Goal: Complete application form

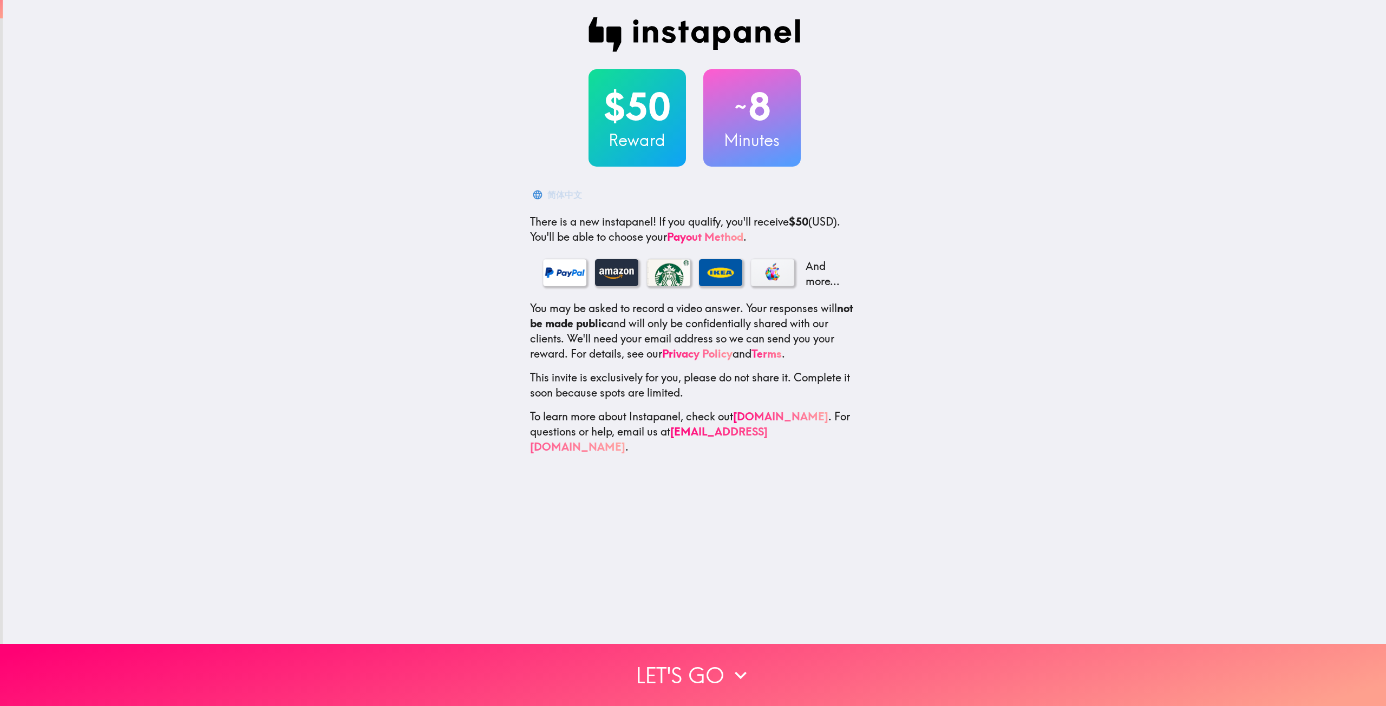
click at [352, 234] on div "$50 Reward ~ 8 Minutes 简体中文 There is a new instapanel! If you qualify, you'll r…" at bounding box center [694, 236] width 1383 height 472
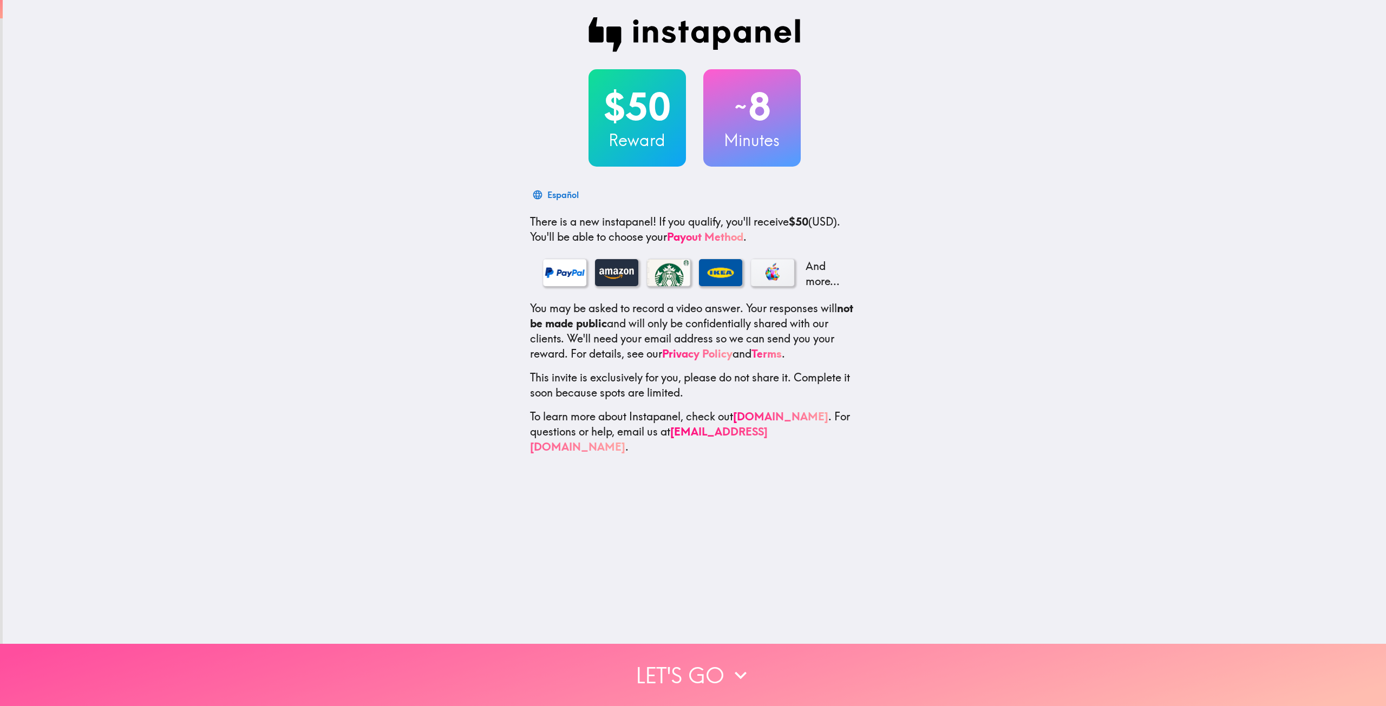
click at [671, 658] on button "Let's go" at bounding box center [693, 675] width 1386 height 62
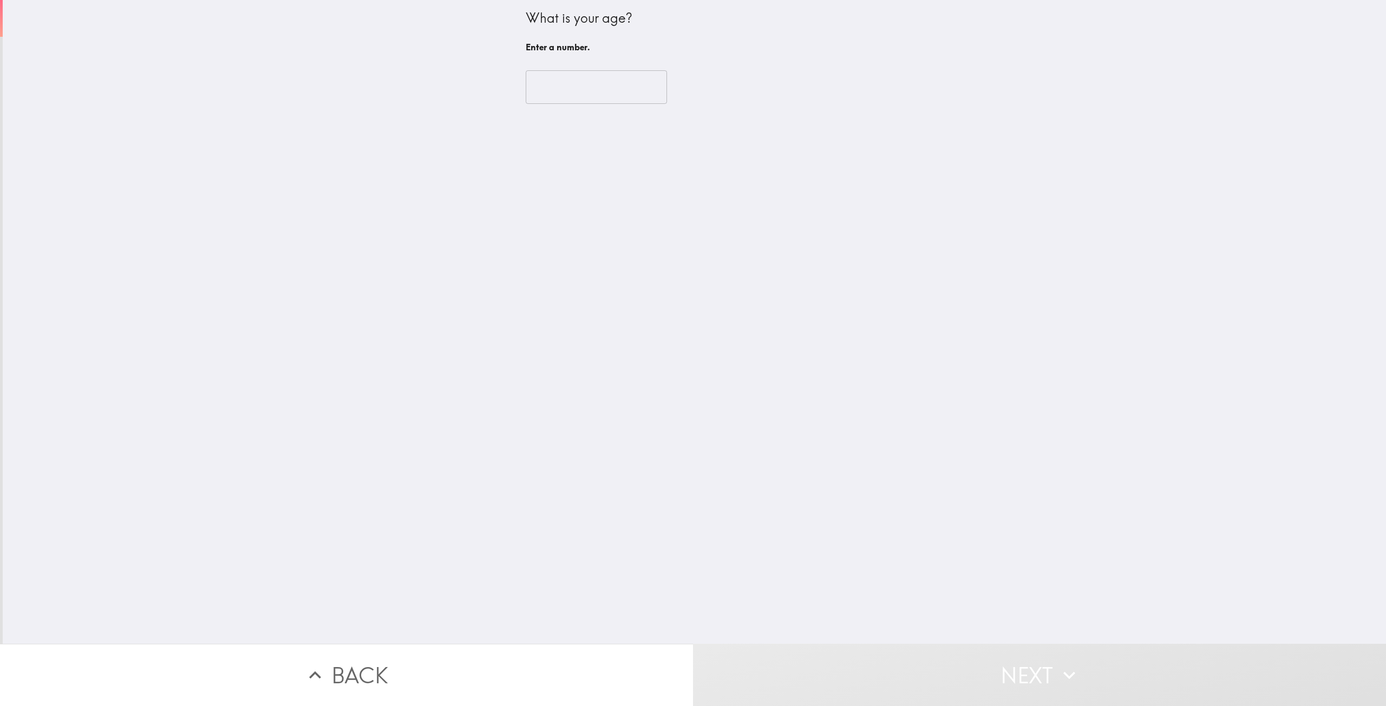
click at [580, 106] on div "​" at bounding box center [695, 87] width 338 height 60
click at [587, 94] on input "number" at bounding box center [596, 87] width 141 height 34
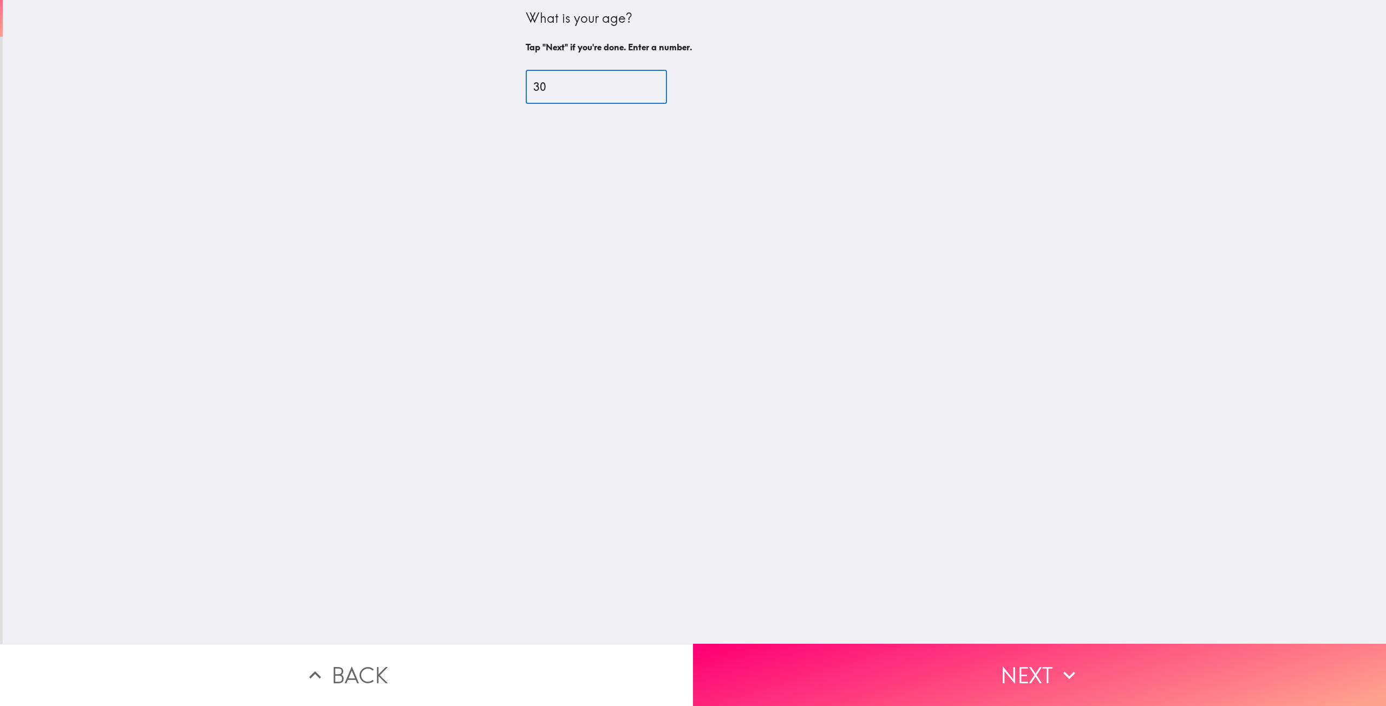
type input "30"
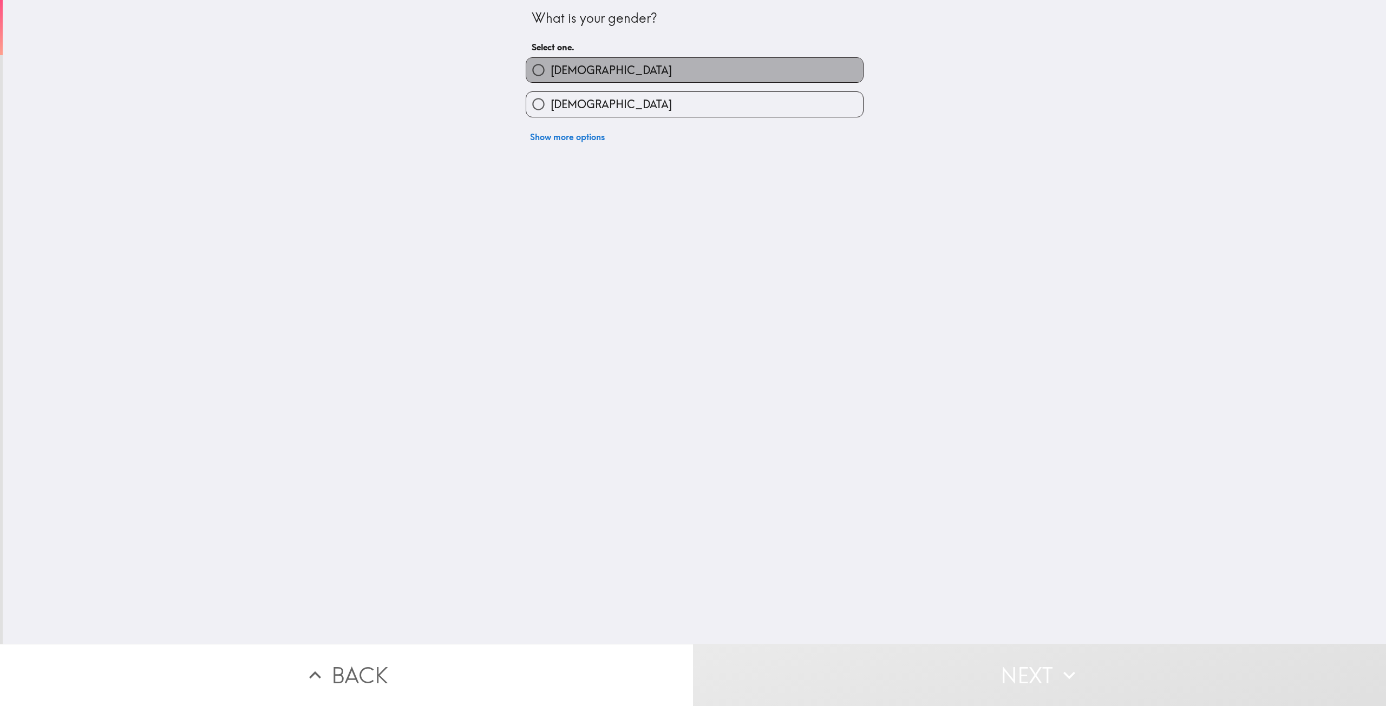
click at [578, 68] on label "Male" at bounding box center [694, 70] width 337 height 24
click at [551, 68] on input "Male" at bounding box center [538, 70] width 24 height 24
radio input "true"
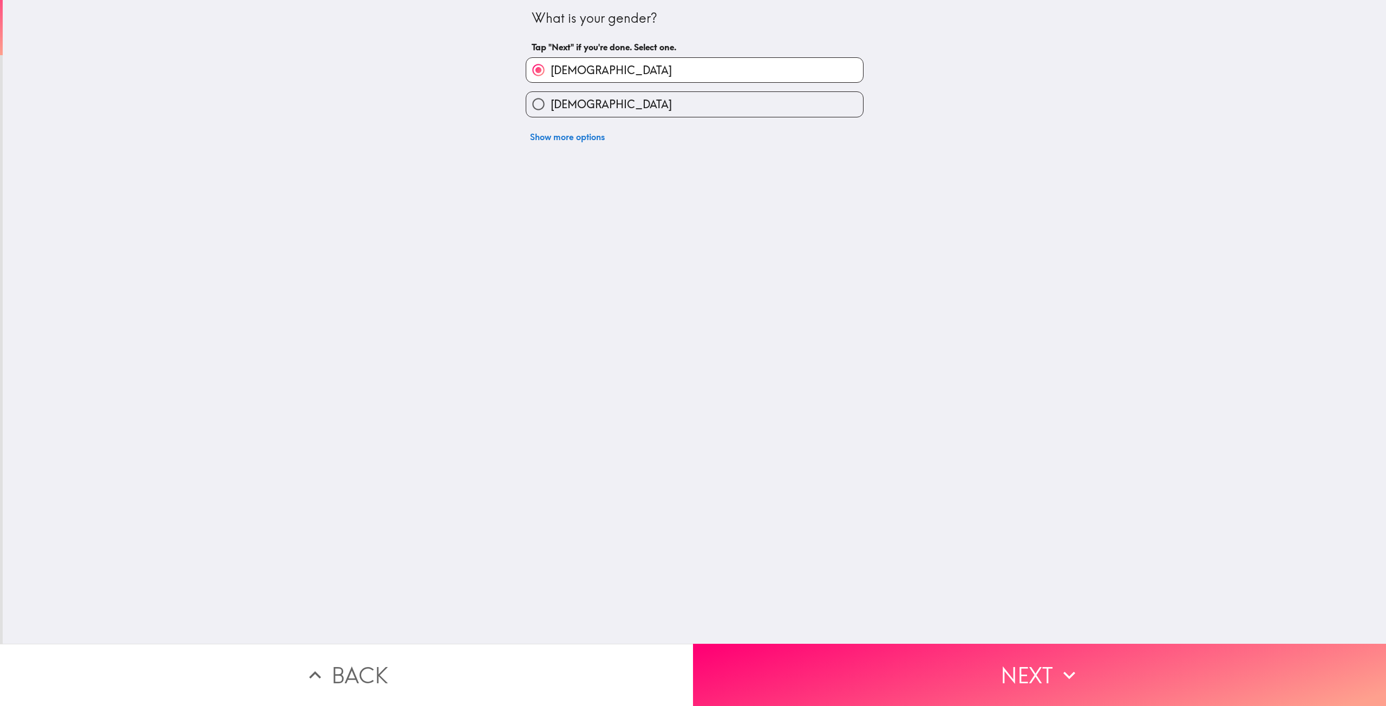
click at [800, 644] on button "Next" at bounding box center [1039, 675] width 693 height 62
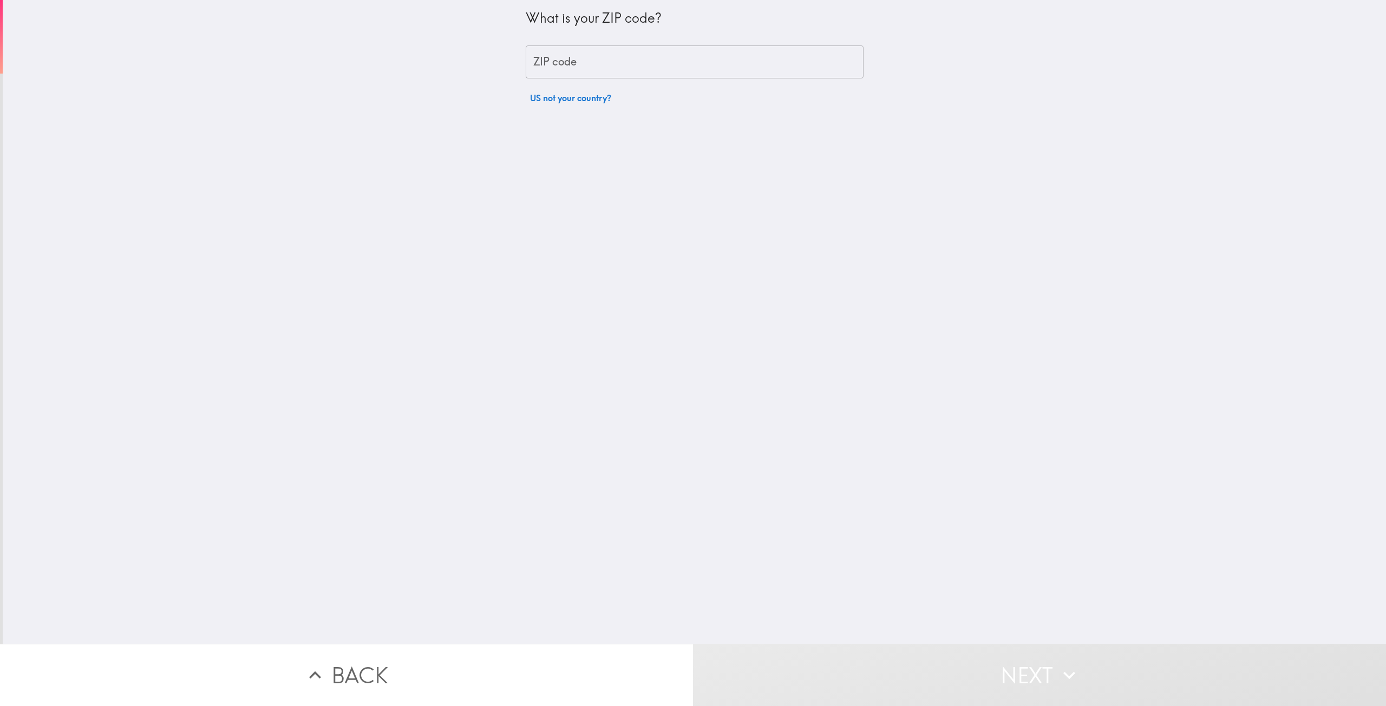
click at [606, 71] on input "ZIP code" at bounding box center [695, 62] width 338 height 34
type input "94085"
click at [606, 71] on input "number" at bounding box center [596, 87] width 141 height 34
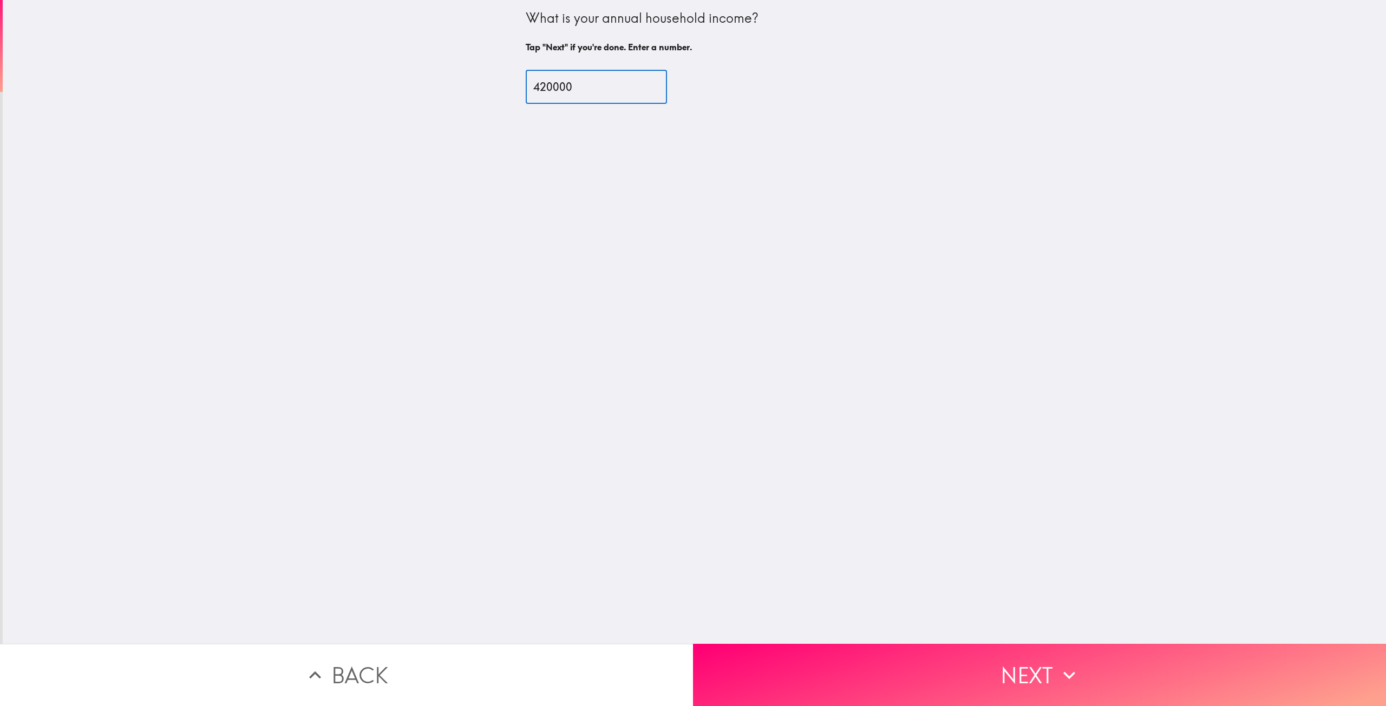
type input "420000"
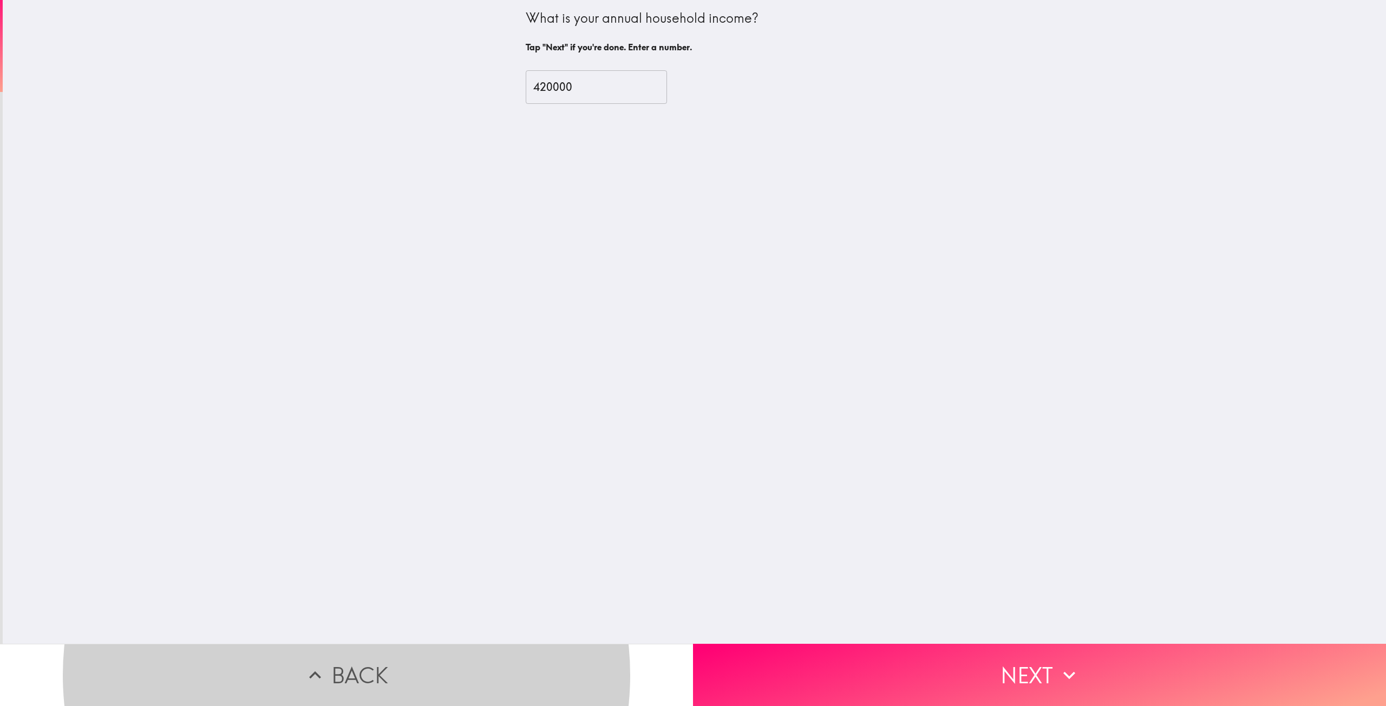
click at [842, 644] on button "Next" at bounding box center [1039, 675] width 693 height 62
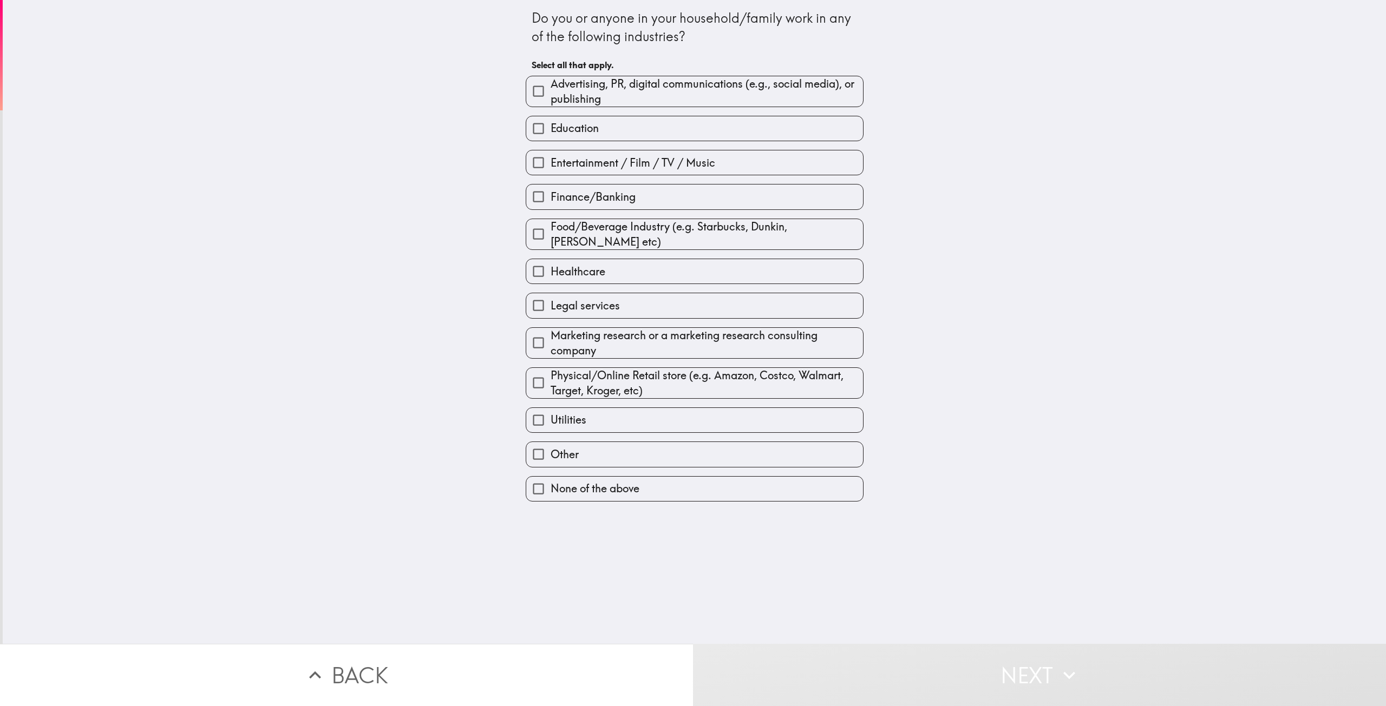
click at [653, 498] on label "None of the above" at bounding box center [694, 489] width 337 height 24
click at [551, 498] on input "None of the above" at bounding box center [538, 489] width 24 height 24
checkbox input "true"
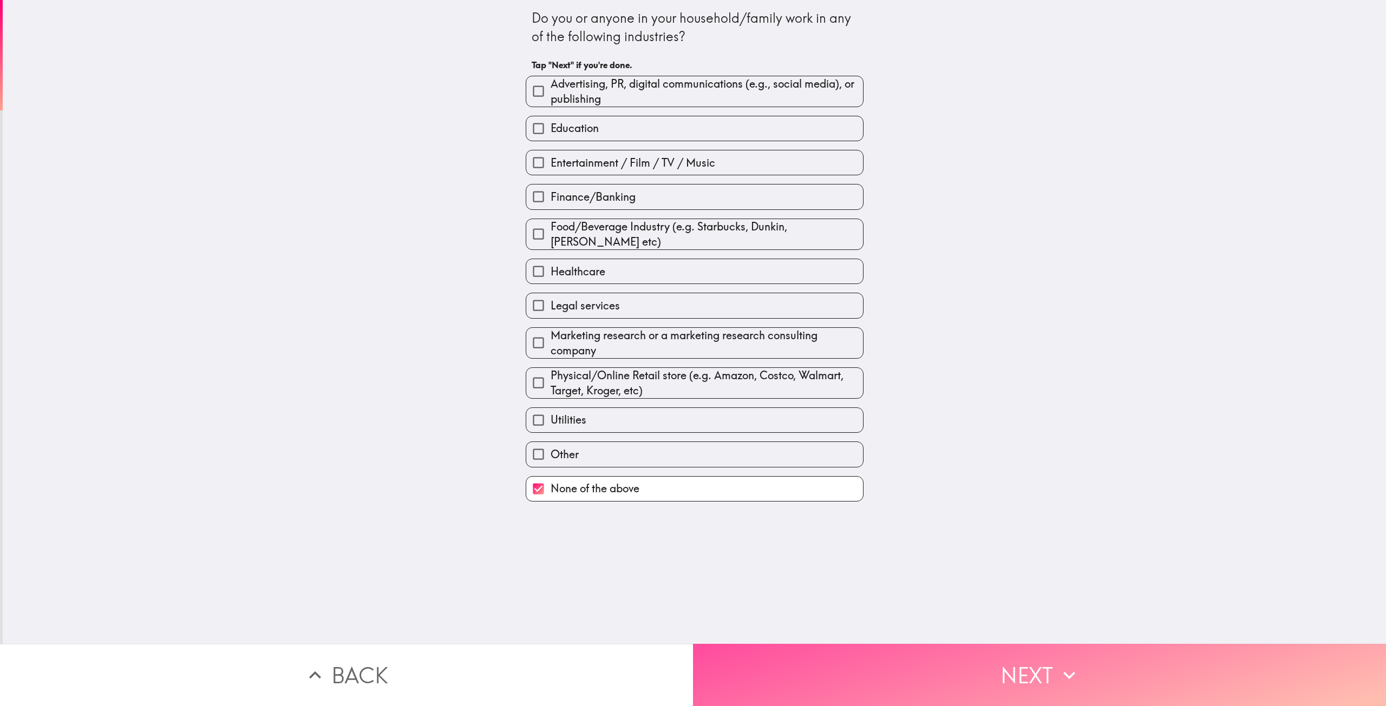
click at [825, 658] on button "Next" at bounding box center [1039, 675] width 693 height 62
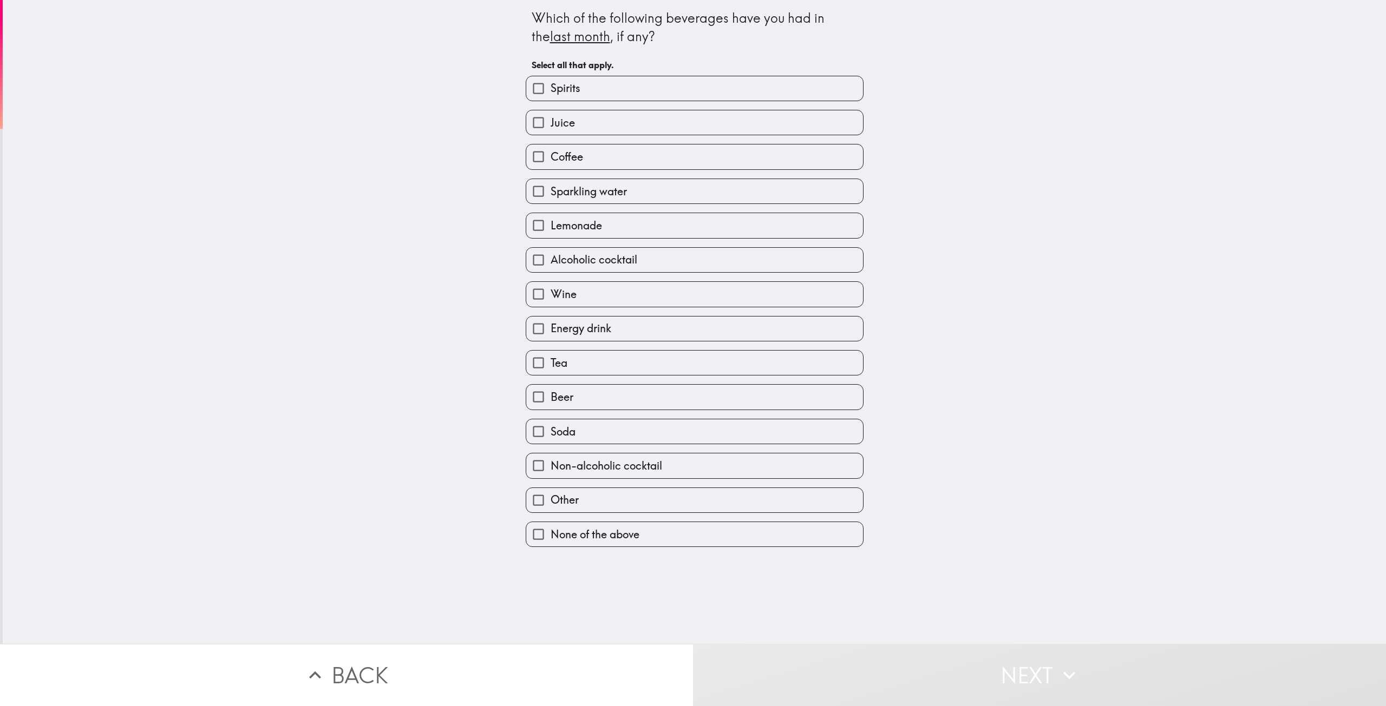
click at [594, 89] on label "Spirits" at bounding box center [694, 88] width 337 height 24
click at [551, 89] on input "Spirits" at bounding box center [538, 88] width 24 height 24
checkbox input "true"
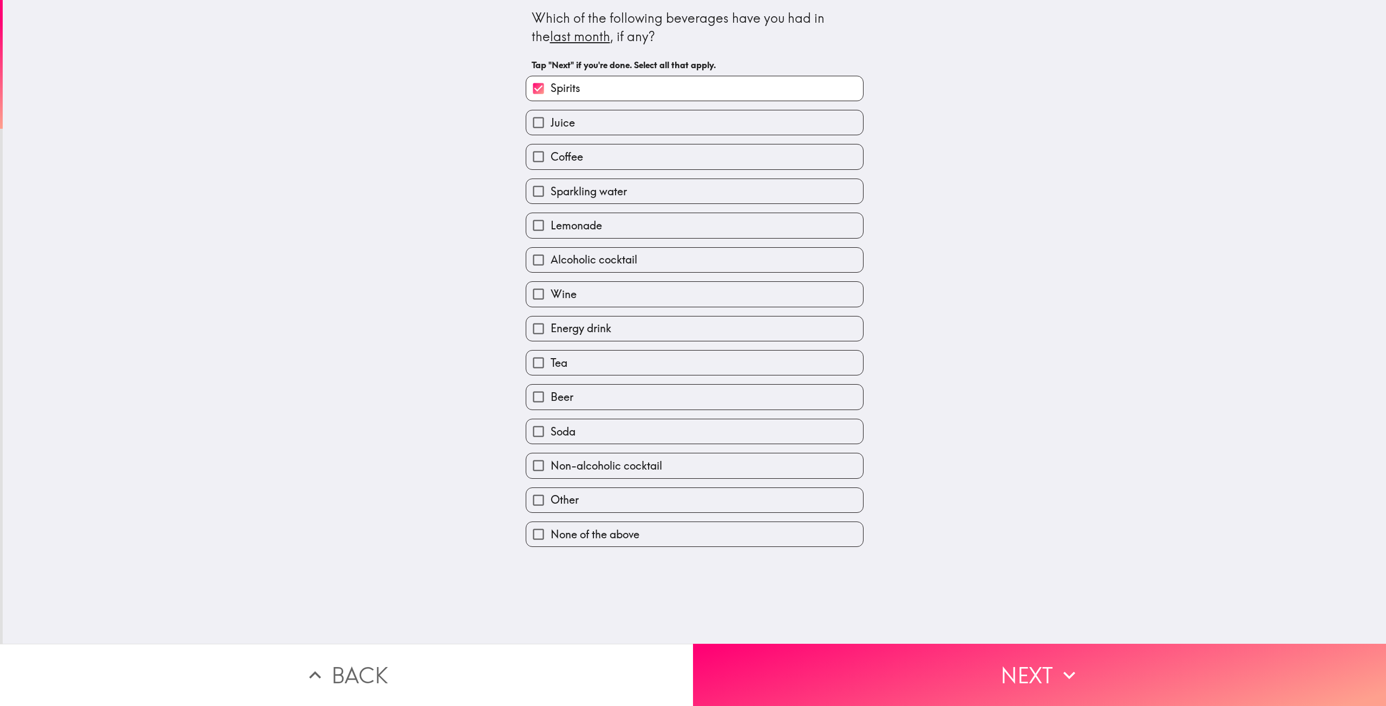
click at [593, 127] on label "Juice" at bounding box center [694, 122] width 337 height 24
click at [551, 127] on input "Juice" at bounding box center [538, 122] width 24 height 24
checkbox input "true"
click at [588, 156] on label "Coffee" at bounding box center [694, 157] width 337 height 24
click at [551, 156] on input "Coffee" at bounding box center [538, 157] width 24 height 24
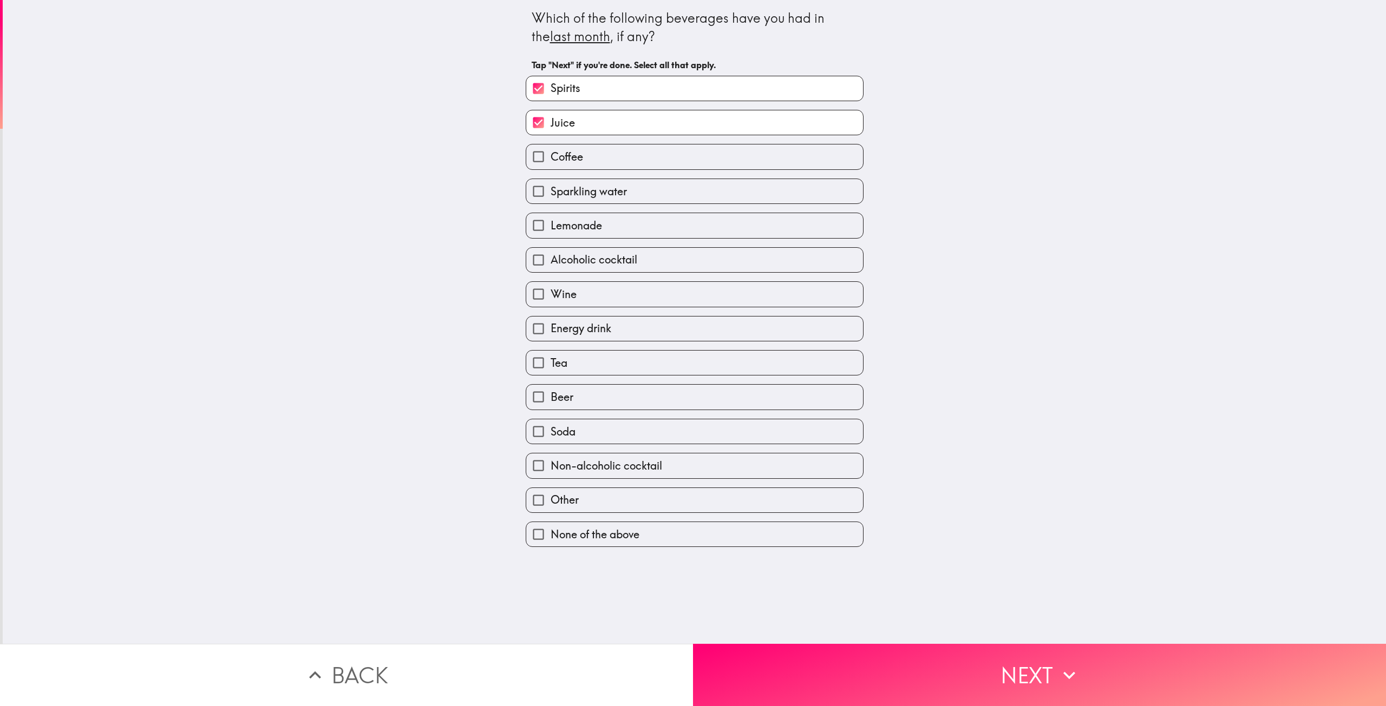
checkbox input "true"
click at [580, 189] on span "Sparkling water" at bounding box center [589, 191] width 76 height 15
click at [551, 189] on input "Sparkling water" at bounding box center [538, 191] width 24 height 24
checkbox input "true"
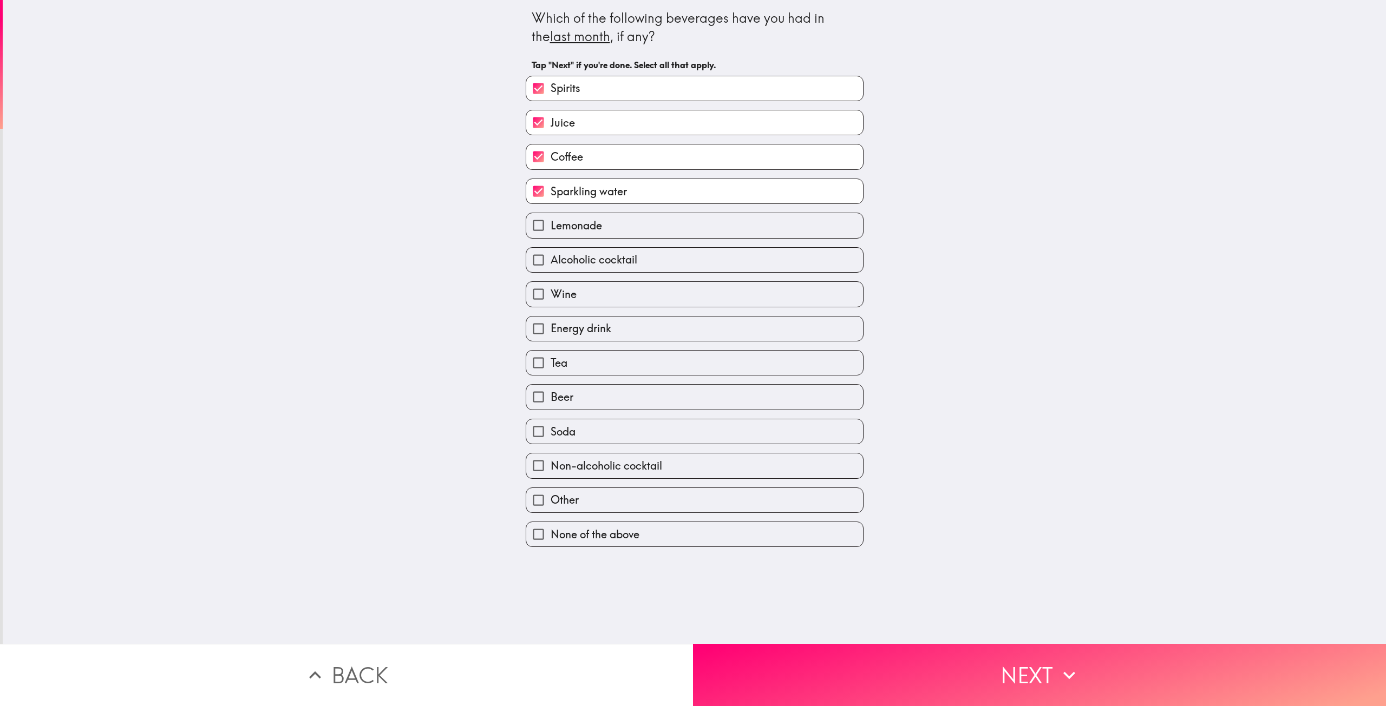
click at [575, 237] on label "Lemonade" at bounding box center [694, 225] width 337 height 24
click at [551, 237] on input "Lemonade" at bounding box center [538, 225] width 24 height 24
checkbox input "true"
click at [571, 264] on span "Alcoholic cocktail" at bounding box center [594, 259] width 87 height 15
click at [551, 264] on input "Alcoholic cocktail" at bounding box center [538, 260] width 24 height 24
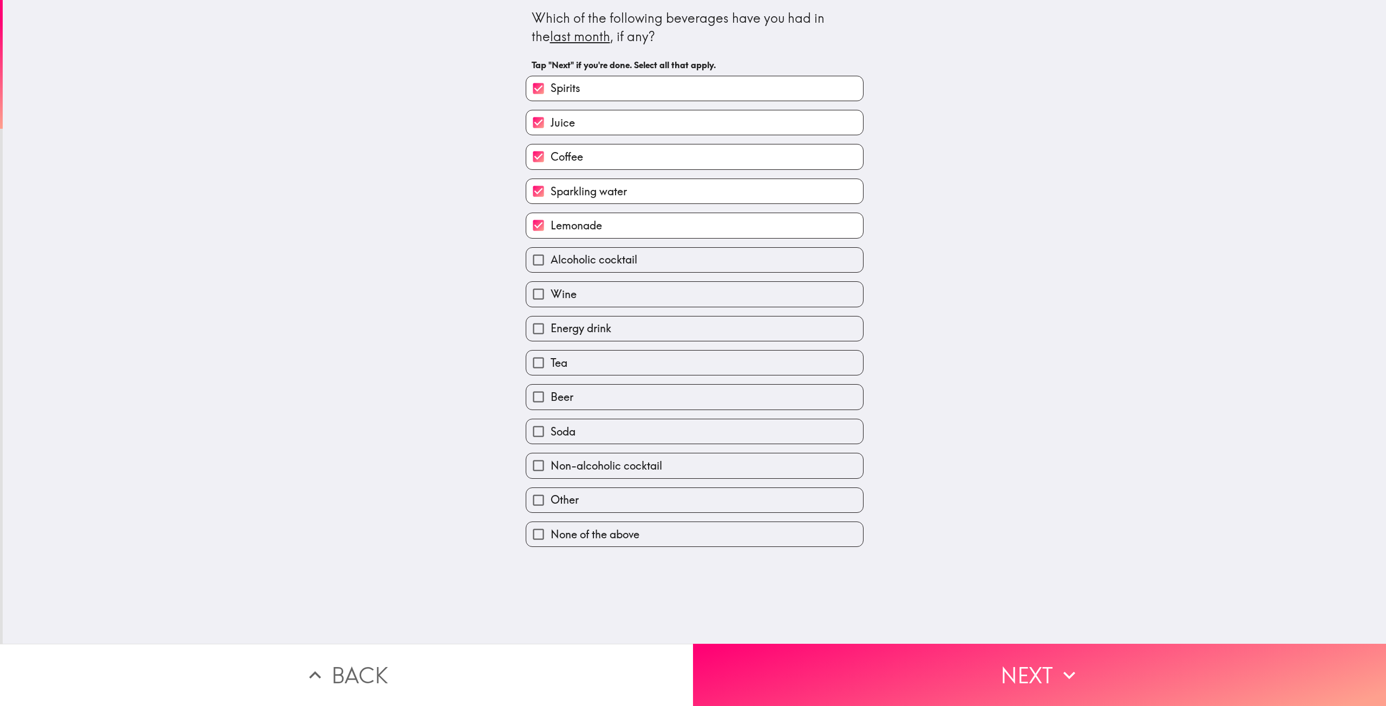
checkbox input "true"
click at [568, 299] on label "Wine" at bounding box center [694, 294] width 337 height 24
click at [551, 299] on input "Wine" at bounding box center [538, 294] width 24 height 24
checkbox input "true"
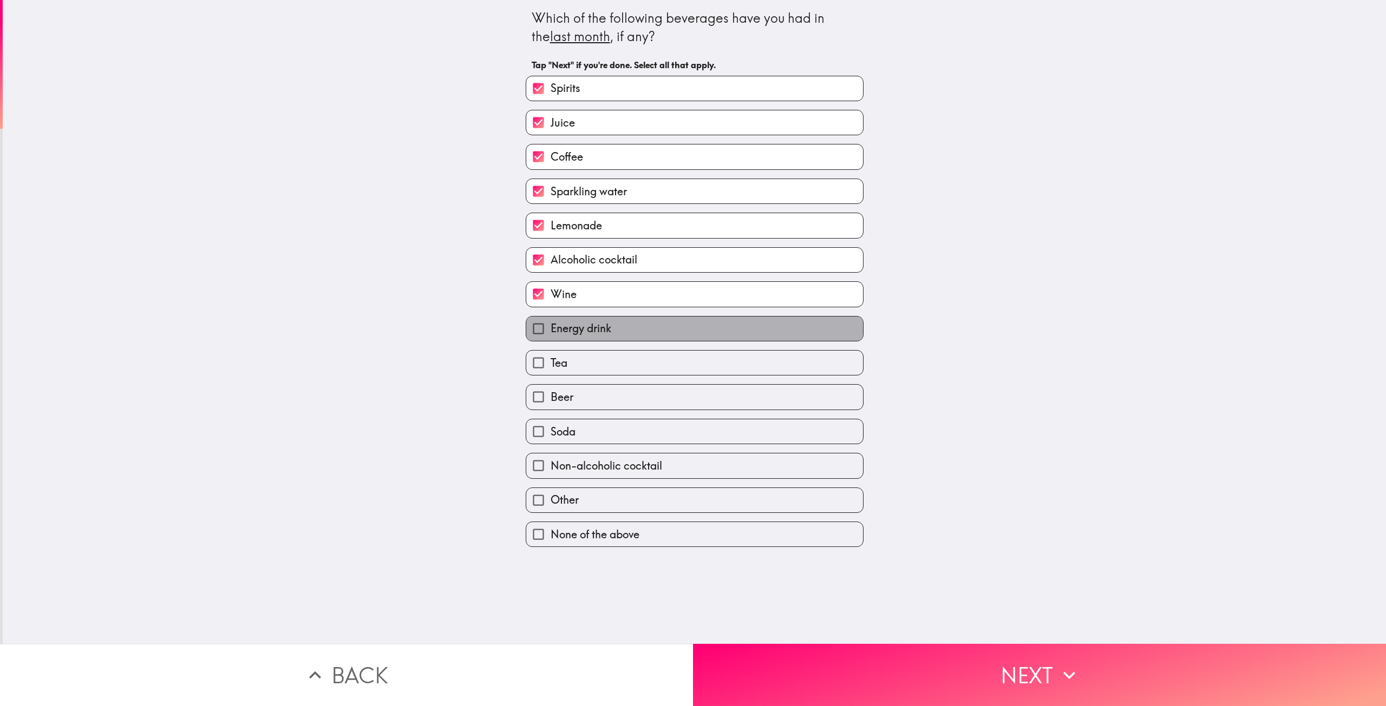
click at [569, 334] on span "Energy drink" at bounding box center [581, 328] width 61 height 15
click at [551, 334] on input "Energy drink" at bounding box center [538, 329] width 24 height 24
checkbox input "true"
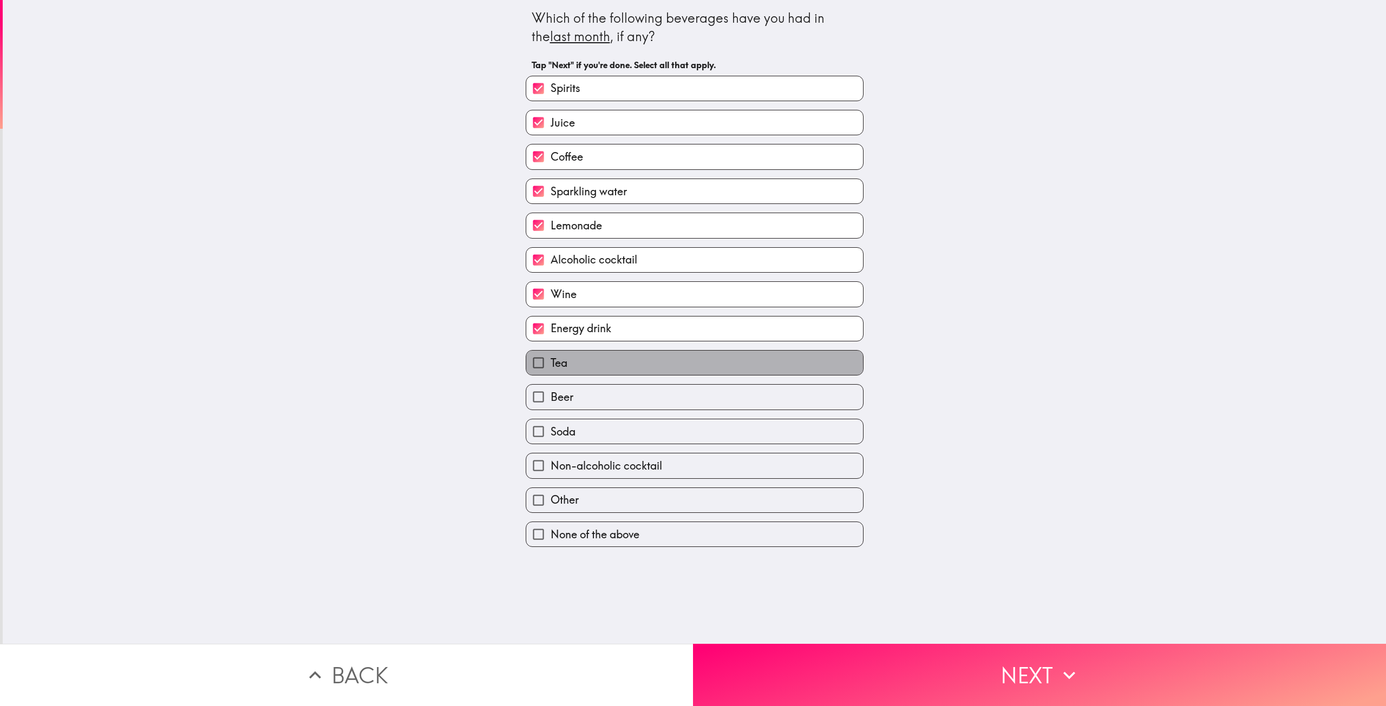
click at [568, 363] on label "Tea" at bounding box center [694, 363] width 337 height 24
click at [551, 363] on input "Tea" at bounding box center [538, 363] width 24 height 24
checkbox input "true"
click at [564, 405] on span "Beer" at bounding box center [562, 397] width 23 height 15
click at [551, 405] on input "Beer" at bounding box center [538, 397] width 24 height 24
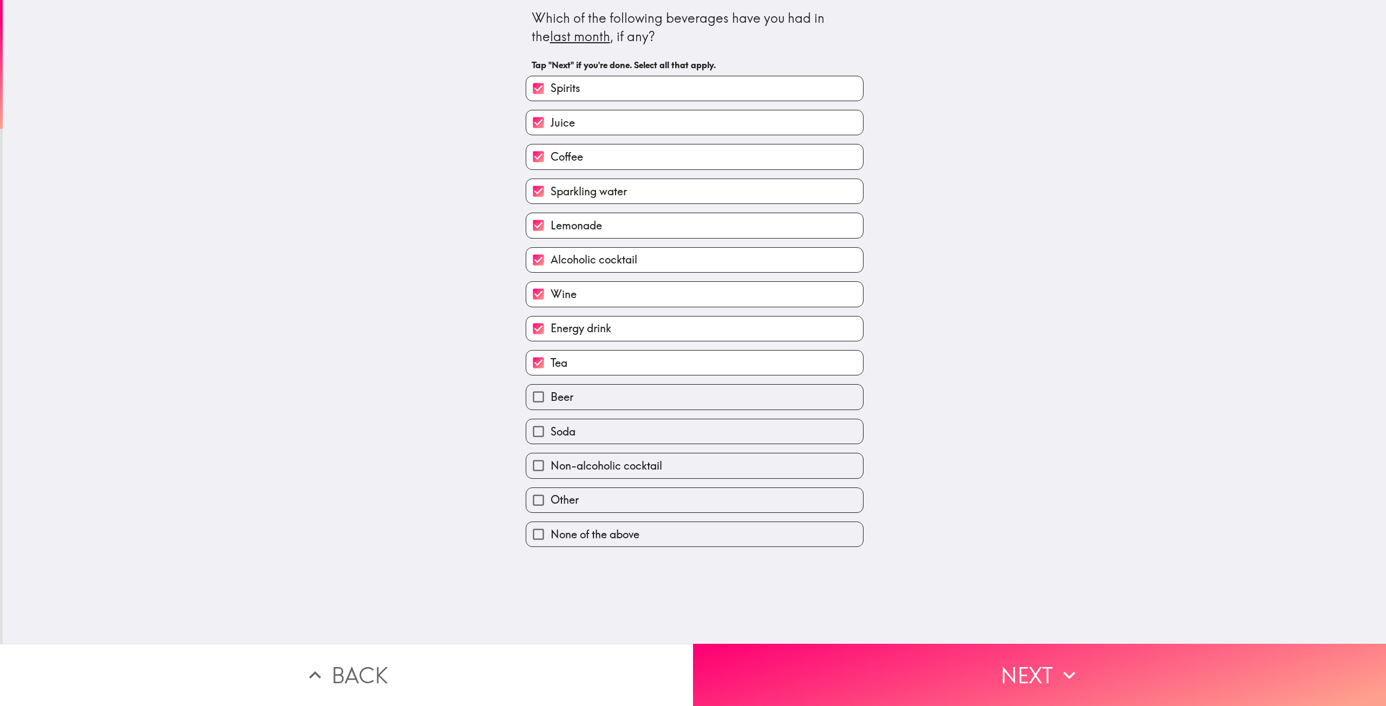
checkbox input "true"
click at [563, 434] on span "Soda" at bounding box center [563, 431] width 25 height 15
click at [551, 434] on input "Soda" at bounding box center [538, 432] width 24 height 24
checkbox input "true"
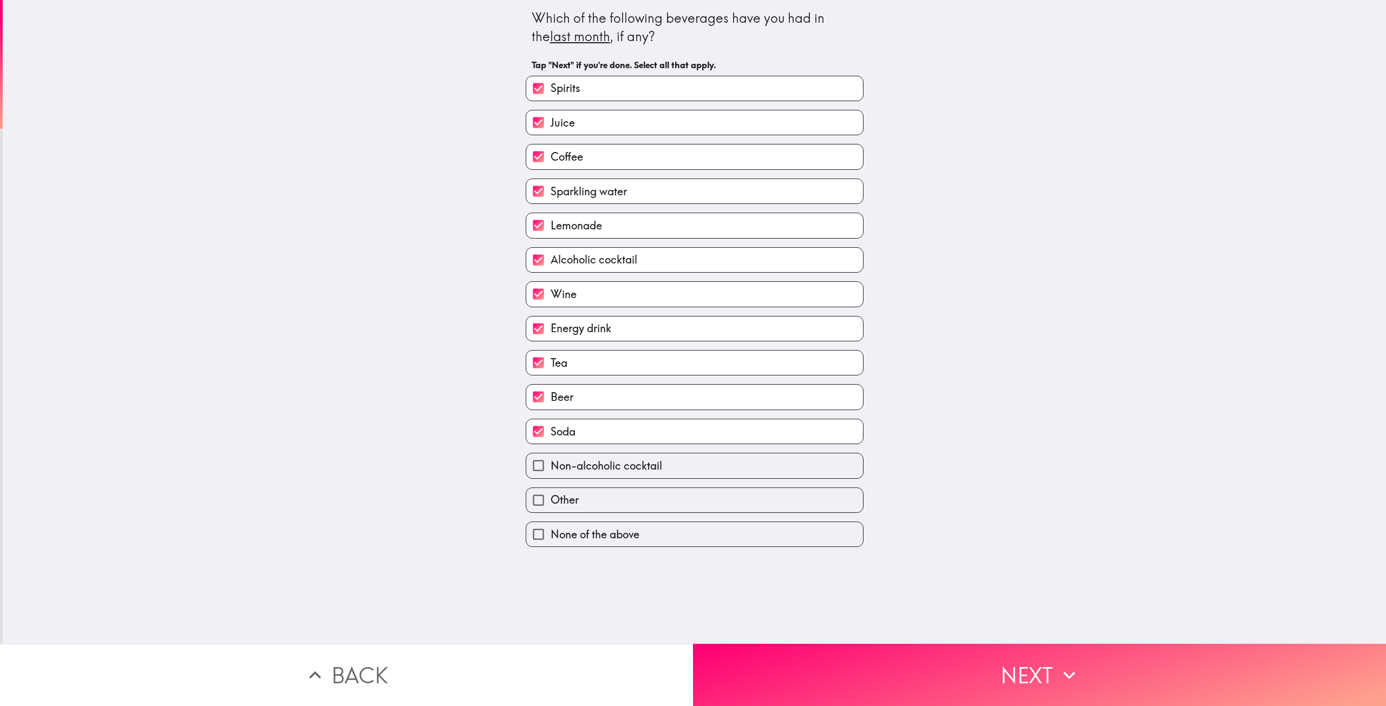
click at [827, 666] on button "Next" at bounding box center [1039, 675] width 693 height 62
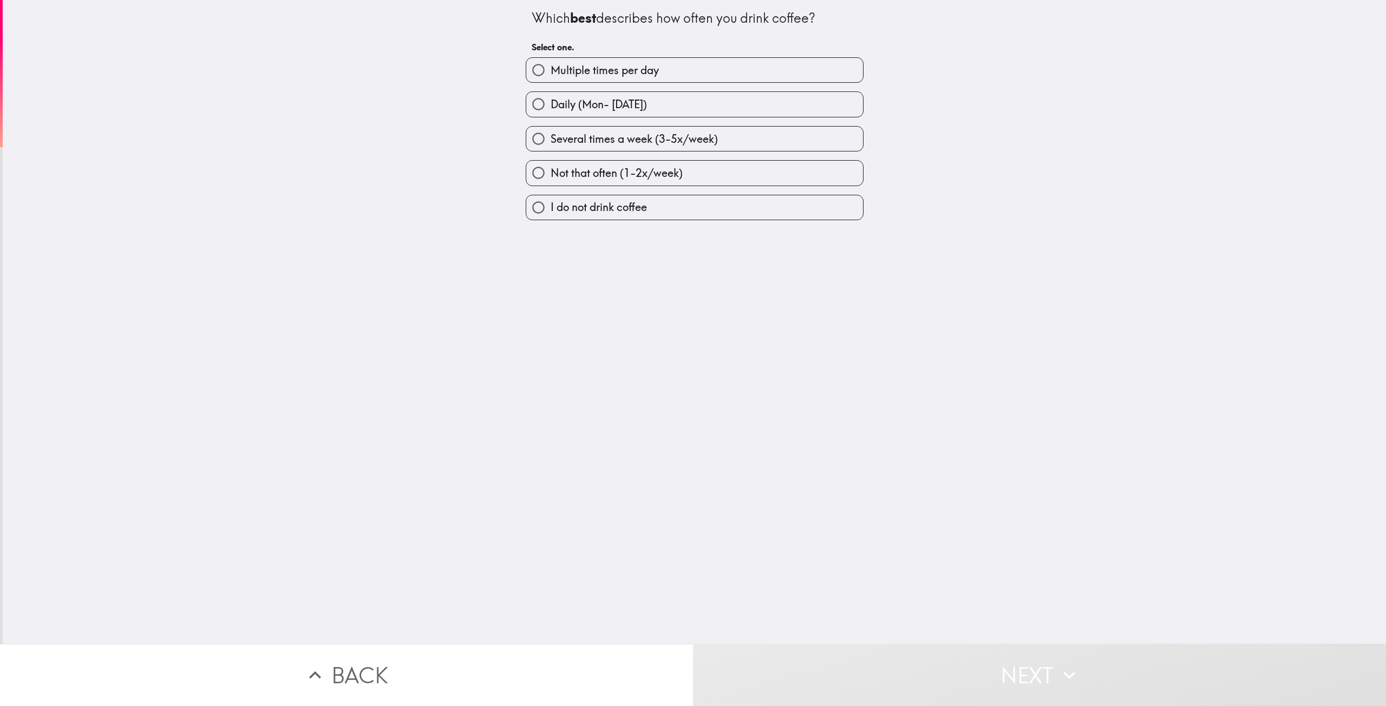
click at [686, 67] on label "Multiple times per day" at bounding box center [694, 70] width 337 height 24
click at [551, 67] on input "Multiple times per day" at bounding box center [538, 70] width 24 height 24
radio input "true"
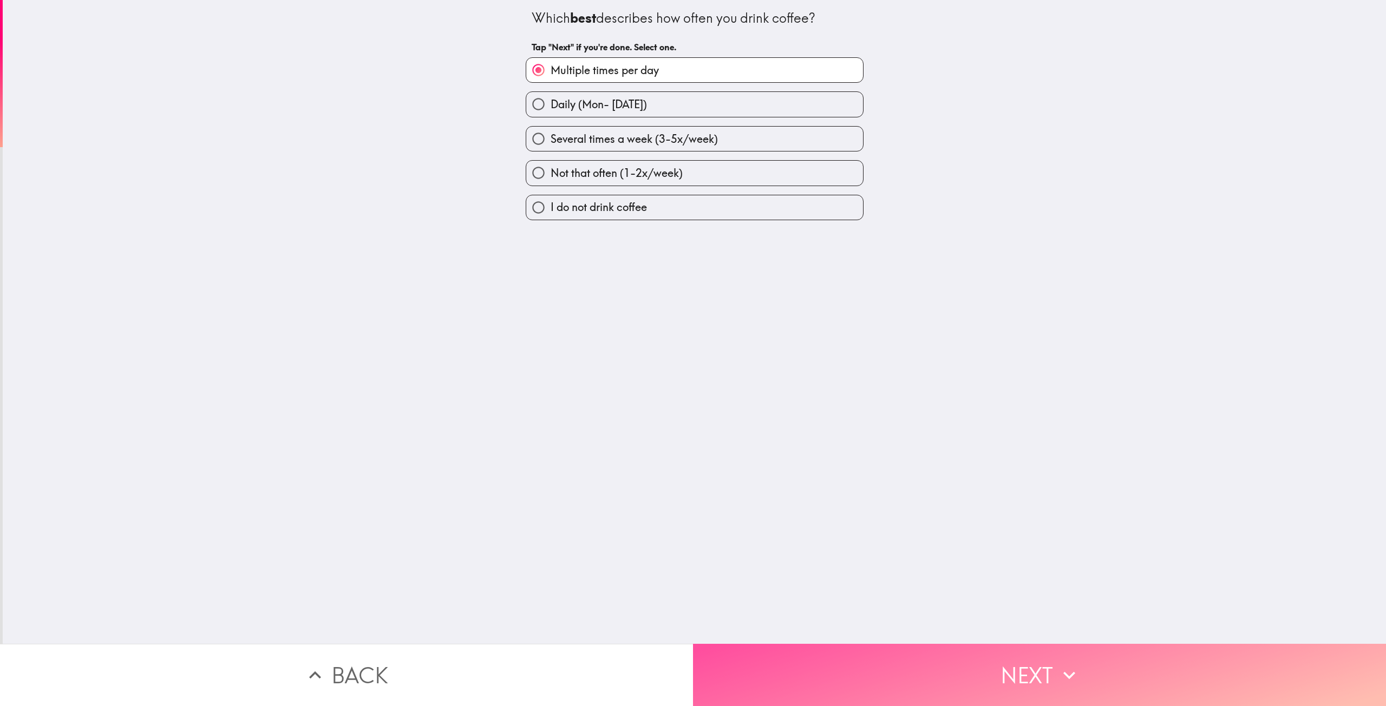
click at [807, 678] on button "Next" at bounding box center [1039, 675] width 693 height 62
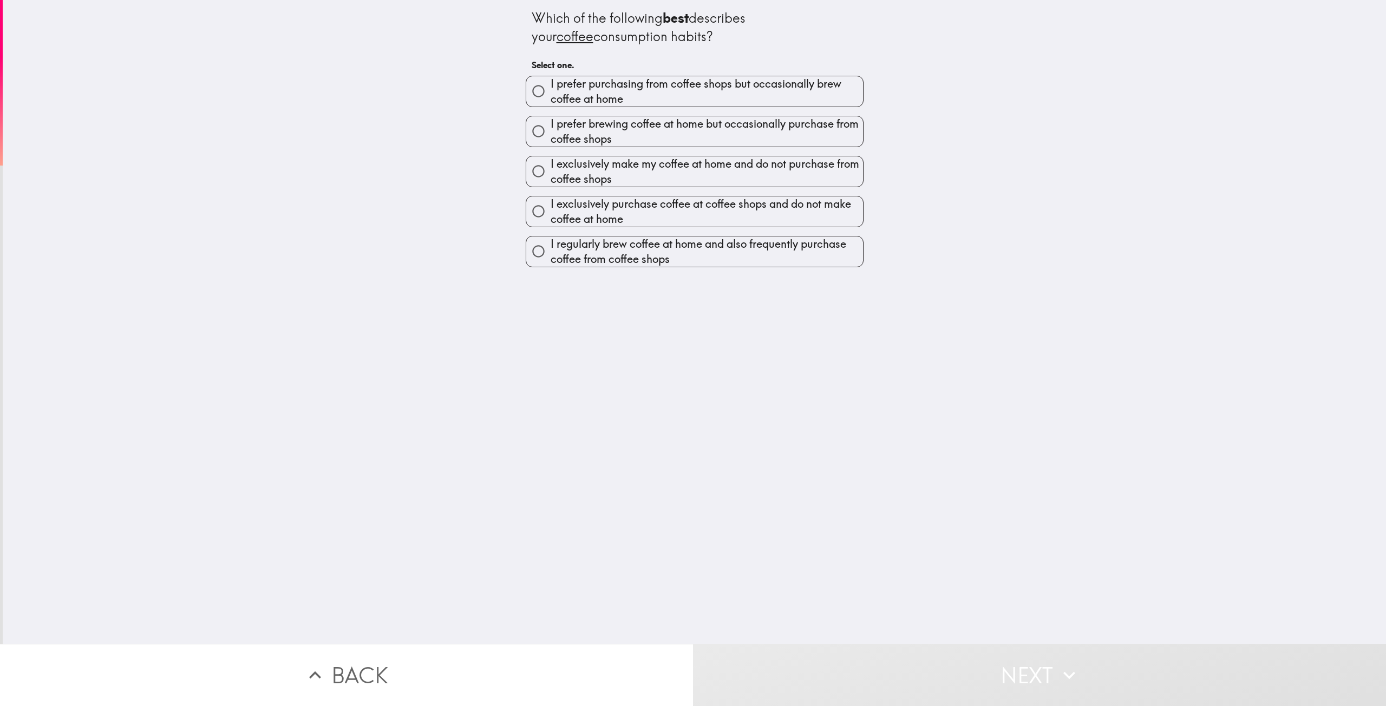
click at [677, 133] on span "I prefer brewing coffee at home but occasionally purchase from coffee shops" at bounding box center [707, 131] width 312 height 30
click at [551, 133] on input "I prefer brewing coffee at home but occasionally purchase from coffee shops" at bounding box center [538, 131] width 24 height 24
radio input "true"
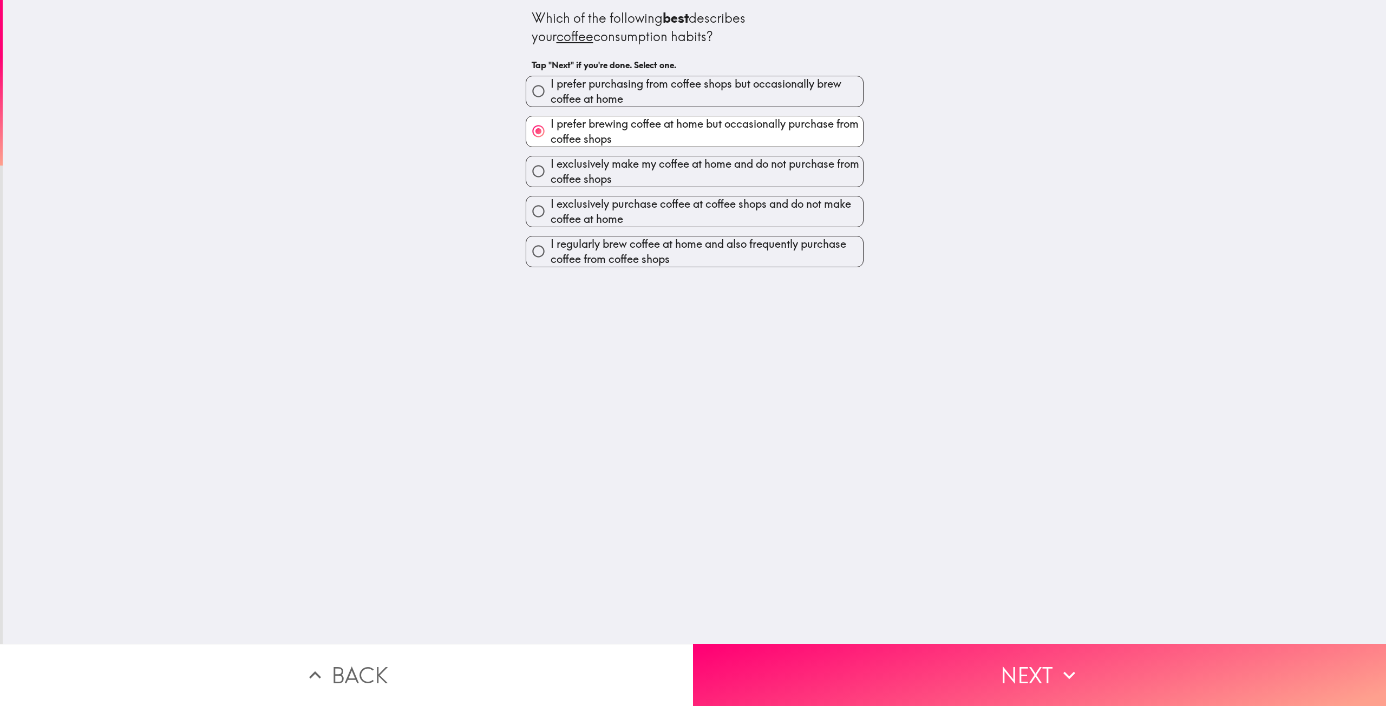
click at [935, 649] on button "Next" at bounding box center [1039, 675] width 693 height 62
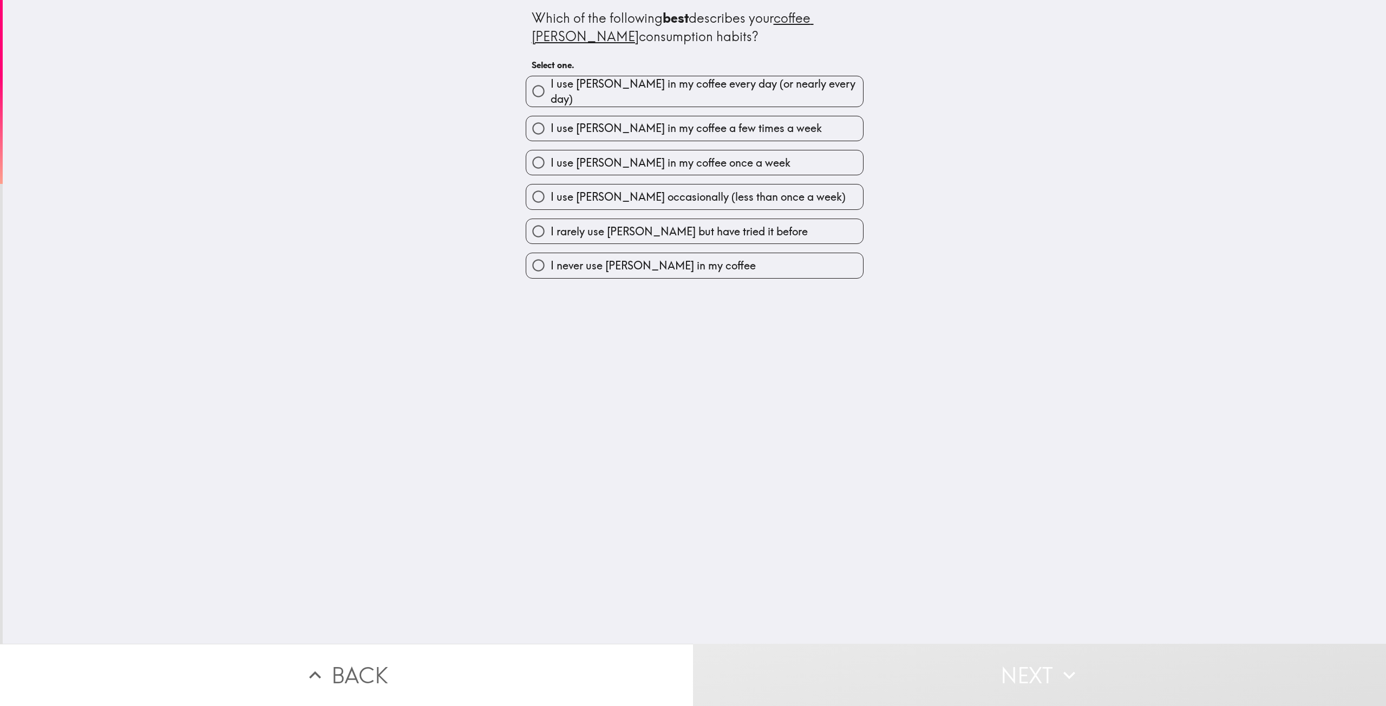
click at [814, 89] on span "I use creamer in my coffee every day (or nearly every day)" at bounding box center [707, 91] width 312 height 30
click at [551, 89] on input "I use creamer in my coffee every day (or nearly every day)" at bounding box center [538, 91] width 24 height 24
radio input "true"
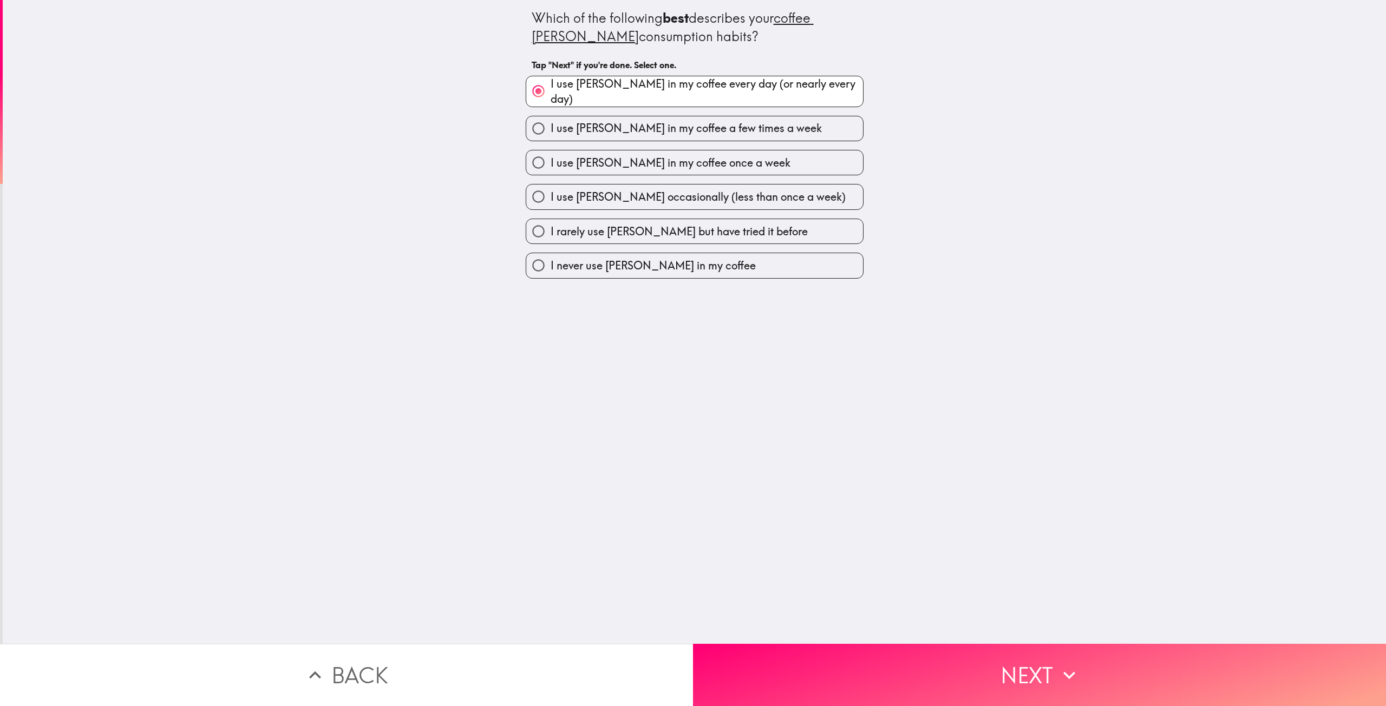
click at [842, 635] on div "Which of the following best describes your coffee creamer consumption habits? T…" at bounding box center [694, 322] width 1383 height 644
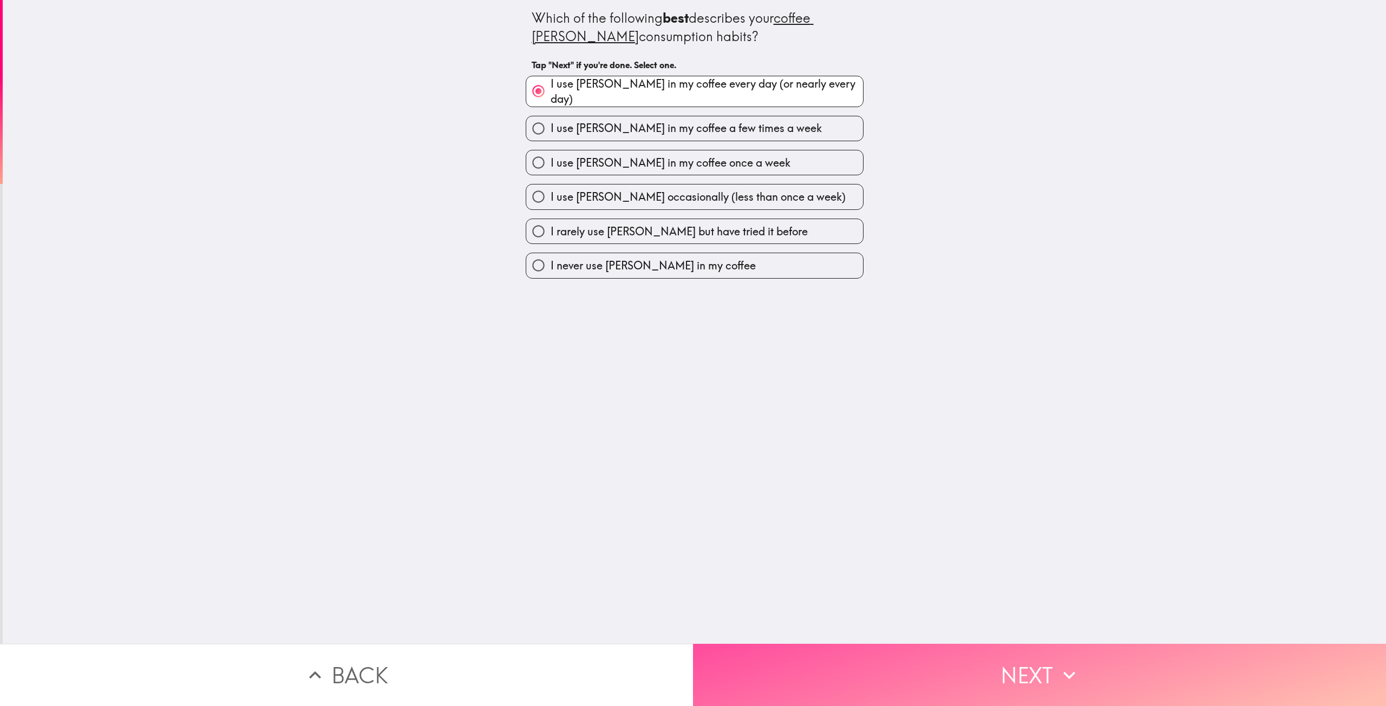
click at [838, 646] on button "Next" at bounding box center [1039, 675] width 693 height 62
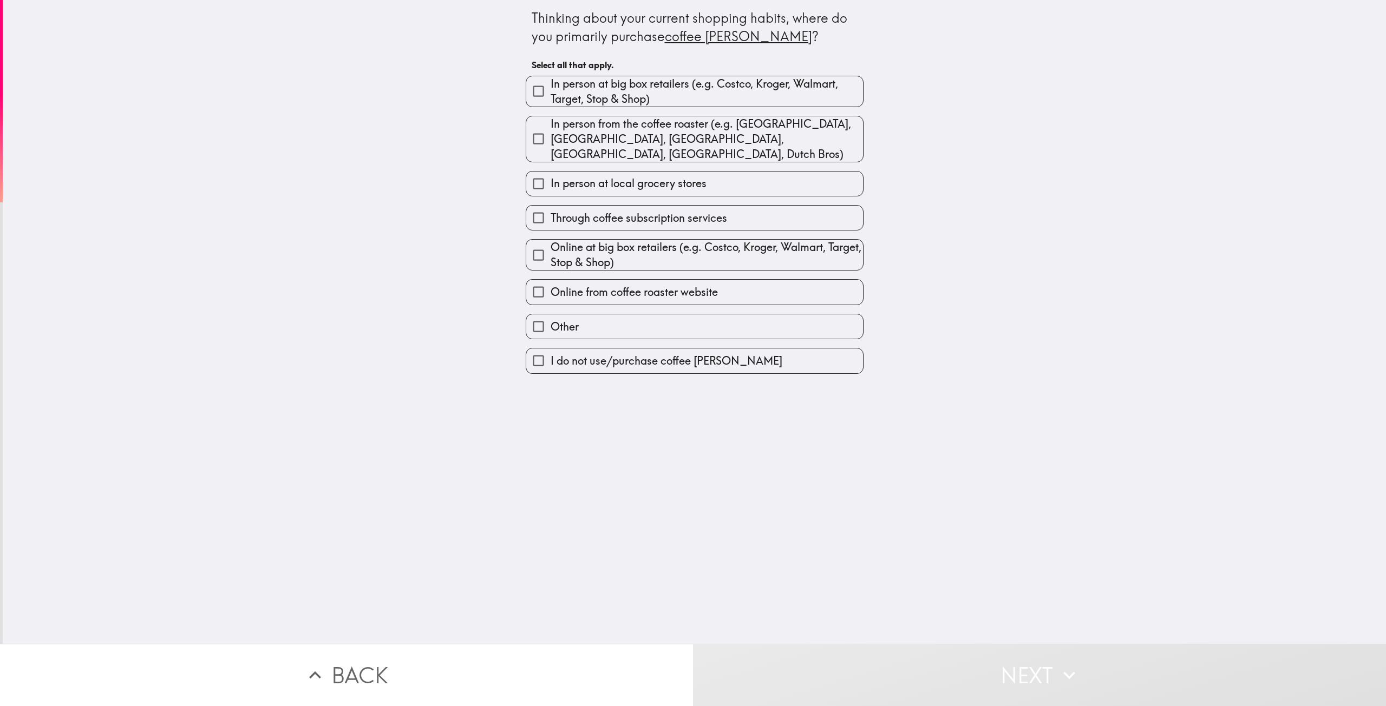
click at [669, 97] on span "In person at big box retailers (e.g. Costco, Kroger, Walmart, Target, Stop & Sh…" at bounding box center [707, 91] width 312 height 30
click at [551, 97] on input "In person at big box retailers (e.g. Costco, Kroger, Walmart, Target, Stop & Sh…" at bounding box center [538, 91] width 24 height 24
checkbox input "true"
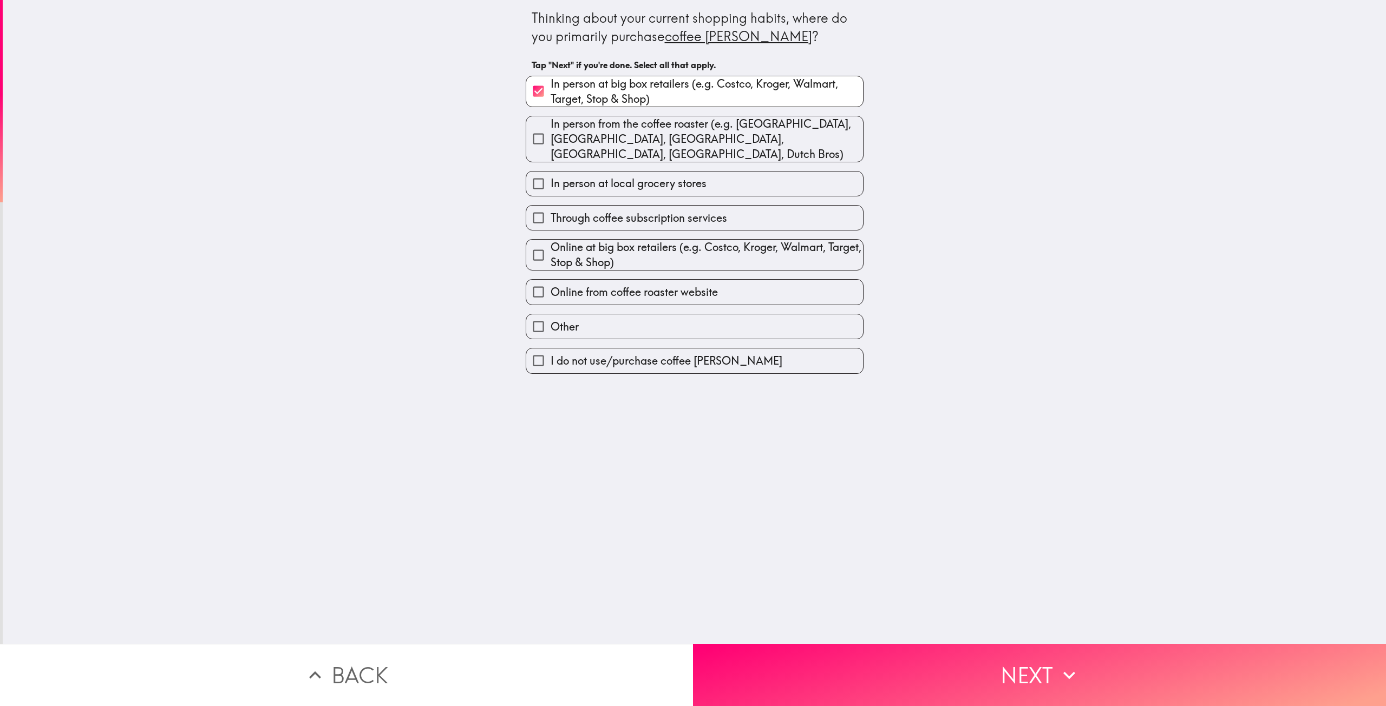
click at [666, 138] on span "In person from the coffee roaster (e.g. La Colombe, Stumptown, Starbucks, Dunki…" at bounding box center [707, 138] width 312 height 45
click at [551, 138] on input "In person from the coffee roaster (e.g. La Colombe, Stumptown, Starbucks, Dunki…" at bounding box center [538, 139] width 24 height 24
checkbox input "true"
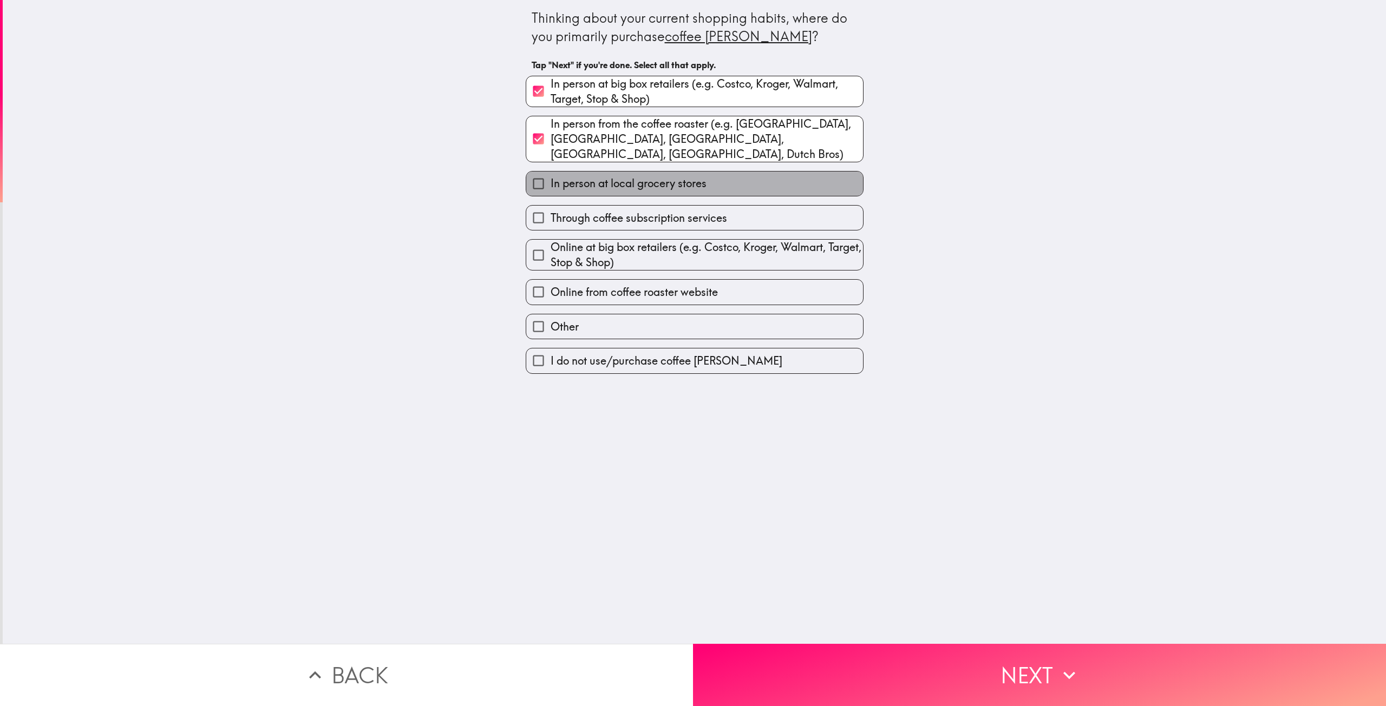
click at [664, 176] on span "In person at local grocery stores" at bounding box center [629, 183] width 156 height 15
click at [551, 173] on input "In person at local grocery stores" at bounding box center [538, 184] width 24 height 24
checkbox input "true"
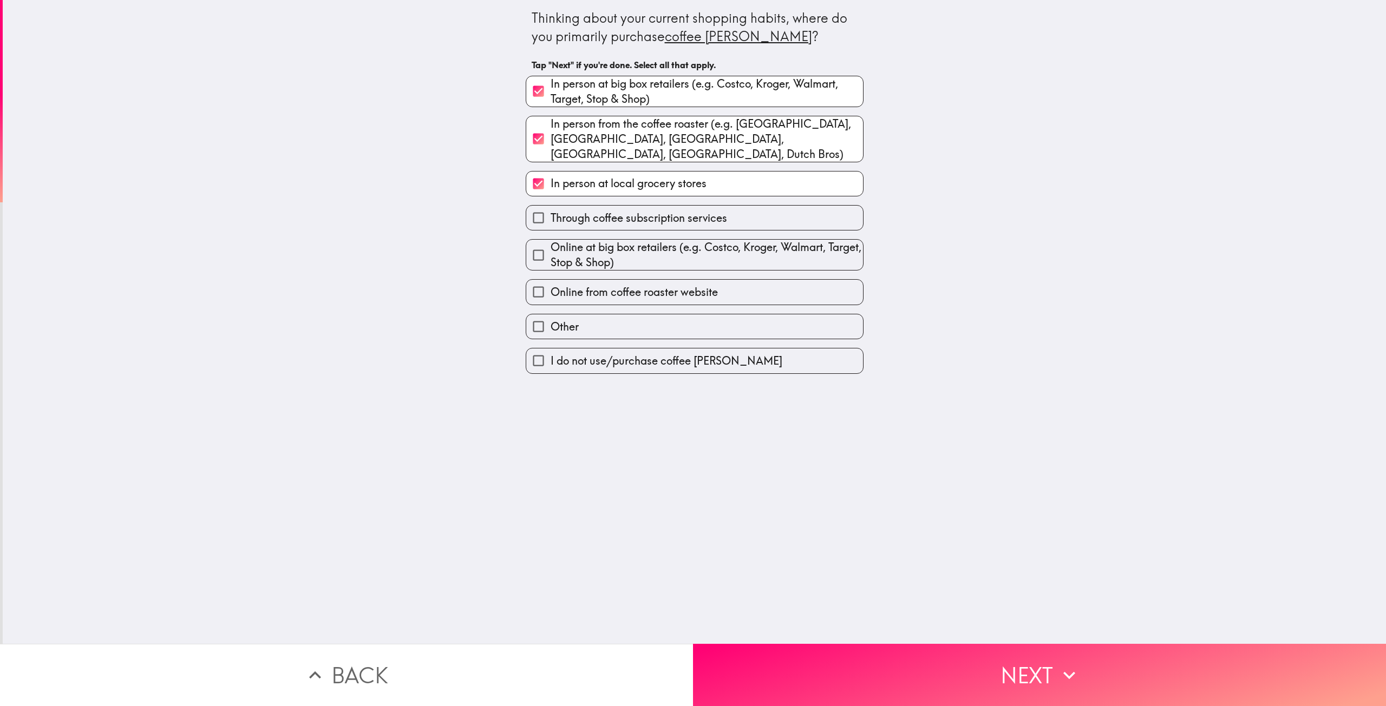
click at [687, 286] on span "Online from coffee roaster website" at bounding box center [634, 292] width 167 height 15
click at [551, 286] on input "Online from coffee roaster website" at bounding box center [538, 292] width 24 height 24
checkbox input "true"
click at [821, 660] on button "Next" at bounding box center [1039, 675] width 693 height 62
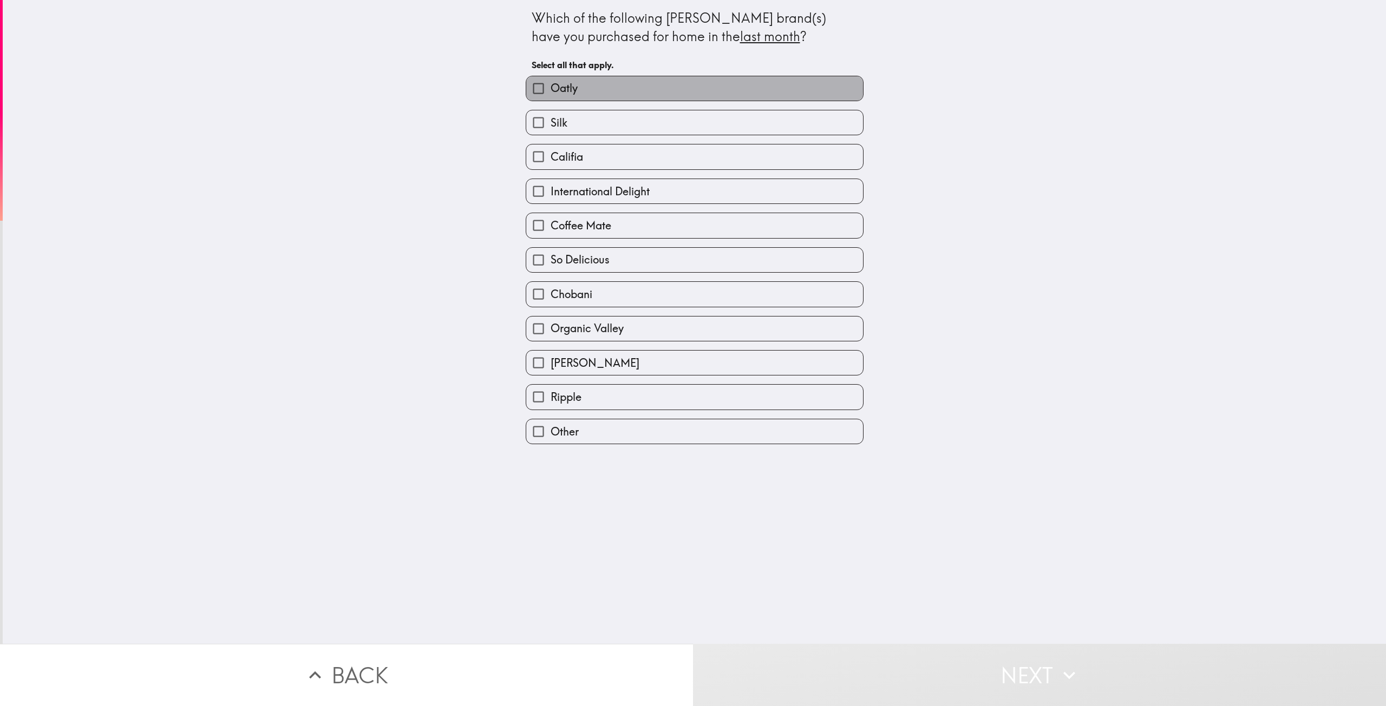
click at [614, 89] on label "Oatly" at bounding box center [694, 88] width 337 height 24
click at [551, 89] on input "Oatly" at bounding box center [538, 88] width 24 height 24
checkbox input "true"
click at [610, 123] on label "Silk" at bounding box center [694, 122] width 337 height 24
click at [551, 123] on input "Silk" at bounding box center [538, 122] width 24 height 24
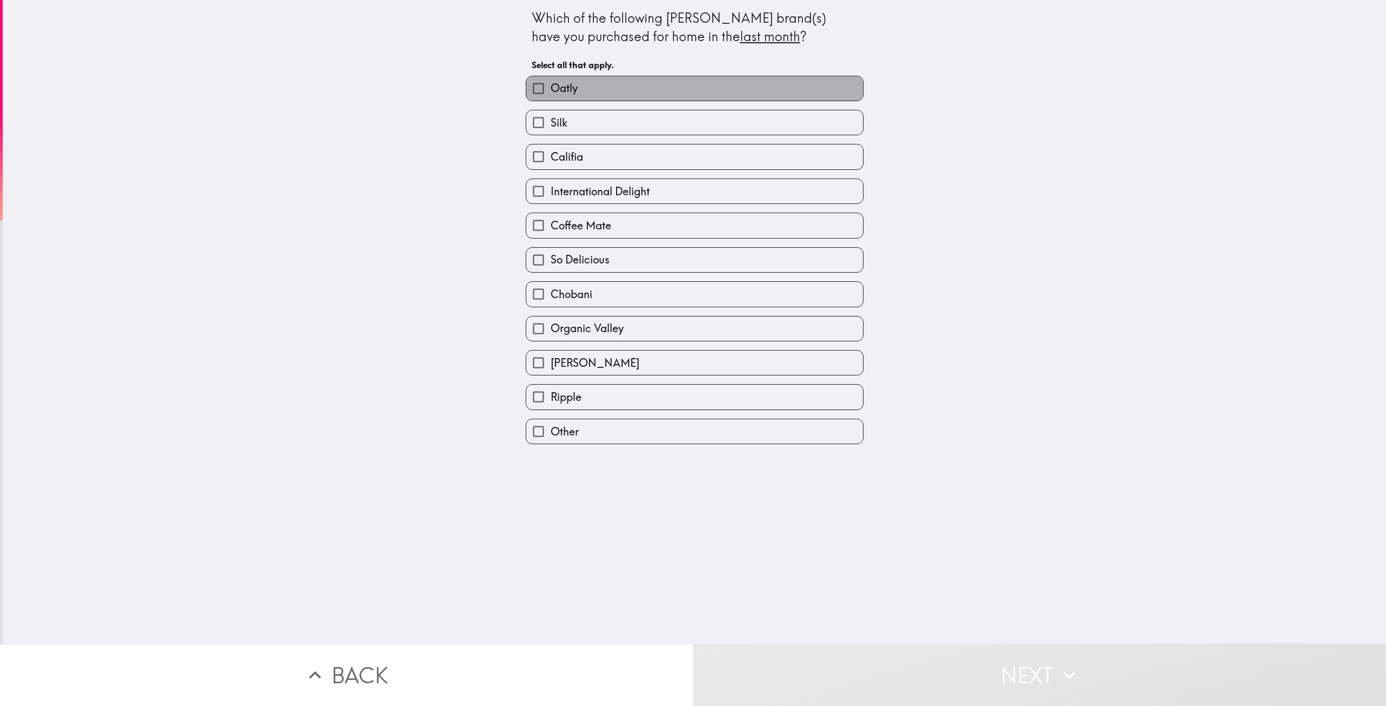
checkbox input "true"
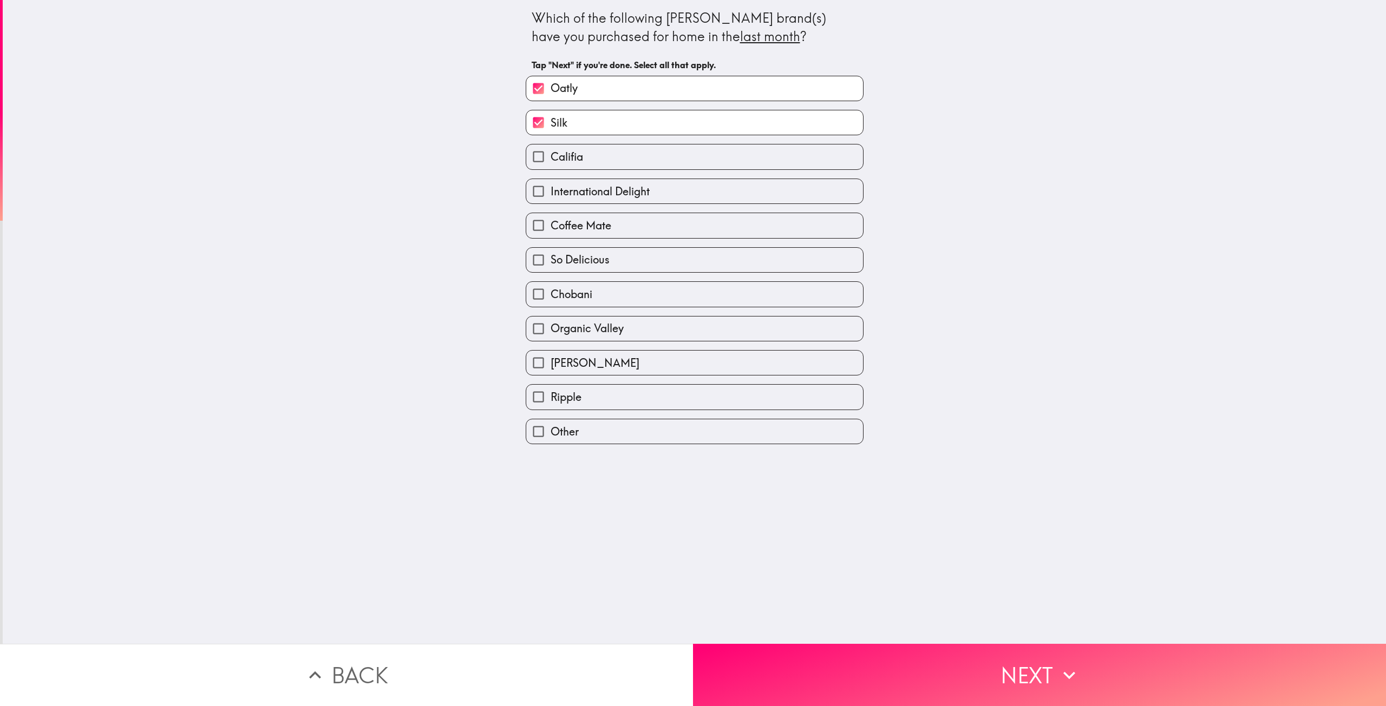
click at [606, 169] on div "Califia" at bounding box center [695, 156] width 338 height 25
click at [613, 164] on label "Califia" at bounding box center [694, 157] width 337 height 24
click at [551, 164] on input "Califia" at bounding box center [538, 157] width 24 height 24
checkbox input "true"
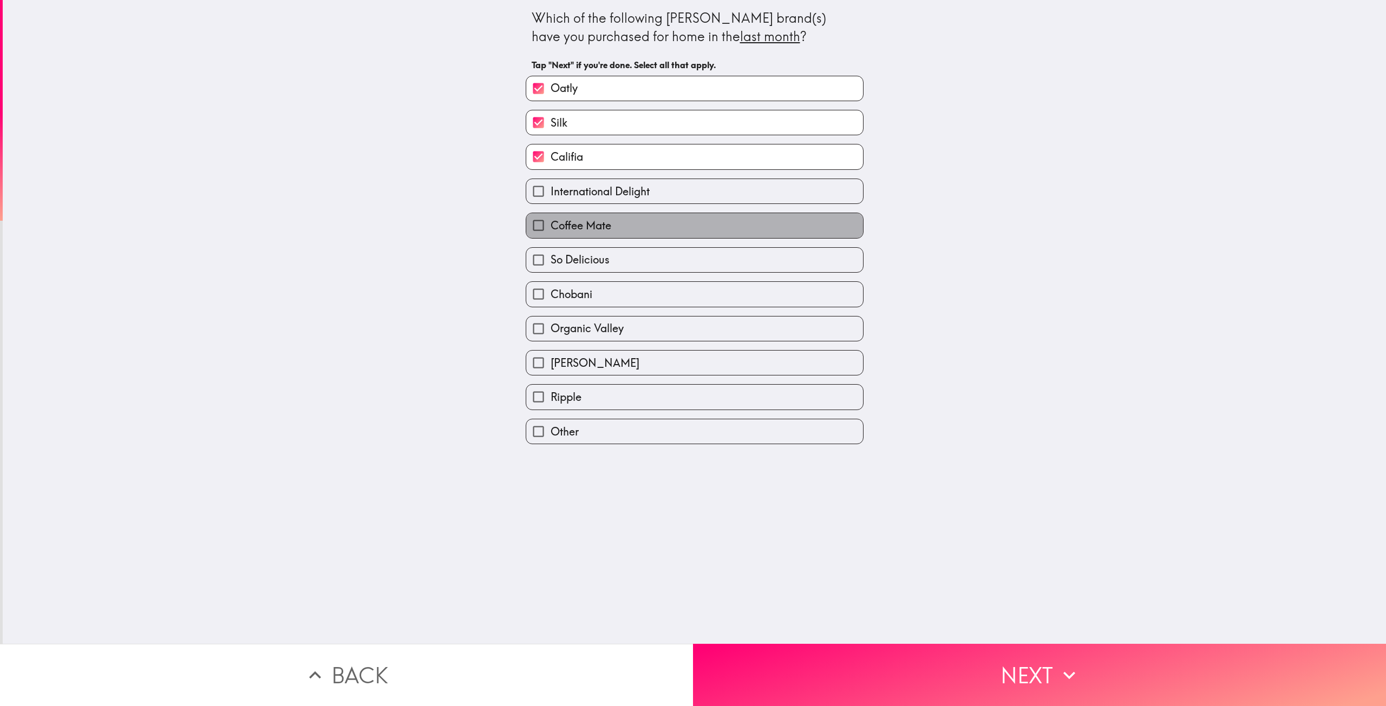
click at [617, 228] on label "Coffee Mate" at bounding box center [694, 225] width 337 height 24
click at [551, 228] on input "Coffee Mate" at bounding box center [538, 225] width 24 height 24
checkbox input "true"
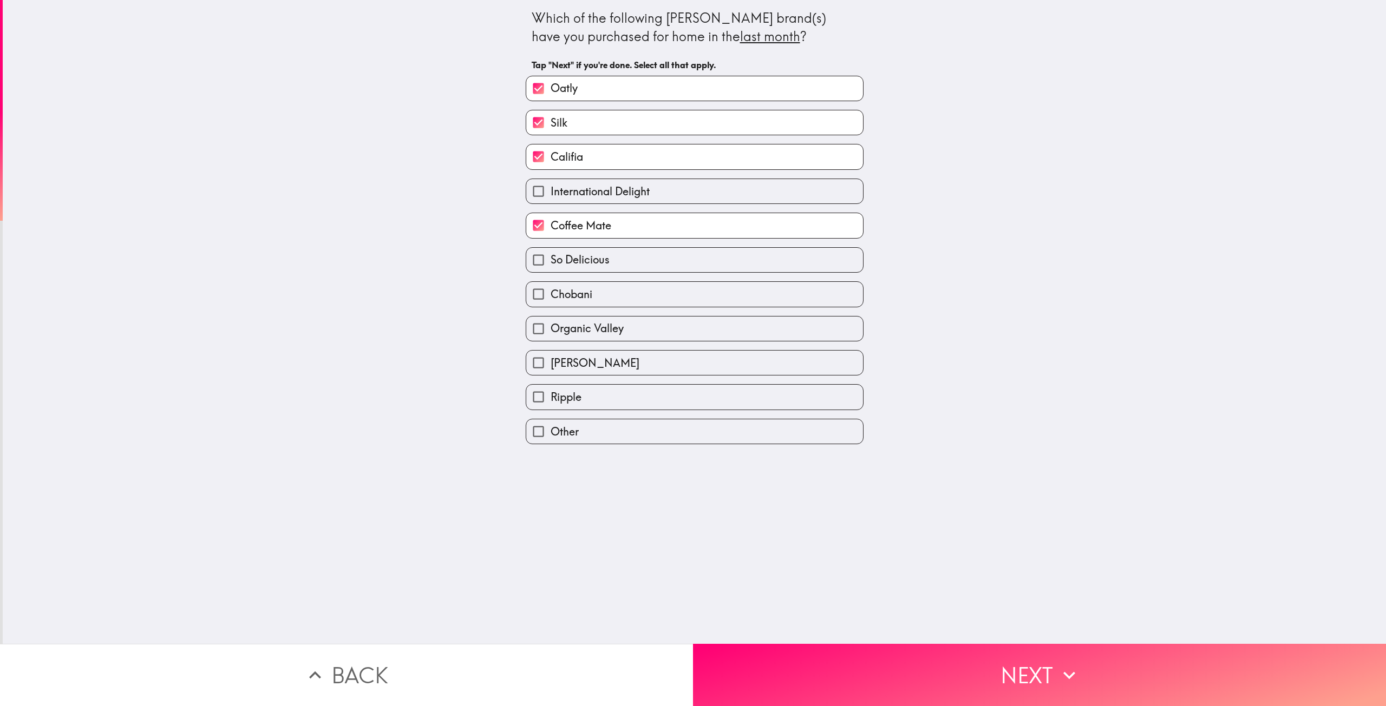
click at [621, 294] on label "Chobani" at bounding box center [694, 294] width 337 height 24
click at [551, 294] on input "Chobani" at bounding box center [538, 294] width 24 height 24
checkbox input "true"
click at [608, 322] on label "Organic Valley" at bounding box center [694, 329] width 337 height 24
click at [551, 322] on input "Organic Valley" at bounding box center [538, 329] width 24 height 24
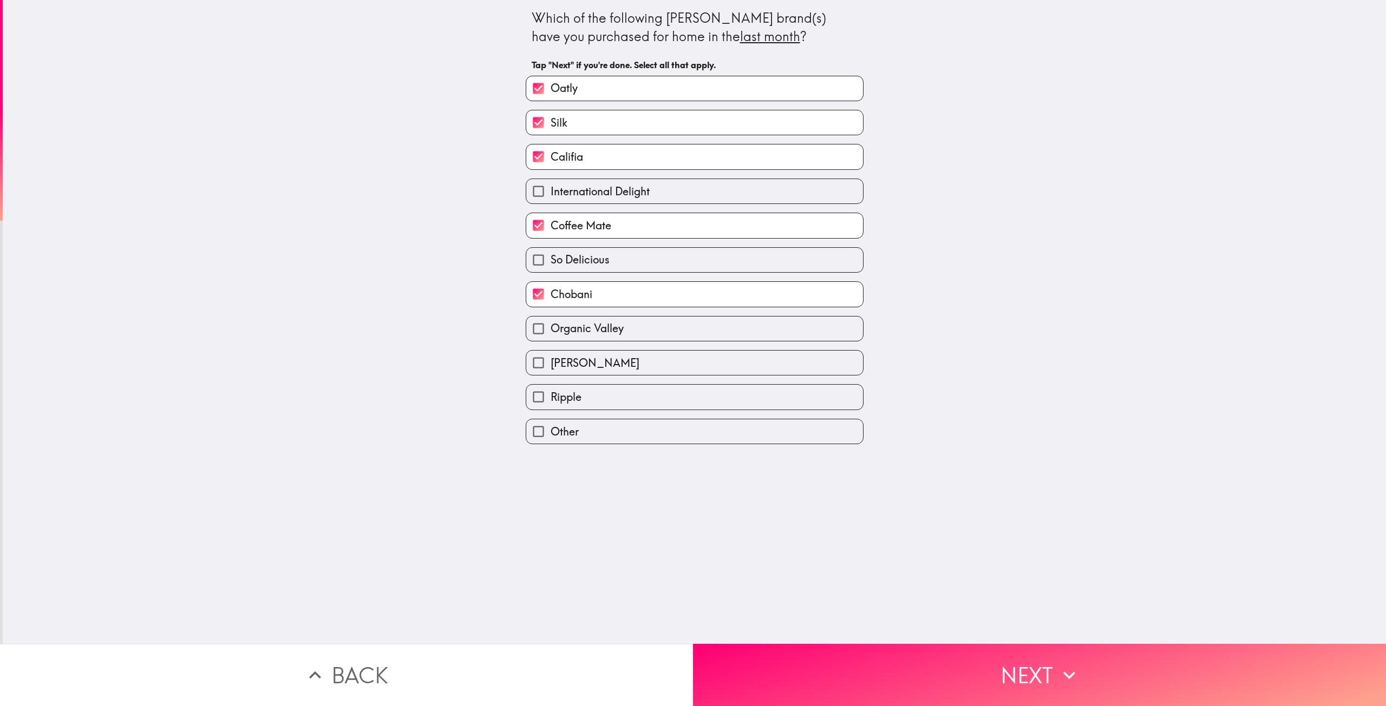
checkbox input "true"
click at [783, 667] on button "Next" at bounding box center [1039, 675] width 693 height 62
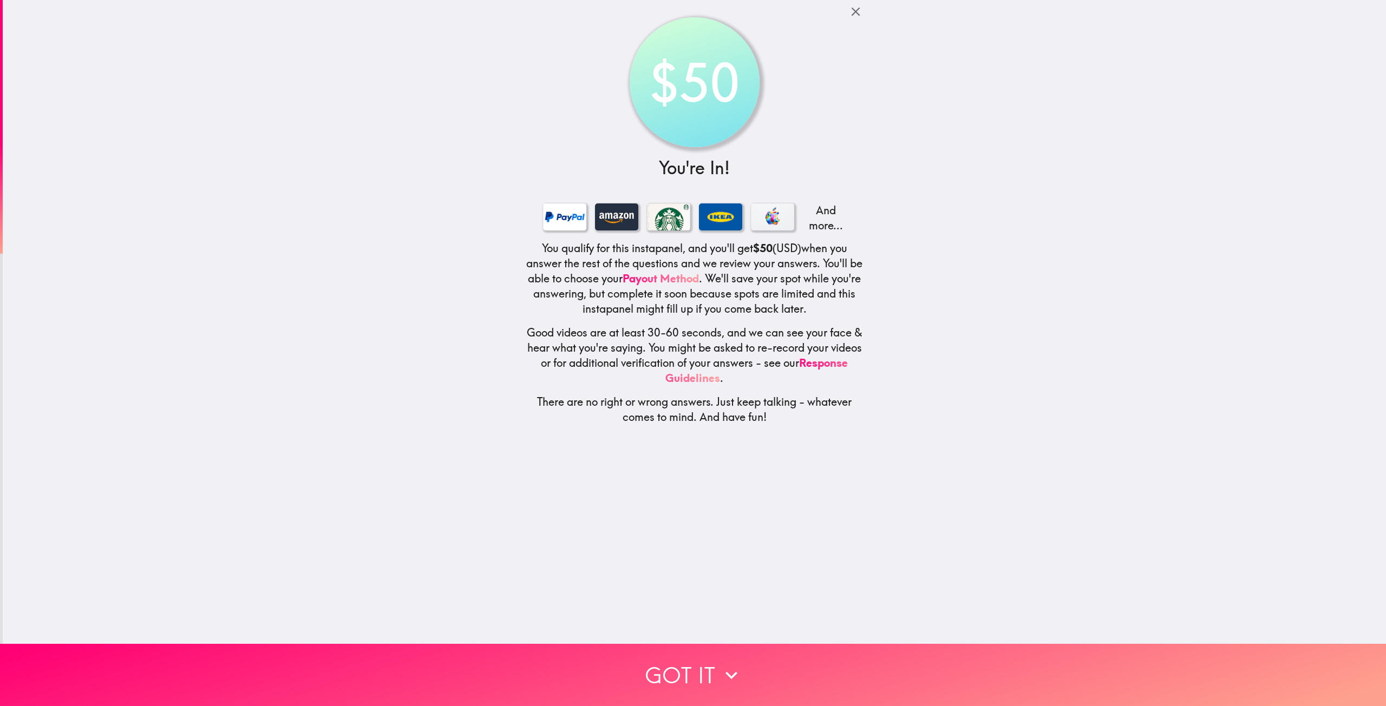
click at [689, 664] on button "Got it" at bounding box center [693, 675] width 1386 height 62
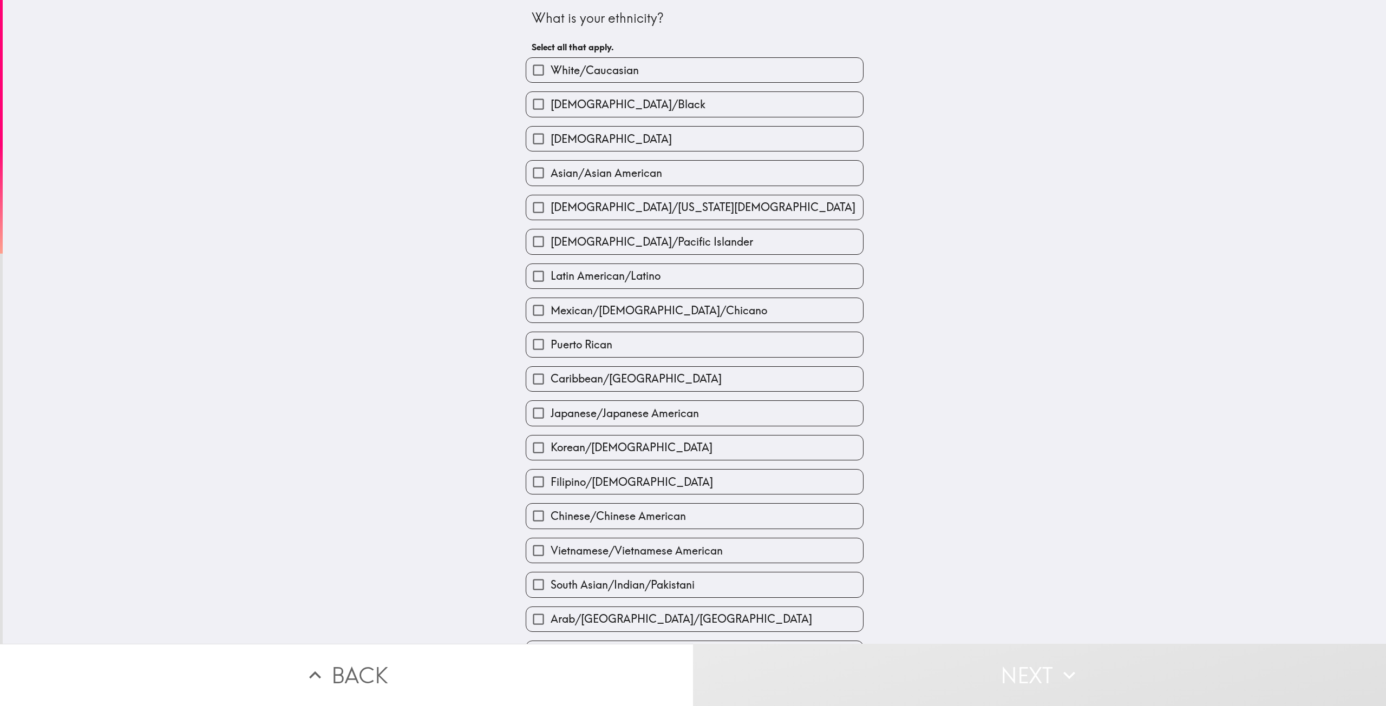
click at [620, 73] on span "White/Caucasian" at bounding box center [595, 70] width 88 height 15
click at [551, 73] on input "White/Caucasian" at bounding box center [538, 70] width 24 height 24
checkbox input "true"
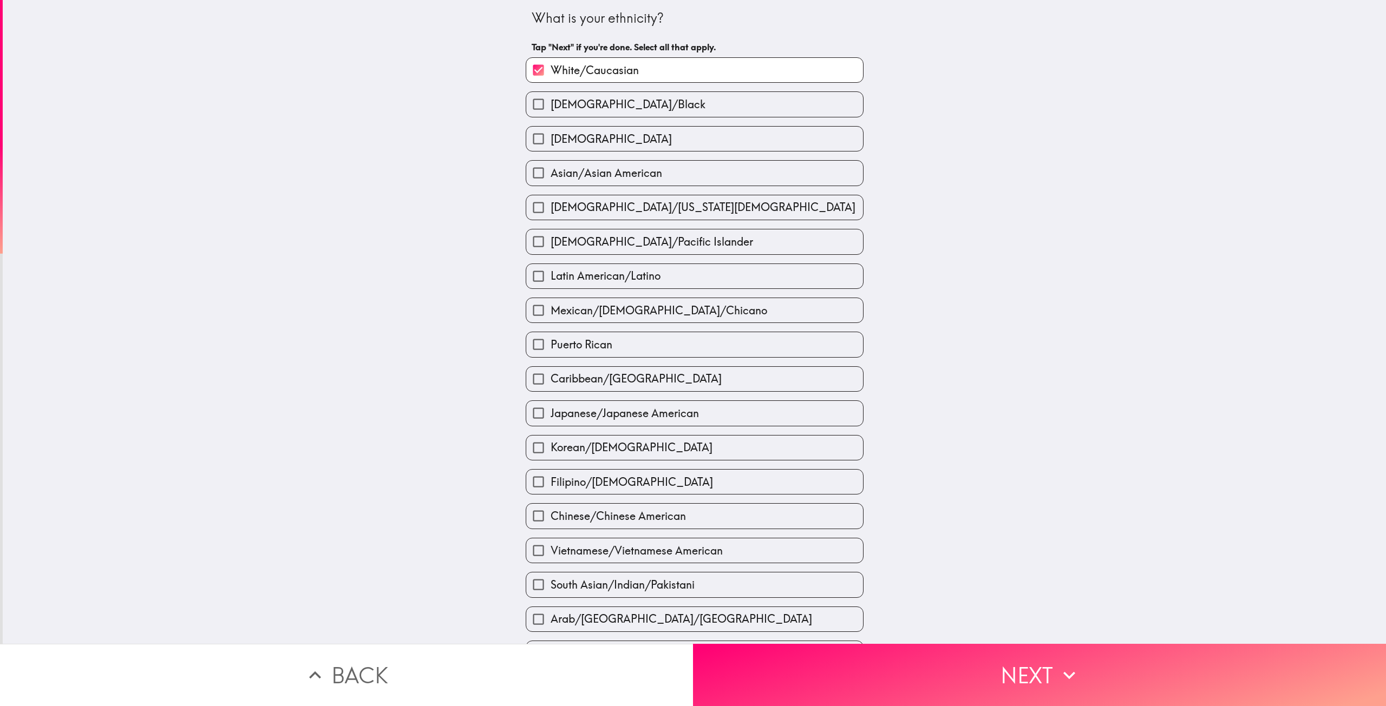
click at [655, 165] on label "Asian/Asian American" at bounding box center [694, 173] width 337 height 24
click at [551, 165] on input "Asian/Asian American" at bounding box center [538, 173] width 24 height 24
click at [655, 165] on label "Asian/Asian American" at bounding box center [694, 173] width 337 height 24
click at [551, 165] on input "Asian/Asian American" at bounding box center [538, 173] width 24 height 24
checkbox input "false"
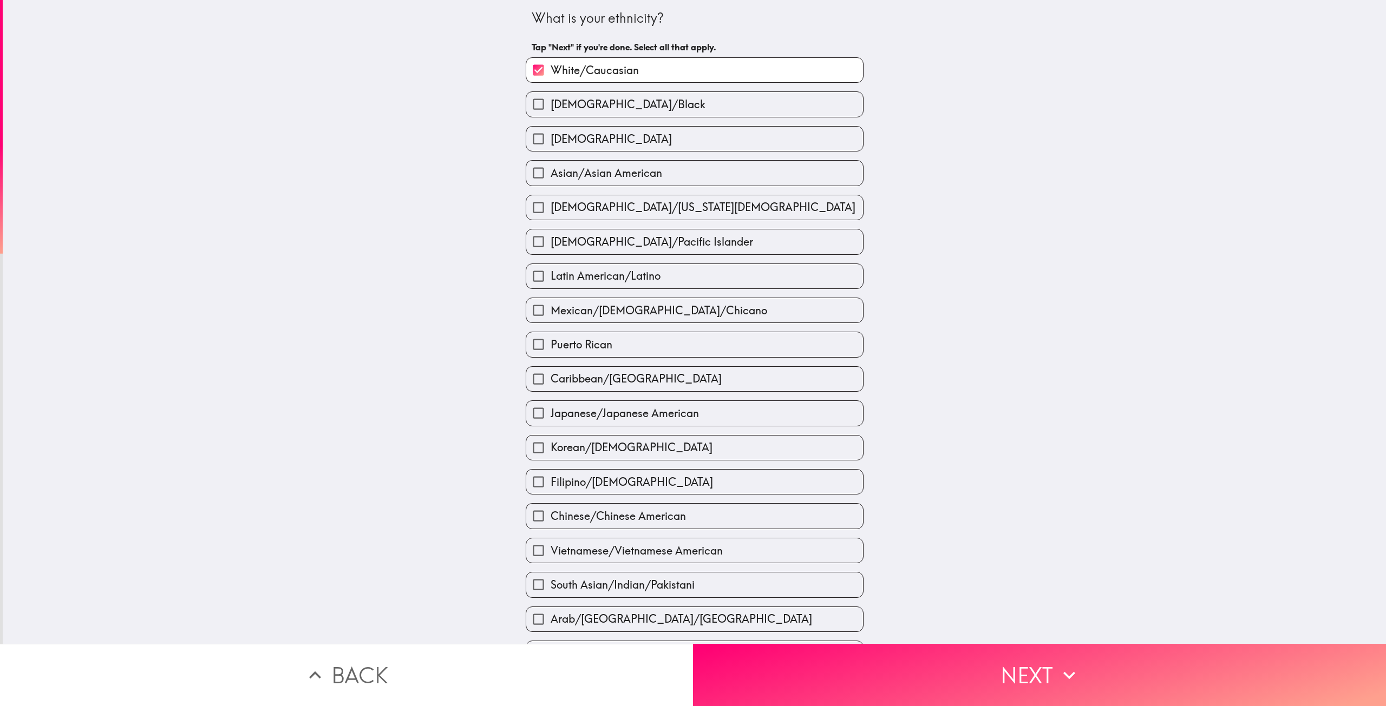
click at [810, 661] on button "Next" at bounding box center [1039, 675] width 693 height 62
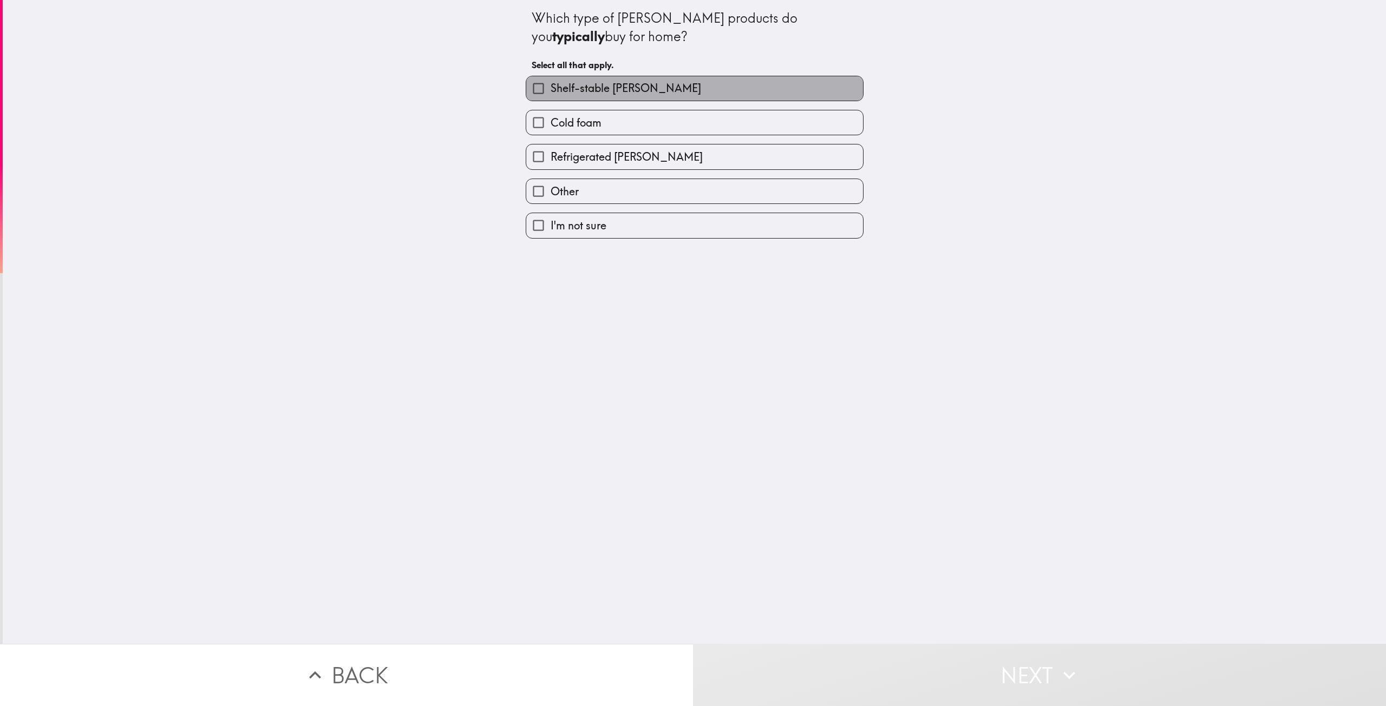
click at [628, 95] on span "Shelf-stable creamer" at bounding box center [626, 88] width 150 height 15
click at [551, 95] on input "Shelf-stable creamer" at bounding box center [538, 88] width 24 height 24
checkbox input "true"
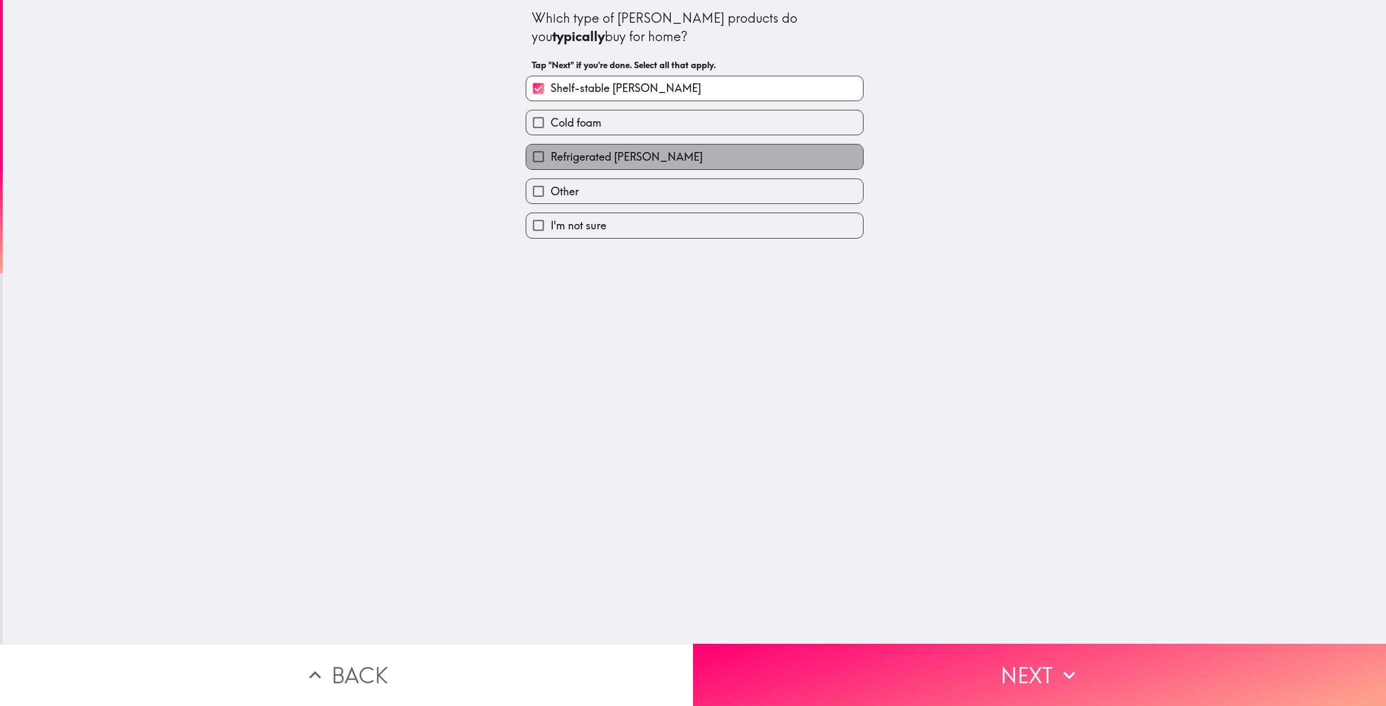
click at [624, 163] on span "Refrigerated creamer" at bounding box center [627, 156] width 152 height 15
click at [551, 163] on input "Refrigerated creamer" at bounding box center [538, 157] width 24 height 24
click at [623, 156] on span "Refrigerated creamer" at bounding box center [627, 156] width 152 height 15
click at [551, 156] on input "Refrigerated creamer" at bounding box center [538, 157] width 24 height 24
checkbox input "false"
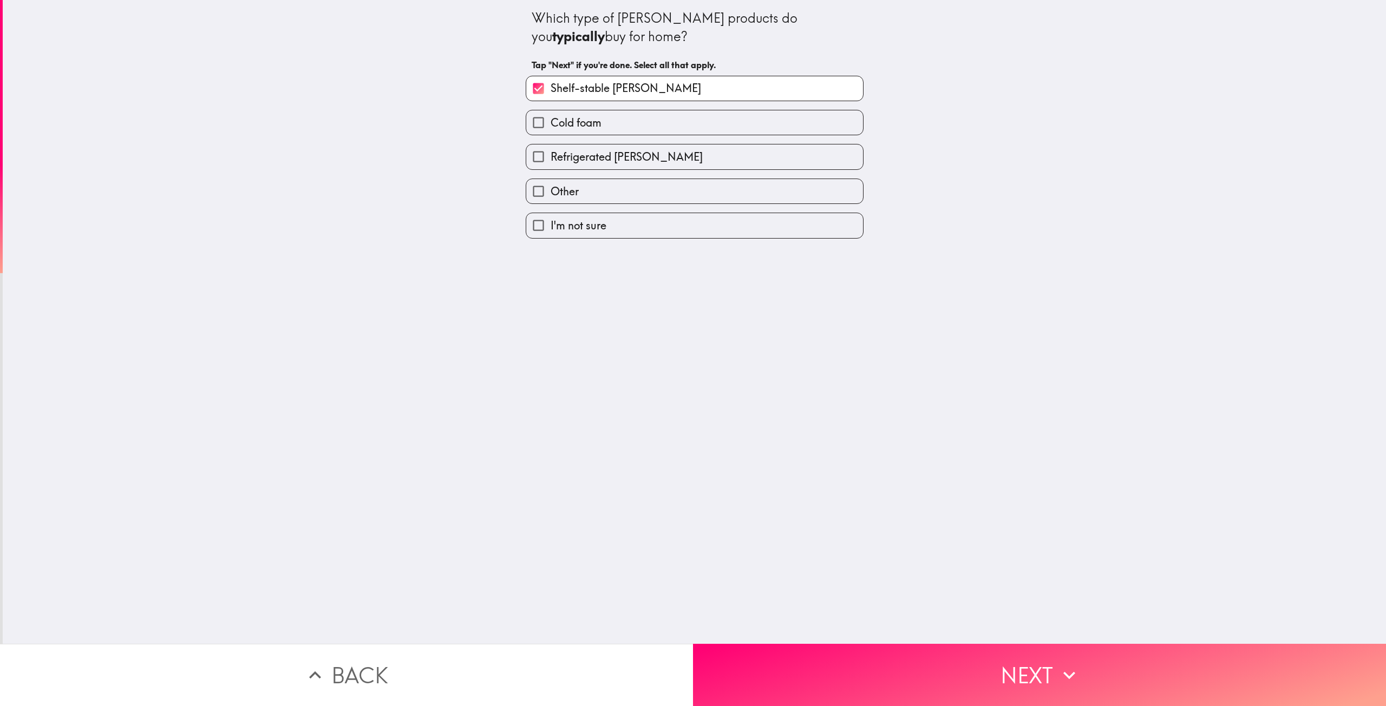
click at [624, 121] on label "Cold foam" at bounding box center [694, 122] width 337 height 24
click at [551, 121] on input "Cold foam" at bounding box center [538, 122] width 24 height 24
click at [564, 130] on span "Cold foam" at bounding box center [576, 122] width 51 height 15
click at [551, 130] on input "Cold foam" at bounding box center [538, 122] width 24 height 24
checkbox input "false"
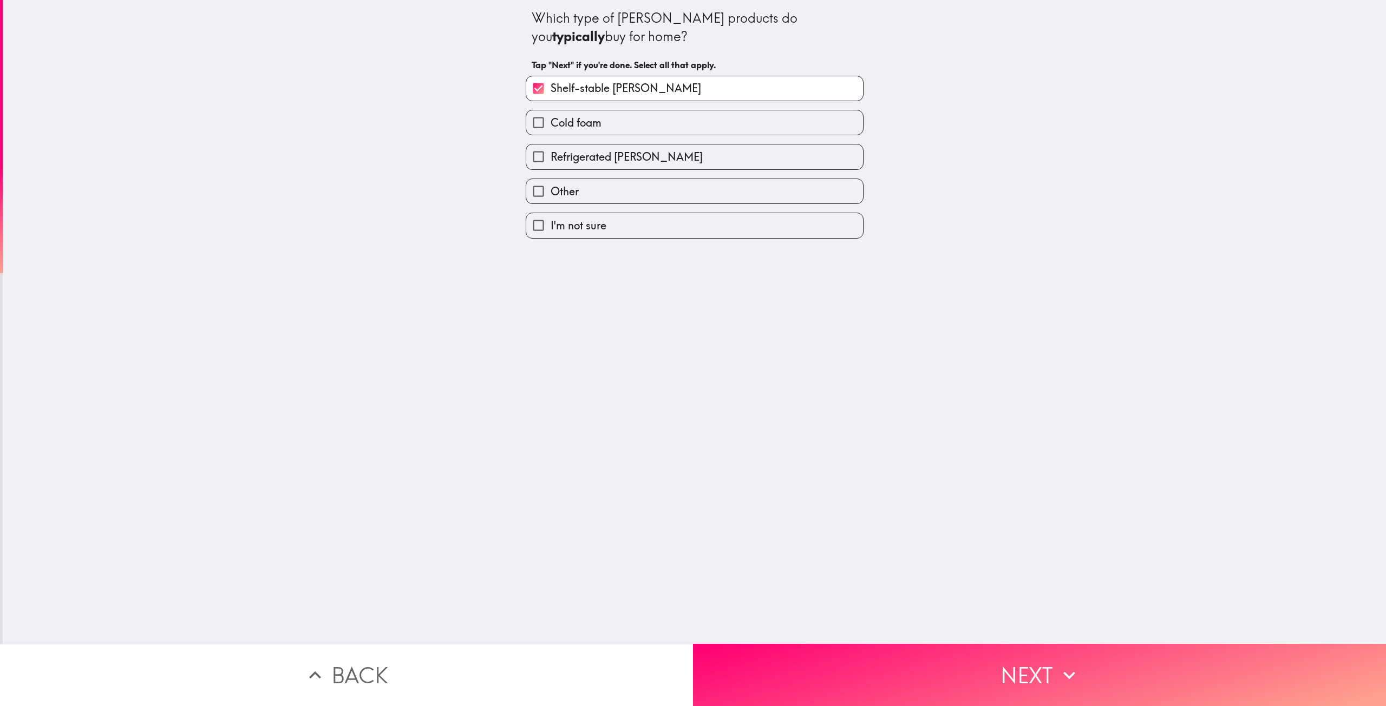
click at [562, 154] on span "Refrigerated creamer" at bounding box center [627, 156] width 152 height 15
click at [551, 154] on input "Refrigerated creamer" at bounding box center [538, 157] width 24 height 24
checkbox input "true"
click at [791, 656] on button "Next" at bounding box center [1039, 675] width 693 height 62
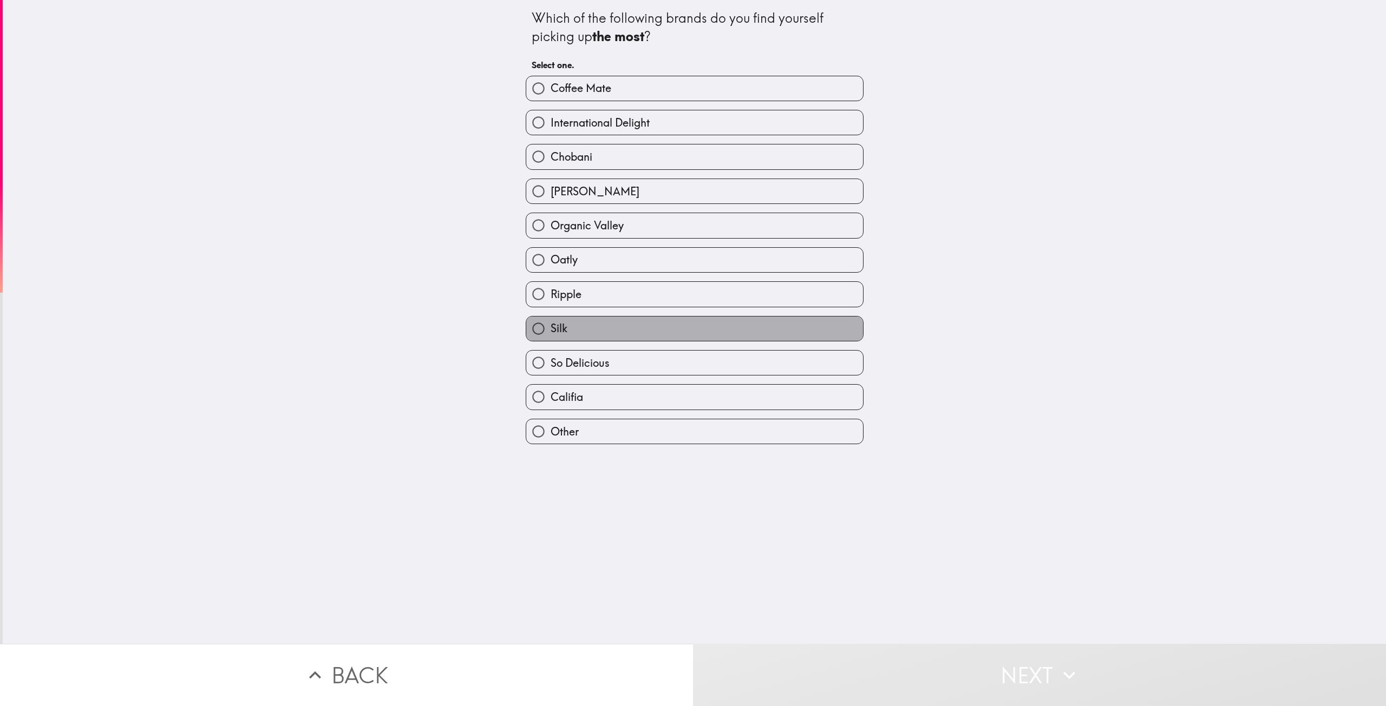
click at [571, 333] on label "Silk" at bounding box center [694, 329] width 337 height 24
click at [551, 333] on input "Silk" at bounding box center [538, 329] width 24 height 24
radio input "true"
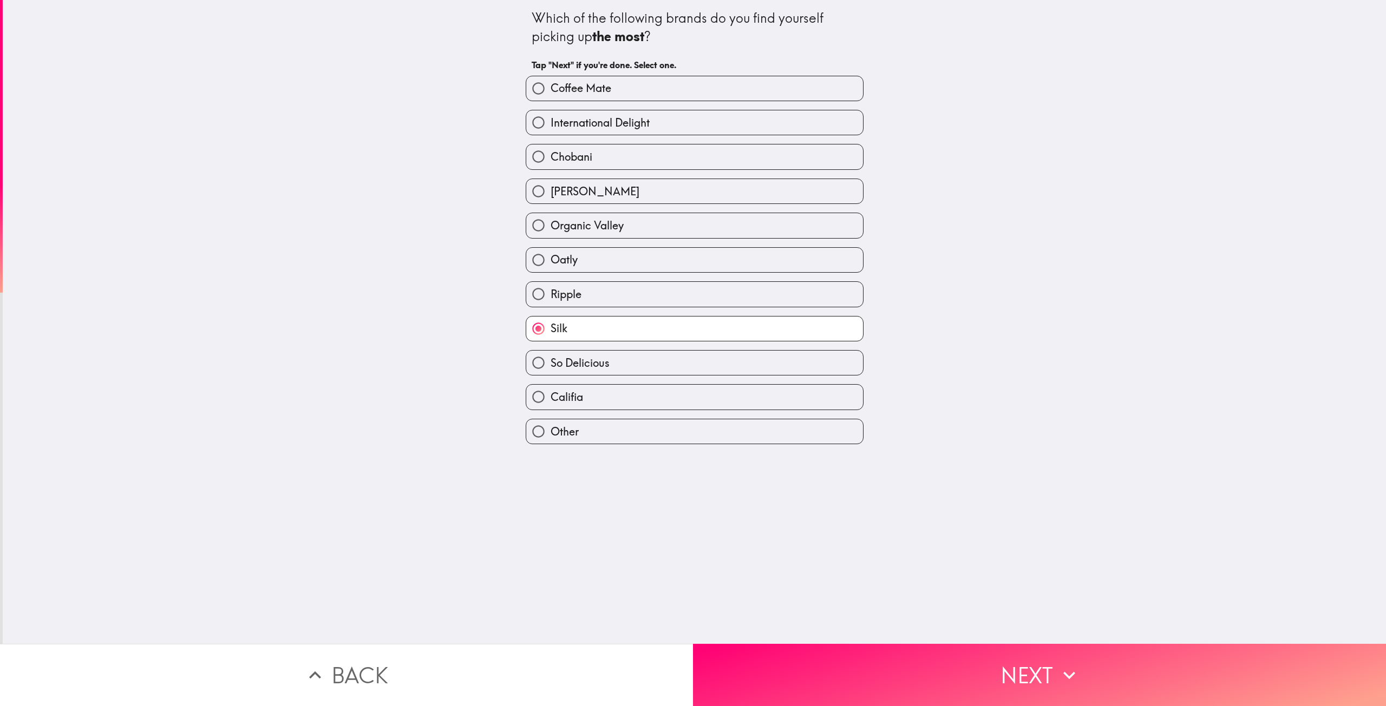
click at [606, 230] on span "Organic Valley" at bounding box center [587, 225] width 73 height 15
click at [551, 230] on input "Organic Valley" at bounding box center [538, 225] width 24 height 24
radio input "true"
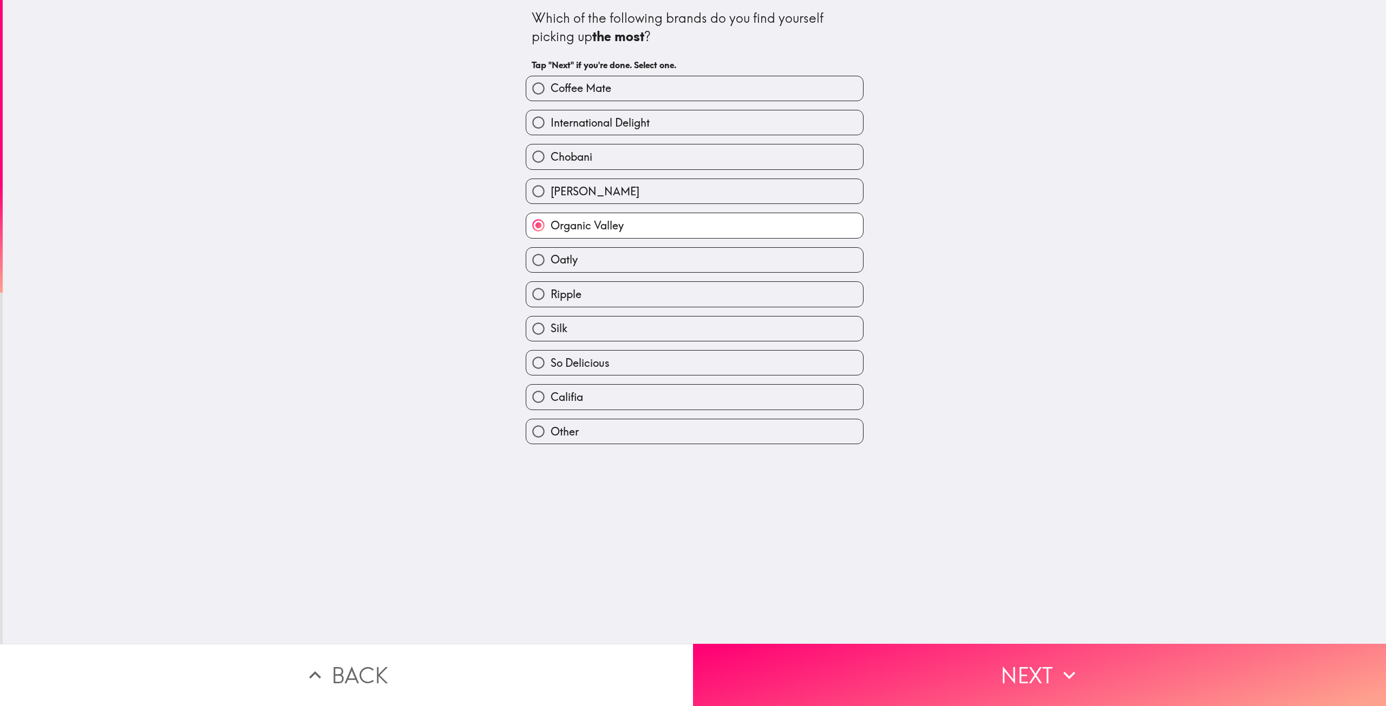
click at [575, 390] on label "Califia" at bounding box center [694, 397] width 337 height 24
click at [551, 390] on input "Califia" at bounding box center [538, 397] width 24 height 24
radio input "true"
click at [836, 665] on button "Next" at bounding box center [1039, 675] width 693 height 62
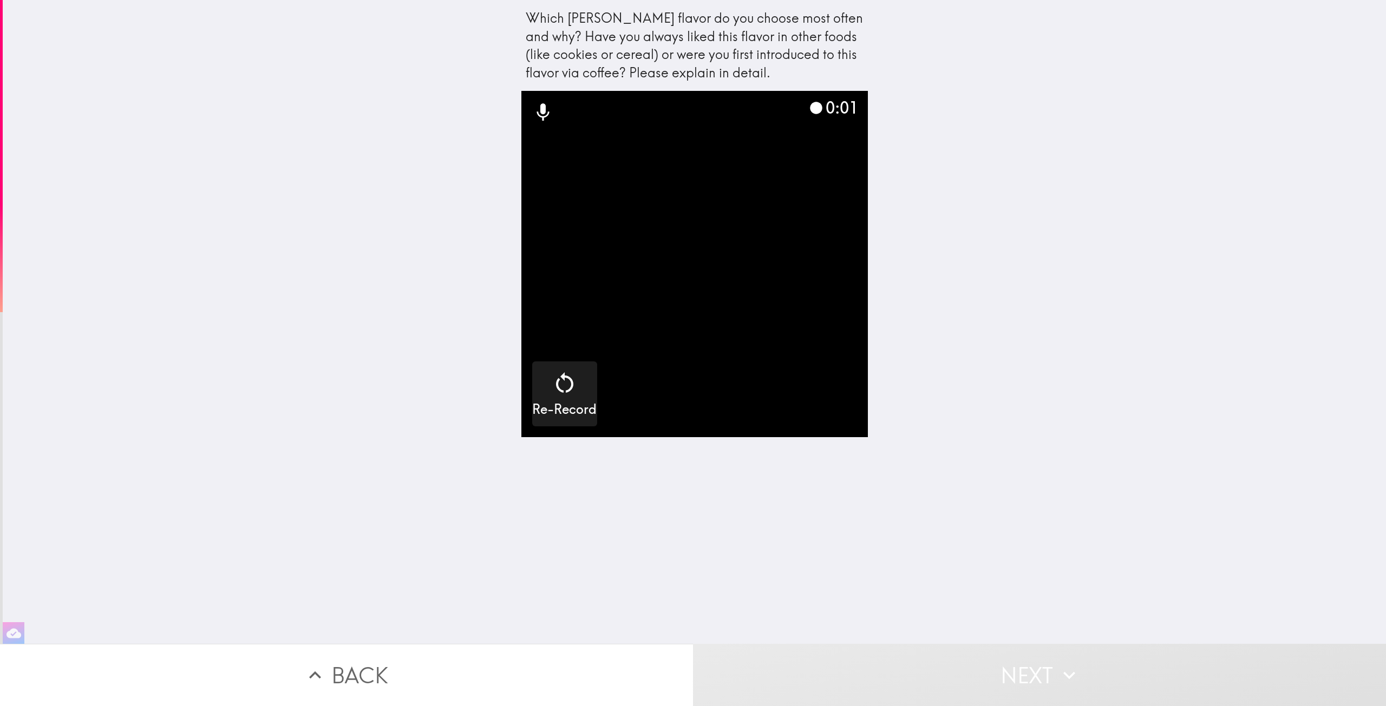
click at [536, 110] on icon at bounding box center [542, 112] width 12 height 17
click at [562, 401] on h5 "Re-Record" at bounding box center [564, 410] width 64 height 18
click at [528, 17] on div "Which [PERSON_NAME] flavor do you choose most often and why? Have you always li…" at bounding box center [695, 45] width 338 height 73
drag, startPoint x: 528, startPoint y: 17, endPoint x: 797, endPoint y: 80, distance: 275.6
click at [797, 80] on div "Which [PERSON_NAME] flavor do you choose most often and why? Have you always li…" at bounding box center [695, 45] width 338 height 73
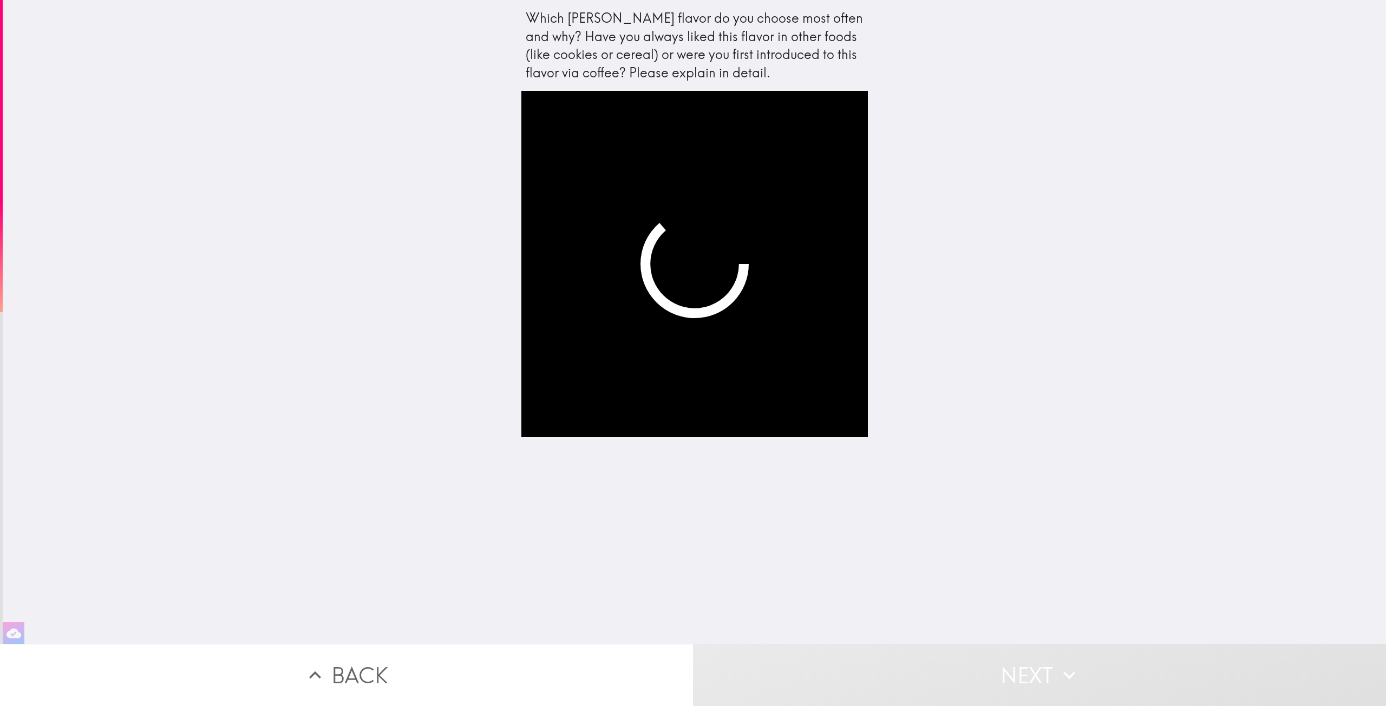
click at [952, 335] on div "Which [PERSON_NAME] flavor do you choose most often and why? Have you always li…" at bounding box center [694, 322] width 1383 height 644
drag, startPoint x: 388, startPoint y: 211, endPoint x: 956, endPoint y: 325, distance: 579.9
click at [956, 325] on div "Which [PERSON_NAME] flavor do you choose most often and why? Have you always li…" at bounding box center [694, 322] width 1383 height 644
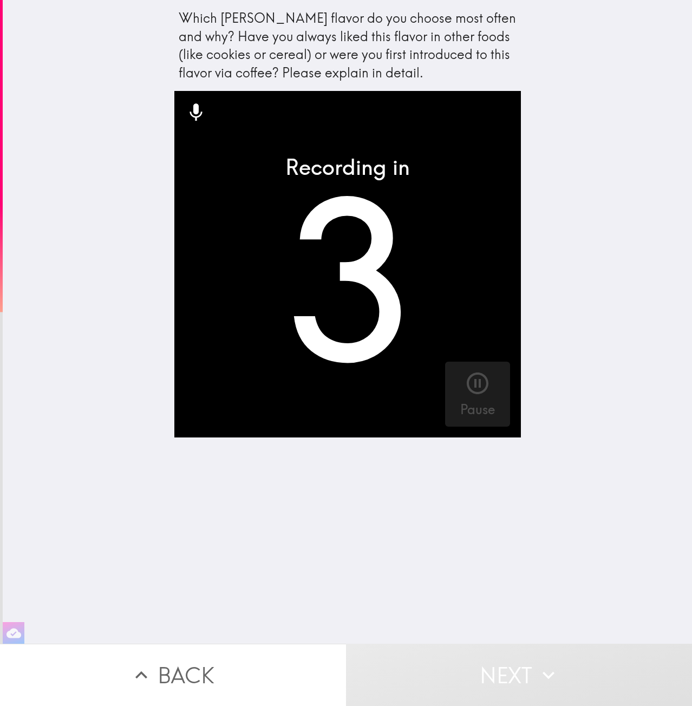
click at [488, 382] on button "Pause" at bounding box center [477, 394] width 65 height 65
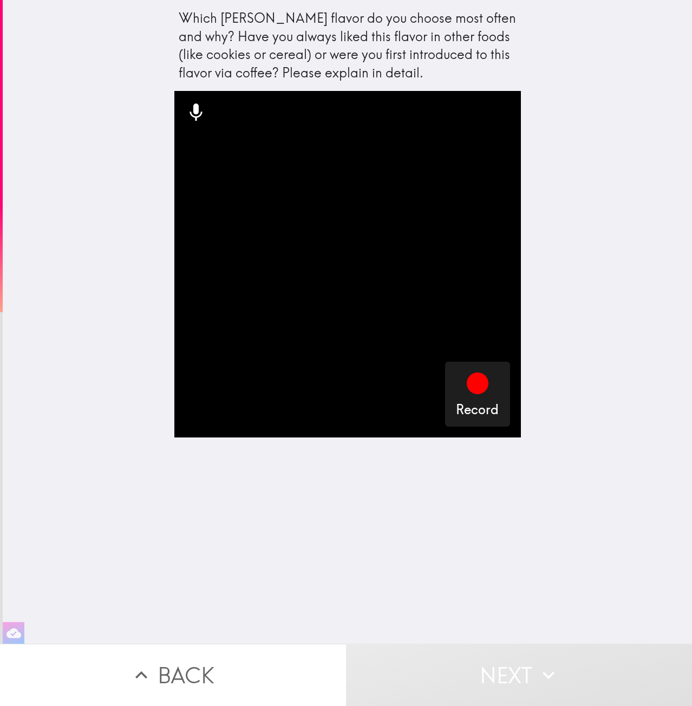
click at [473, 382] on icon "button" at bounding box center [478, 383] width 22 height 22
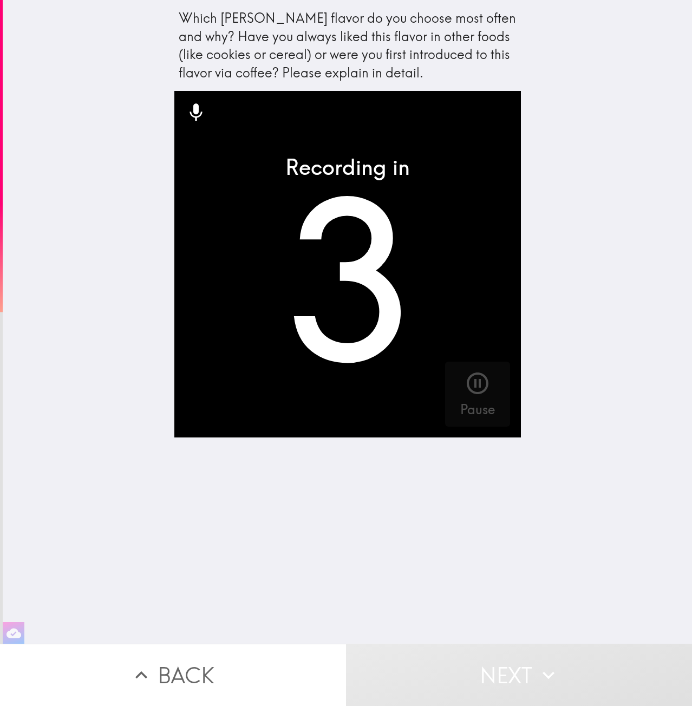
click at [470, 381] on icon "button" at bounding box center [478, 383] width 22 height 22
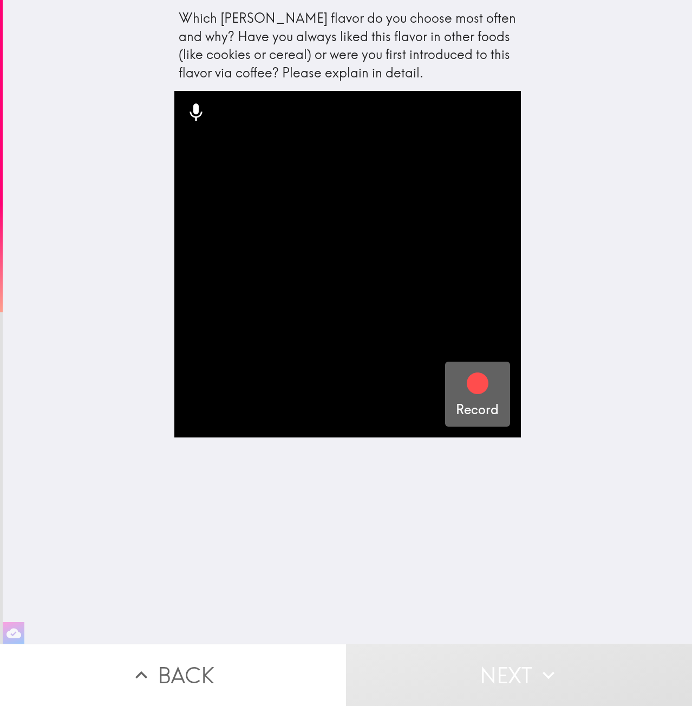
click at [466, 396] on div "button" at bounding box center [477, 385] width 26 height 30
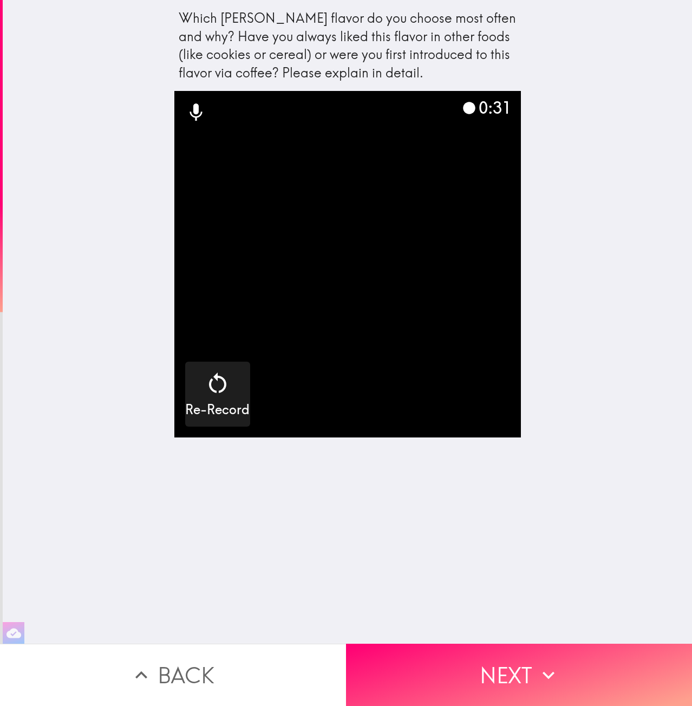
click at [495, 678] on button "Next" at bounding box center [519, 675] width 346 height 62
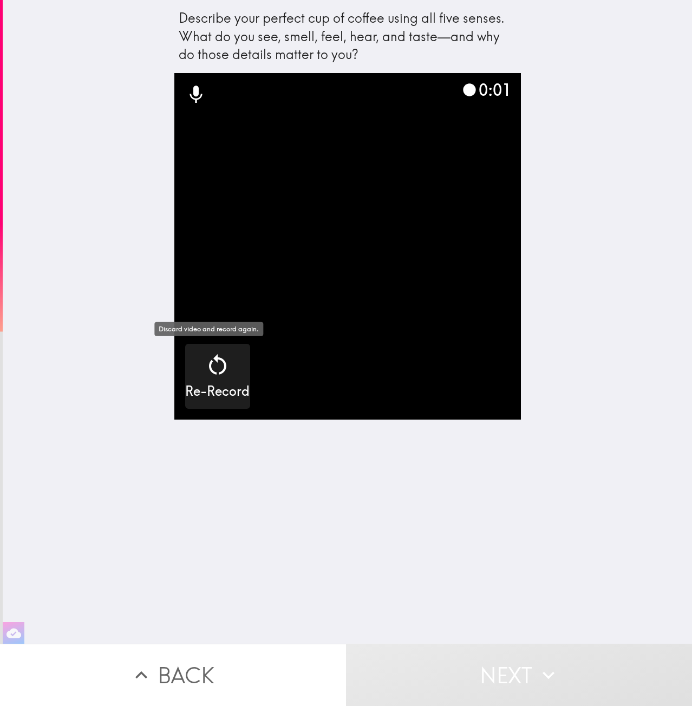
click at [232, 378] on div "Re-Record" at bounding box center [217, 376] width 64 height 49
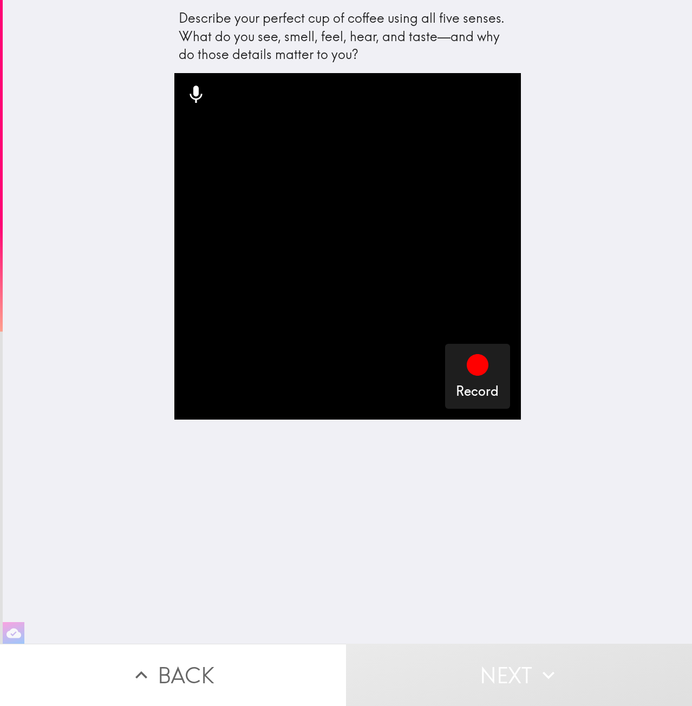
click at [369, 36] on div "Describe your perfect cup of coffee using all five senses. What do you see, sme…" at bounding box center [348, 36] width 338 height 55
drag, startPoint x: 365, startPoint y: 53, endPoint x: 175, endPoint y: 18, distance: 192.7
click at [186, 18] on div "Describe your perfect cup of coffee using all five senses. What do you see, sme…" at bounding box center [348, 36] width 338 height 55
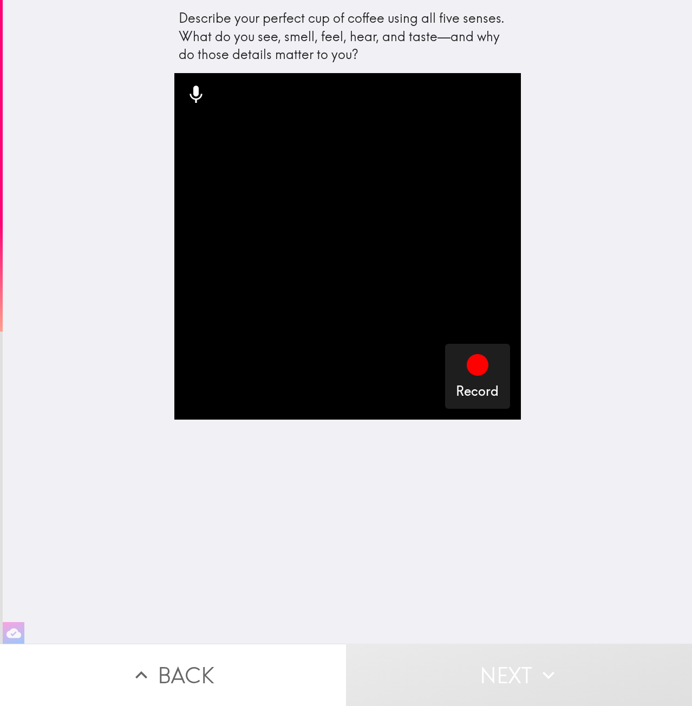
click at [464, 359] on icon "button" at bounding box center [477, 365] width 26 height 26
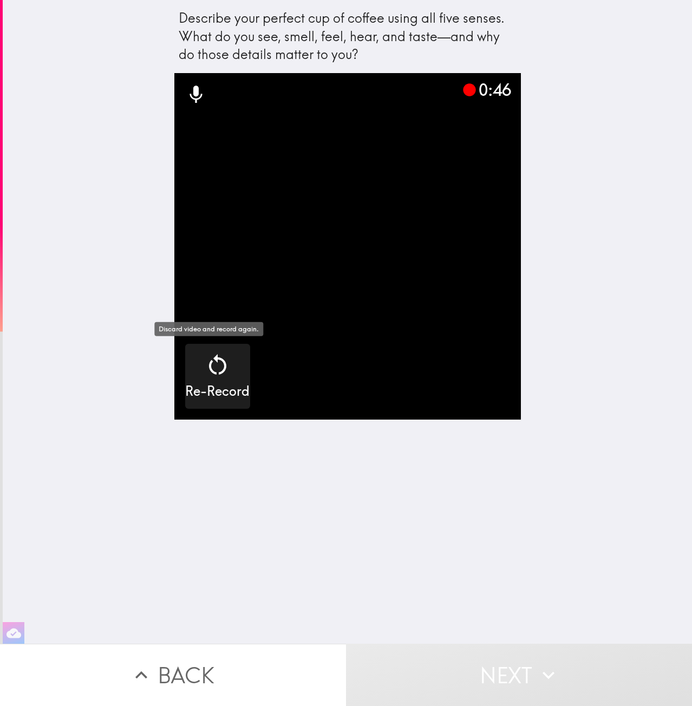
click at [219, 373] on icon "button" at bounding box center [218, 365] width 26 height 26
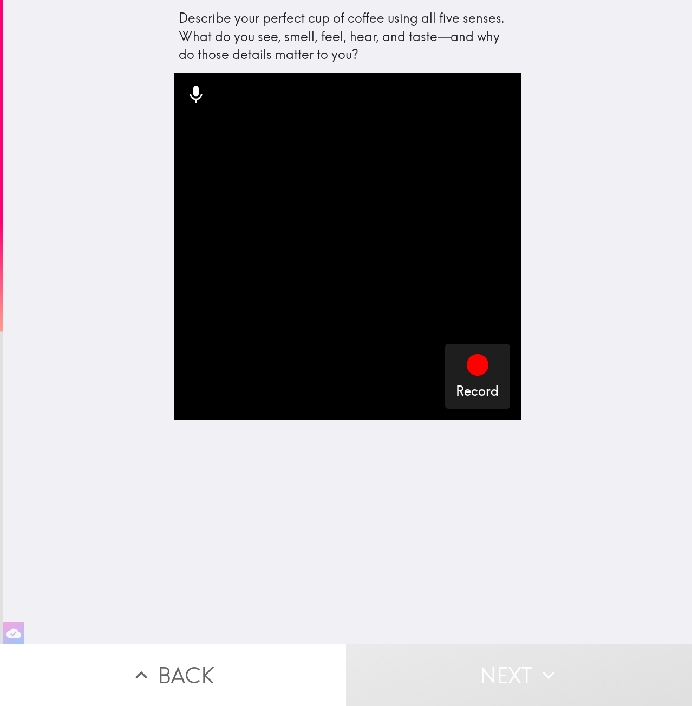
click at [485, 377] on div "Record" at bounding box center [477, 376] width 43 height 49
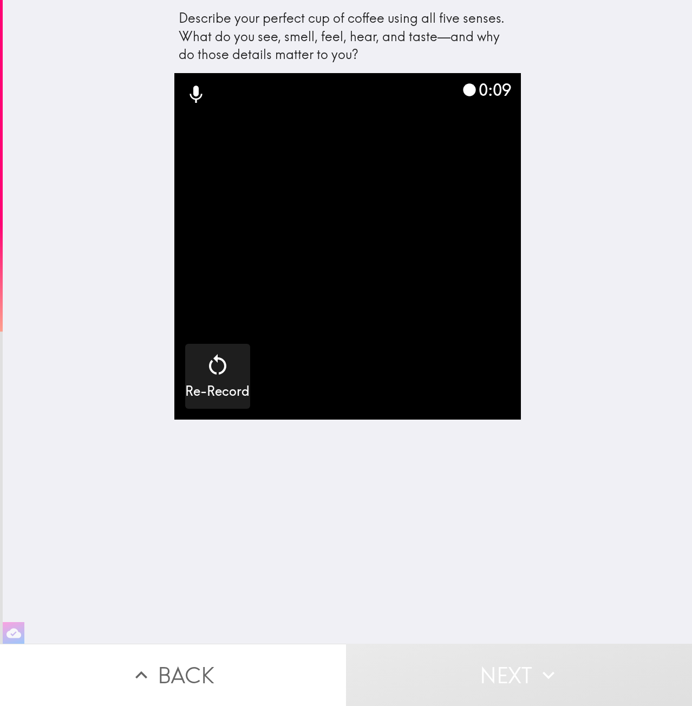
click at [244, 376] on video "button" at bounding box center [347, 246] width 346 height 346
click at [230, 375] on div "Re-Record" at bounding box center [217, 376] width 64 height 49
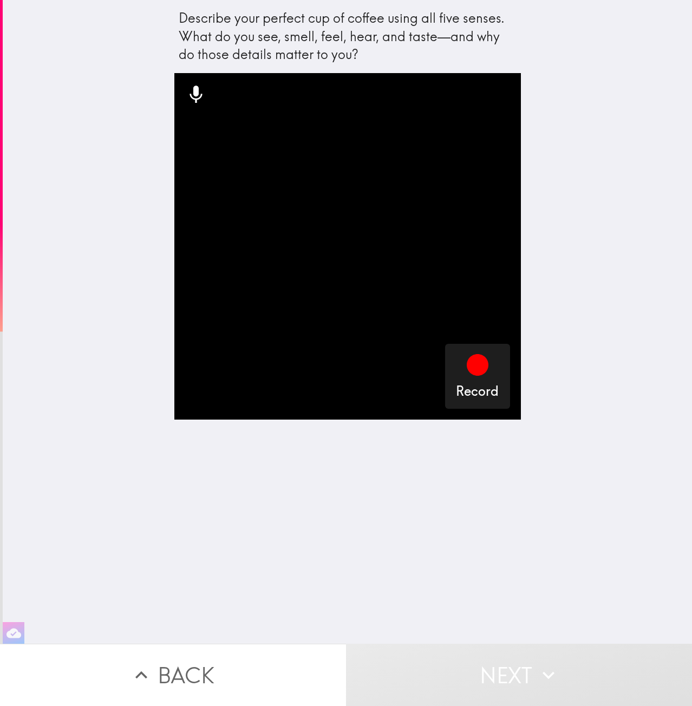
click at [431, 359] on video "button" at bounding box center [347, 246] width 346 height 346
click at [446, 359] on button "Record" at bounding box center [477, 376] width 65 height 65
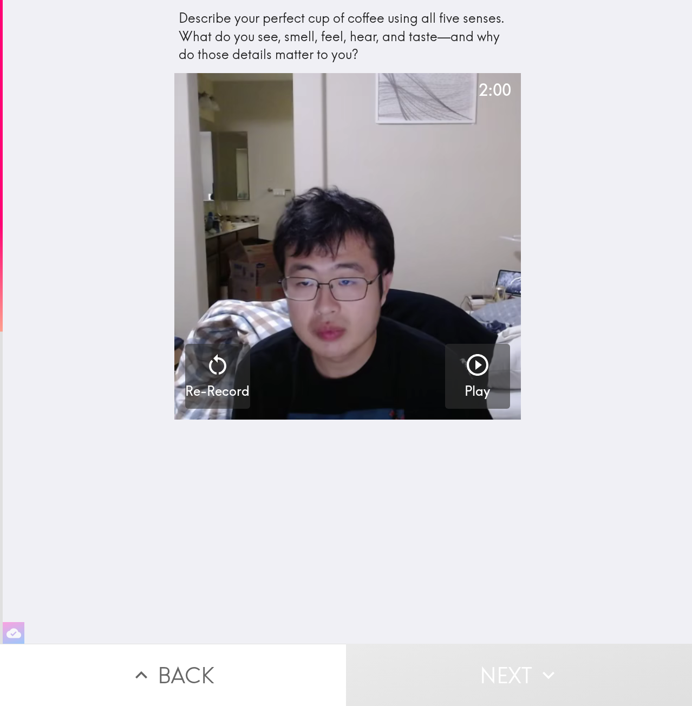
click at [502, 682] on button "Next" at bounding box center [519, 675] width 346 height 62
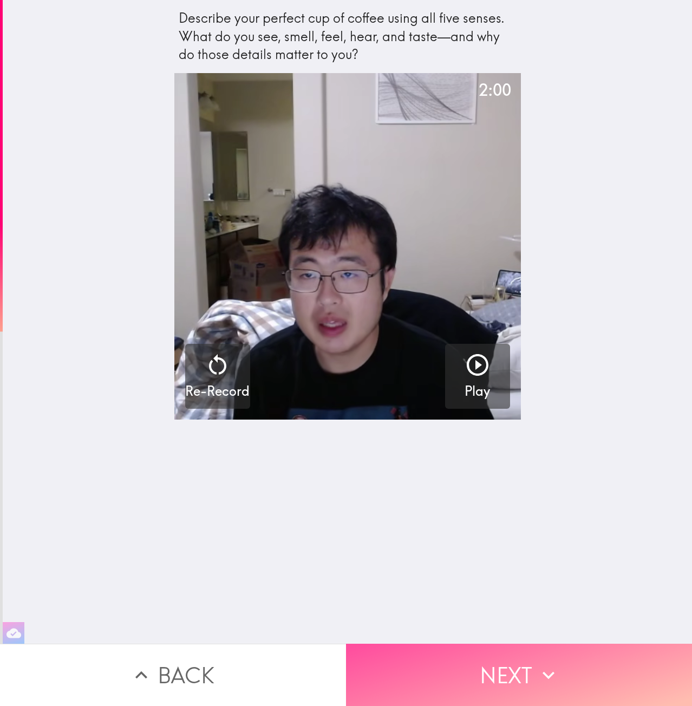
click at [454, 659] on button "Next" at bounding box center [519, 675] width 346 height 62
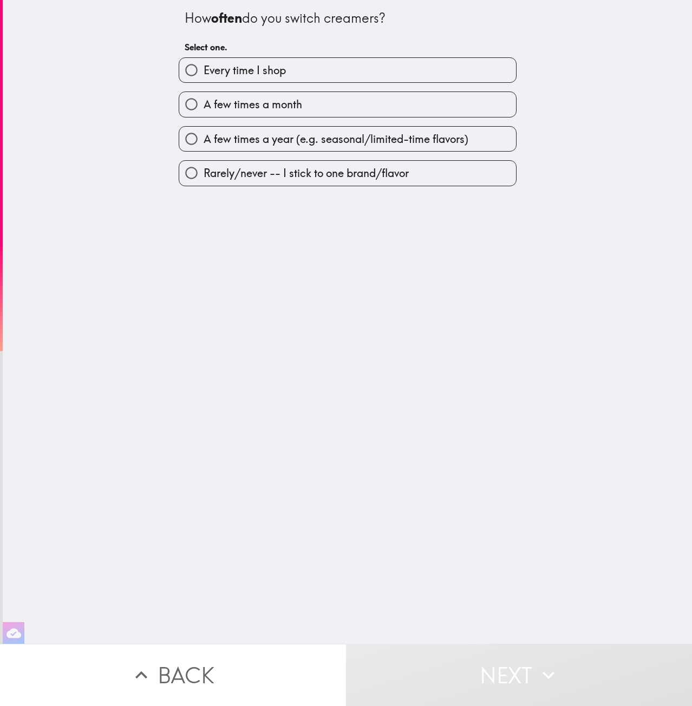
click at [331, 77] on label "Every time I shop" at bounding box center [347, 70] width 337 height 24
click at [204, 77] on input "Every time I shop" at bounding box center [191, 70] width 24 height 24
radio input "true"
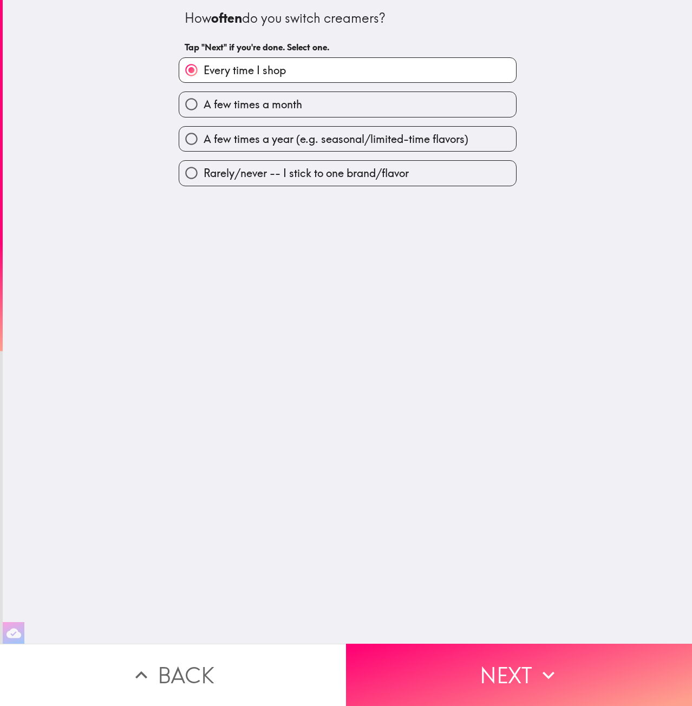
click at [321, 99] on label "A few times a month" at bounding box center [347, 104] width 337 height 24
click at [204, 99] on input "A few times a month" at bounding box center [191, 104] width 24 height 24
radio input "true"
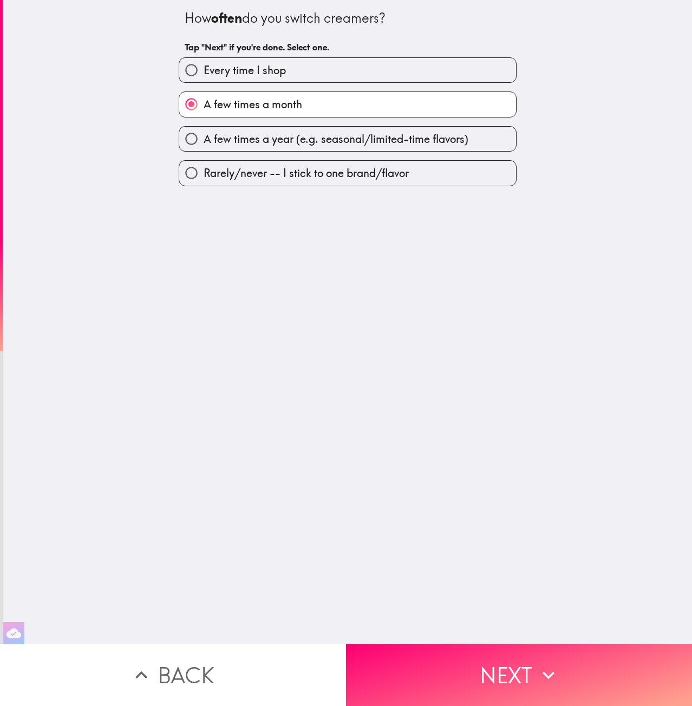
click at [438, 662] on button "Next" at bounding box center [519, 675] width 346 height 62
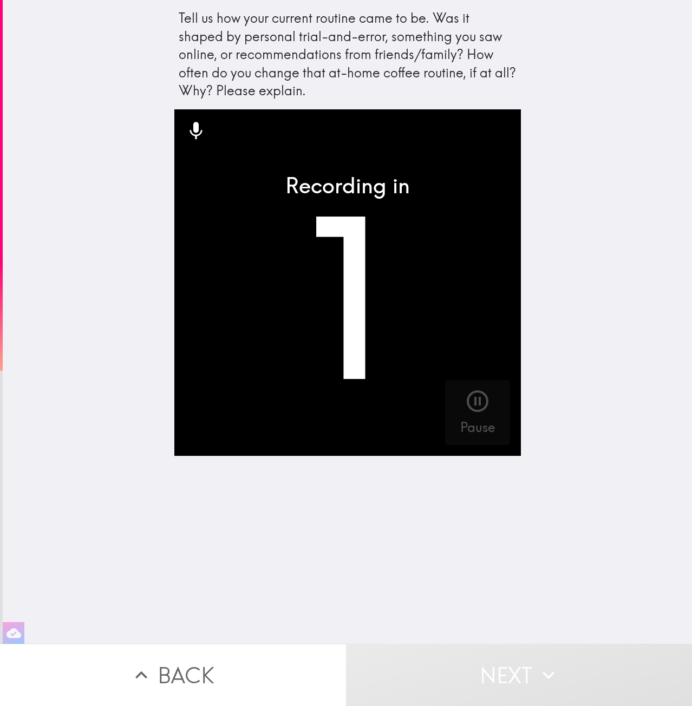
click at [464, 402] on icon "button" at bounding box center [477, 401] width 26 height 26
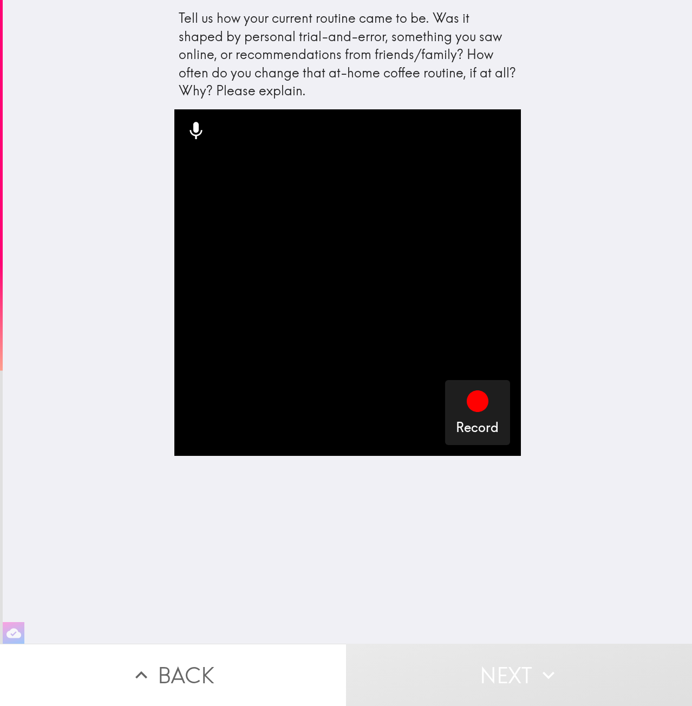
click at [261, 644] on button "Back" at bounding box center [173, 675] width 346 height 62
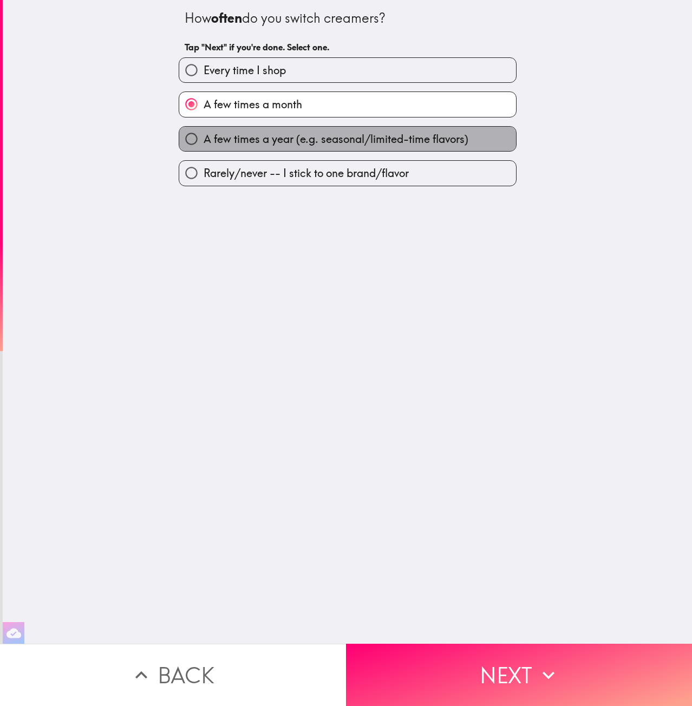
click at [380, 133] on span "A few times a year (e.g. seasonal/limited-time flavors)" at bounding box center [336, 139] width 265 height 15
click at [204, 133] on input "A few times a year (e.g. seasonal/limited-time flavors)" at bounding box center [191, 139] width 24 height 24
radio input "true"
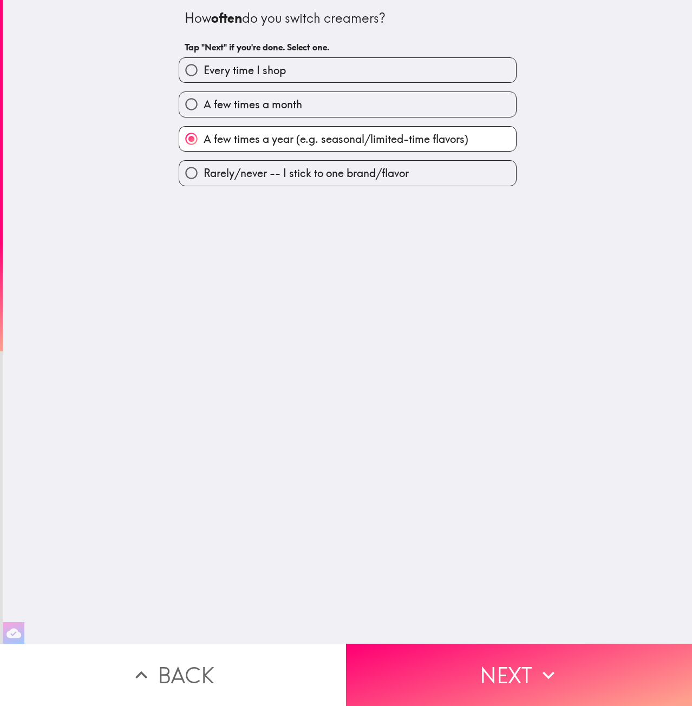
click at [449, 654] on button "Next" at bounding box center [519, 675] width 346 height 62
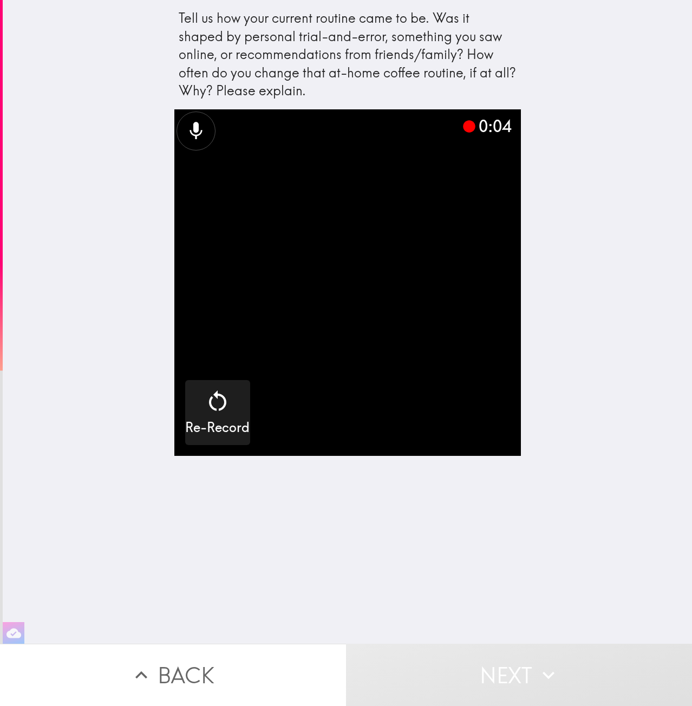
click at [195, 369] on video "button" at bounding box center [347, 282] width 346 height 346
click at [209, 398] on icon "button" at bounding box center [217, 400] width 17 height 21
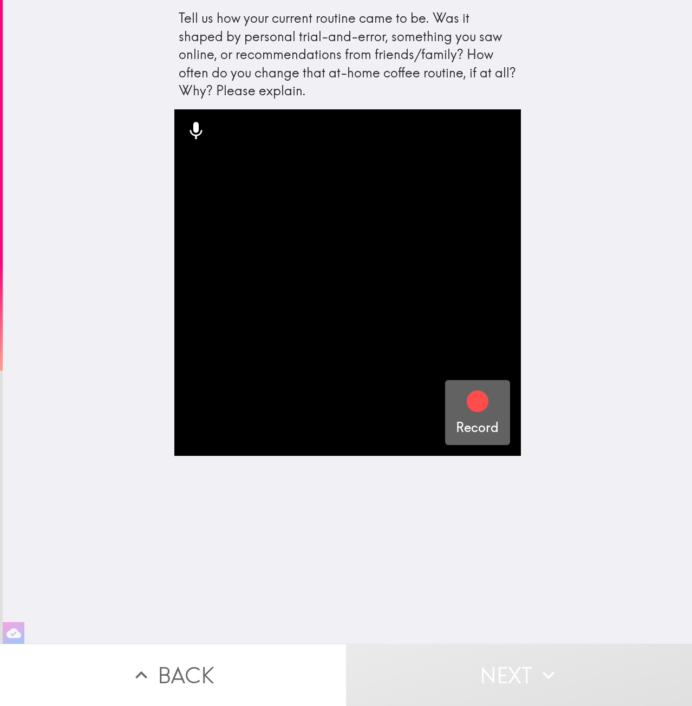
click at [445, 394] on button "Record" at bounding box center [477, 412] width 65 height 65
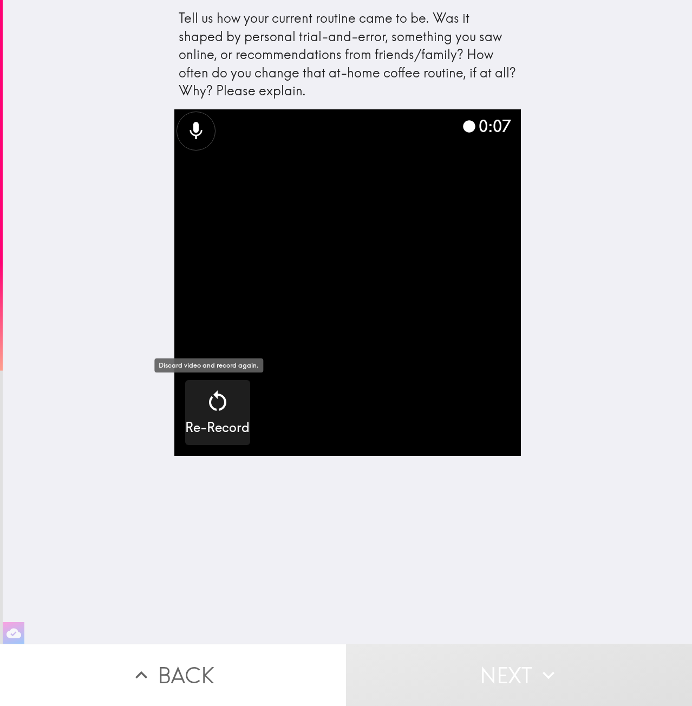
click at [205, 394] on icon "button" at bounding box center [218, 401] width 26 height 26
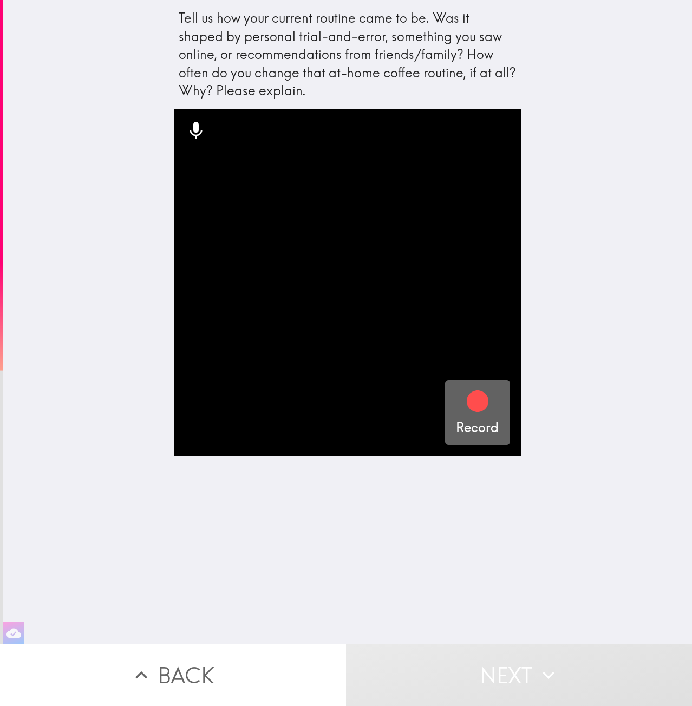
click at [467, 402] on icon "button" at bounding box center [478, 401] width 22 height 22
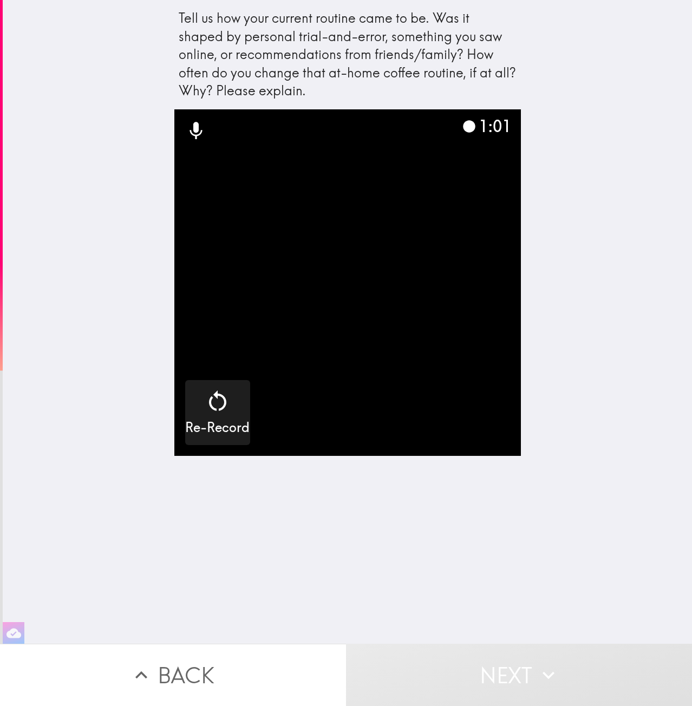
click at [425, 319] on video "button" at bounding box center [347, 282] width 346 height 346
click at [189, 128] on icon at bounding box center [195, 130] width 12 height 17
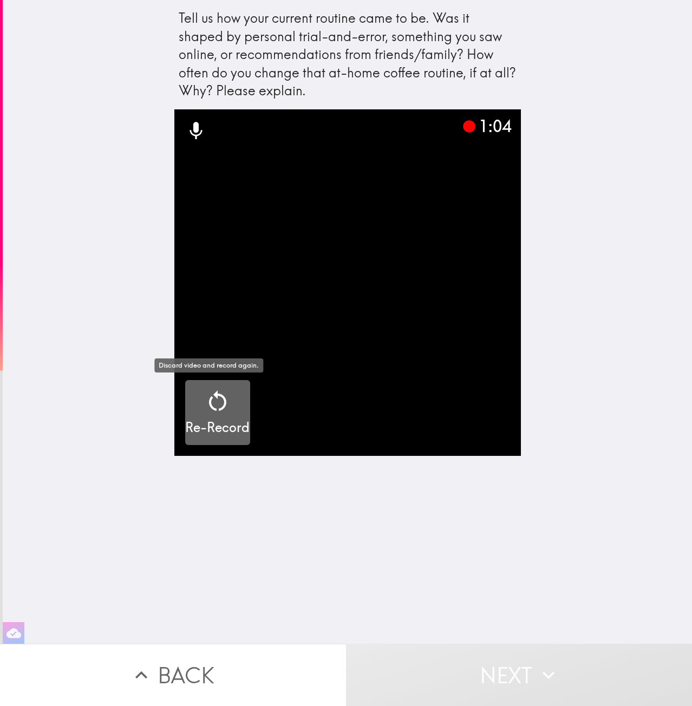
click at [222, 396] on div "Re-Record" at bounding box center [217, 412] width 64 height 49
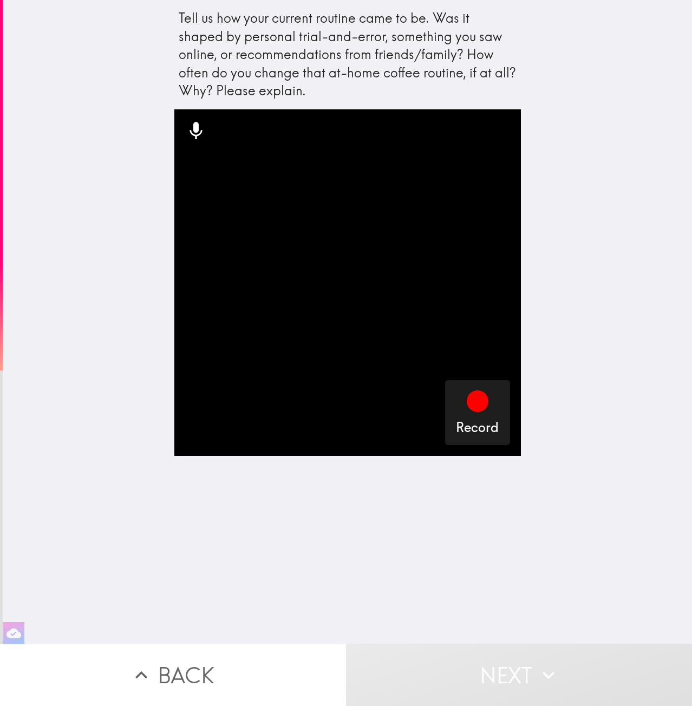
click at [474, 408] on icon "button" at bounding box center [478, 401] width 22 height 22
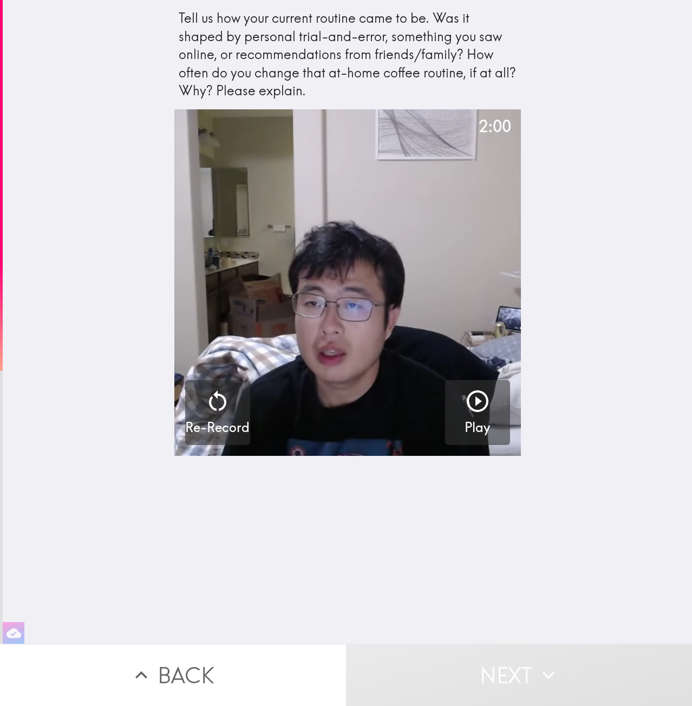
click at [520, 663] on button "Next" at bounding box center [519, 675] width 346 height 62
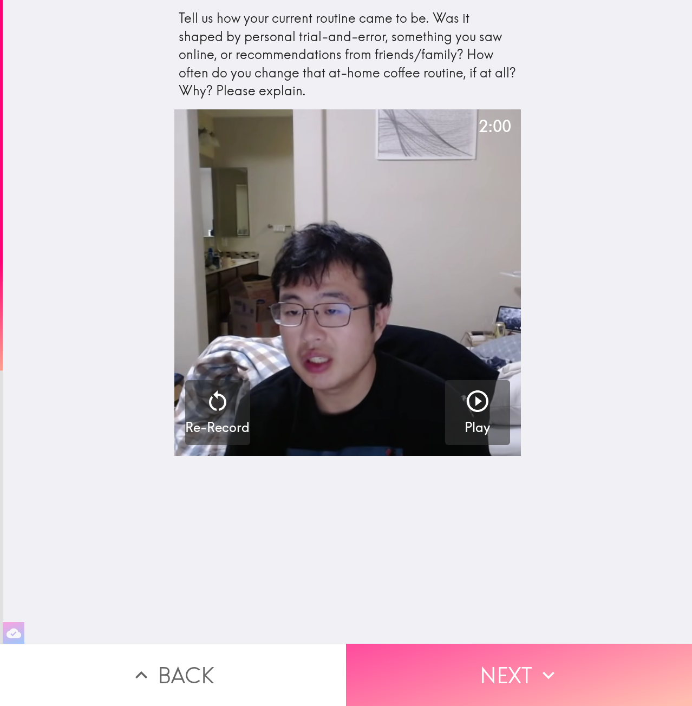
click at [525, 652] on button "Next" at bounding box center [519, 675] width 346 height 62
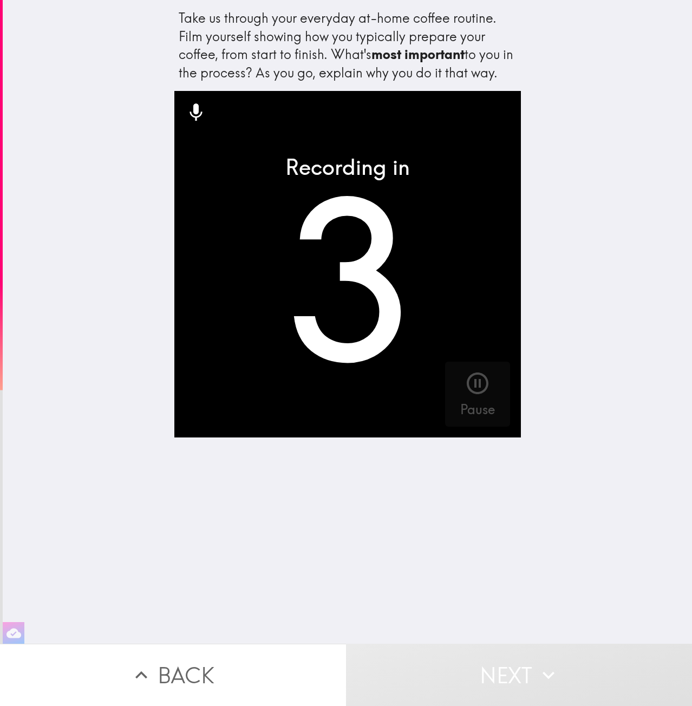
click at [320, 278] on video "button" at bounding box center [347, 264] width 346 height 346
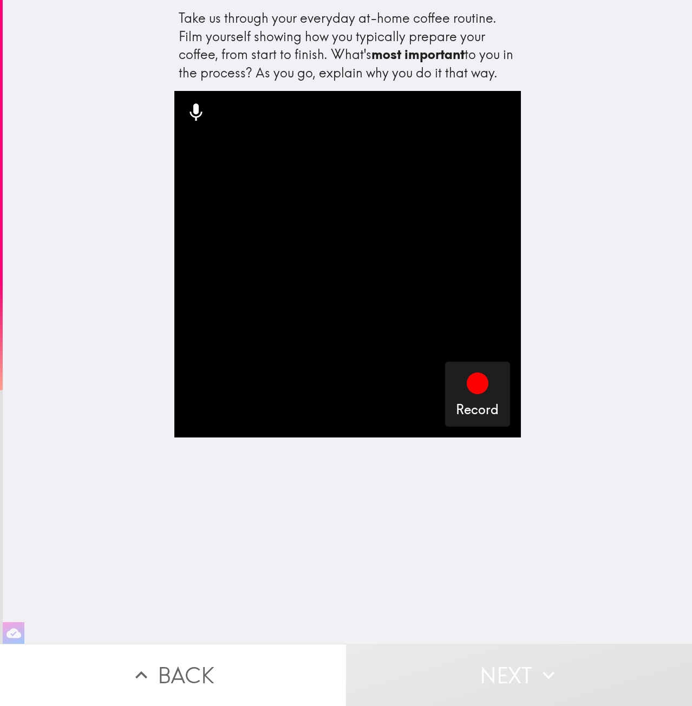
drag, startPoint x: 484, startPoint y: 521, endPoint x: 489, endPoint y: 525, distance: 6.3
click at [486, 526] on div "Record" at bounding box center [347, 367] width 346 height 553
click at [469, 383] on icon "button" at bounding box center [478, 383] width 22 height 22
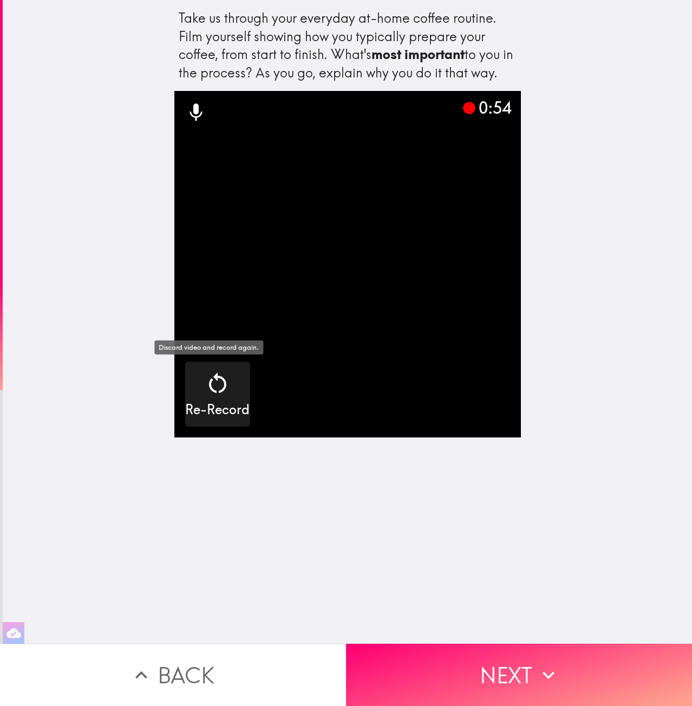
drag, startPoint x: 204, startPoint y: 417, endPoint x: 209, endPoint y: 413, distance: 6.9
click at [206, 416] on h5 "Re-Record" at bounding box center [217, 410] width 64 height 18
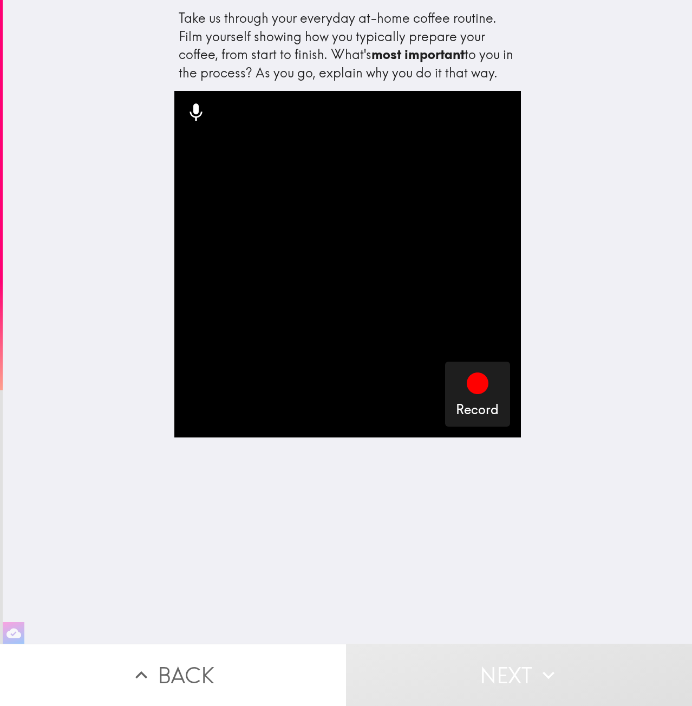
click at [445, 406] on button "Record" at bounding box center [477, 394] width 65 height 65
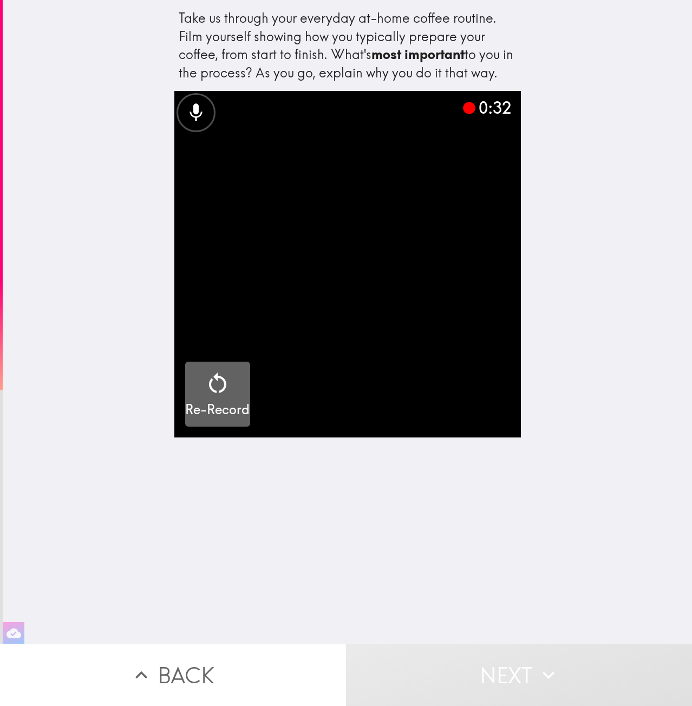
click at [235, 381] on div "Re-Record" at bounding box center [217, 394] width 64 height 49
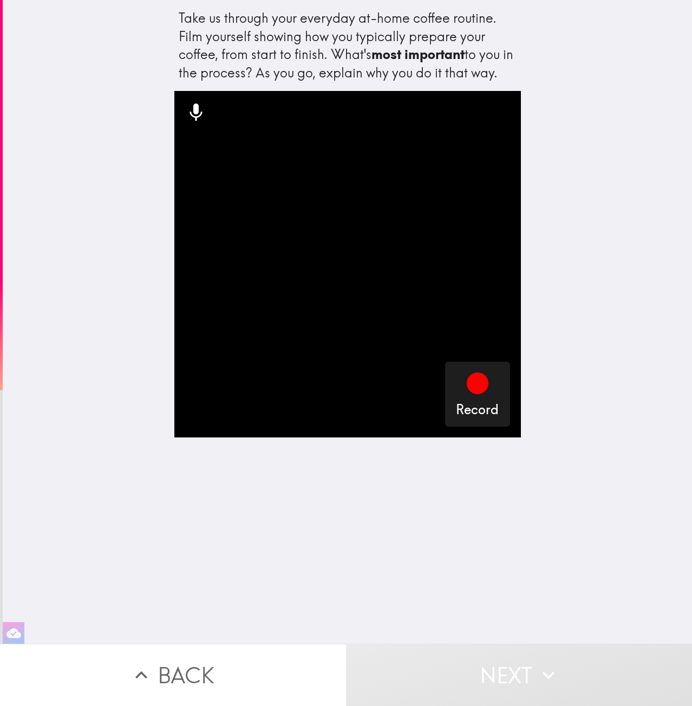
click at [484, 396] on div "Record" at bounding box center [477, 394] width 43 height 49
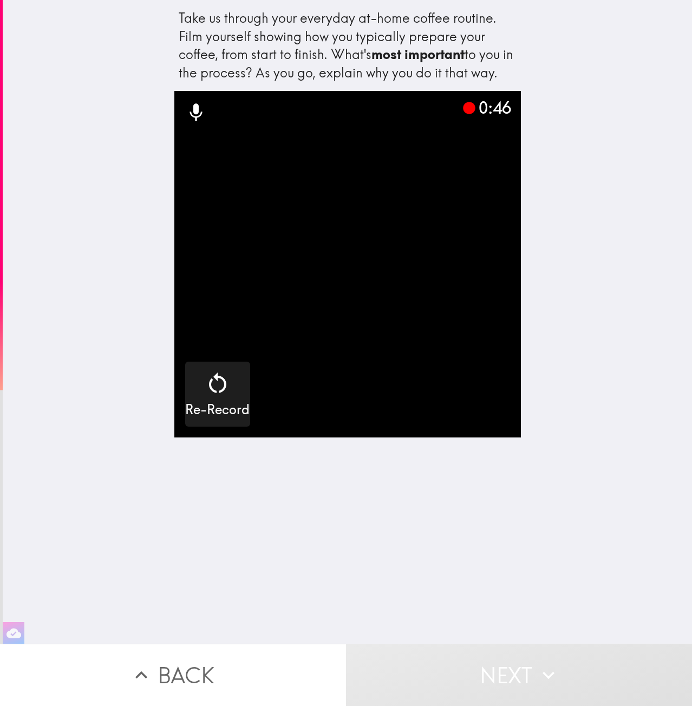
click at [217, 146] on video "button" at bounding box center [347, 264] width 346 height 346
click at [214, 361] on video "button" at bounding box center [347, 264] width 346 height 346
click at [215, 375] on icon "button" at bounding box center [218, 383] width 26 height 26
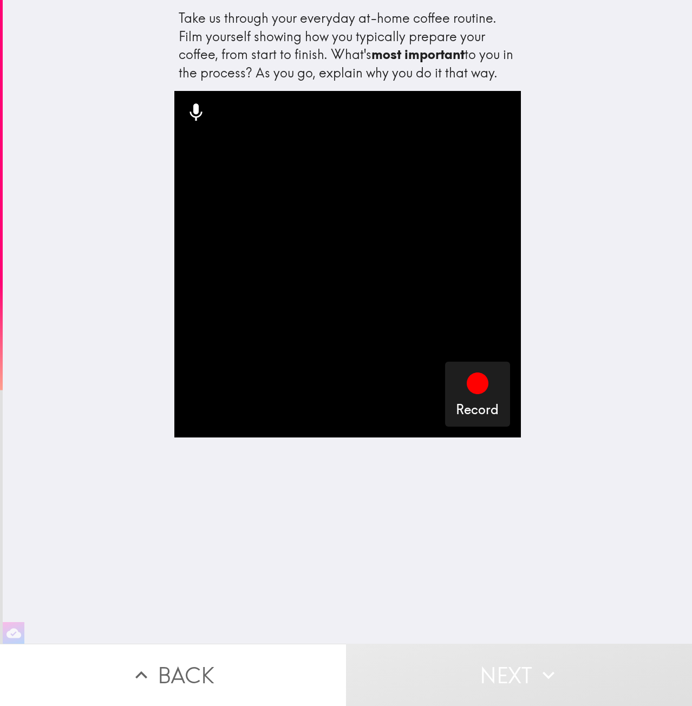
click at [10, 628] on icon "button" at bounding box center [13, 633] width 15 height 10
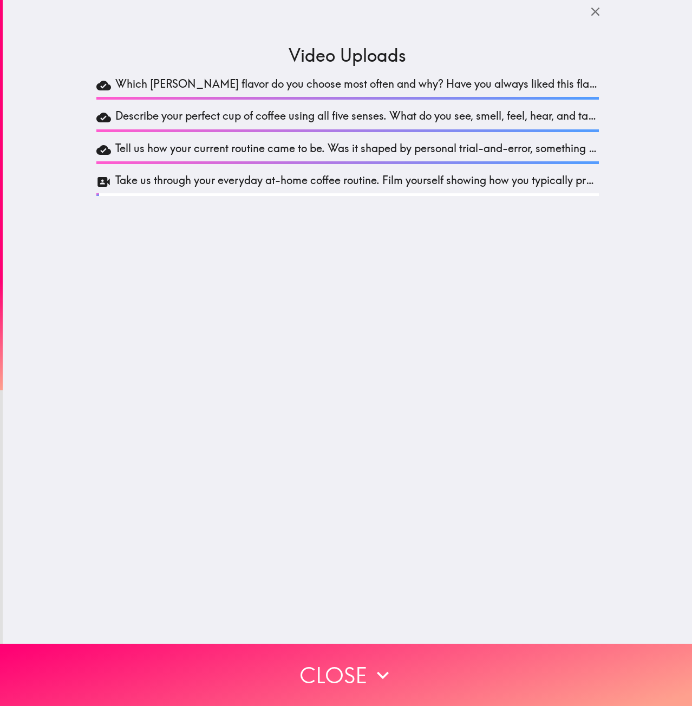
click at [513, 186] on h5 "Take us through your everyday at-home coffee routine. Film yourself showing how…" at bounding box center [356, 182] width 483 height 18
click at [591, 14] on icon "button" at bounding box center [595, 11] width 15 height 15
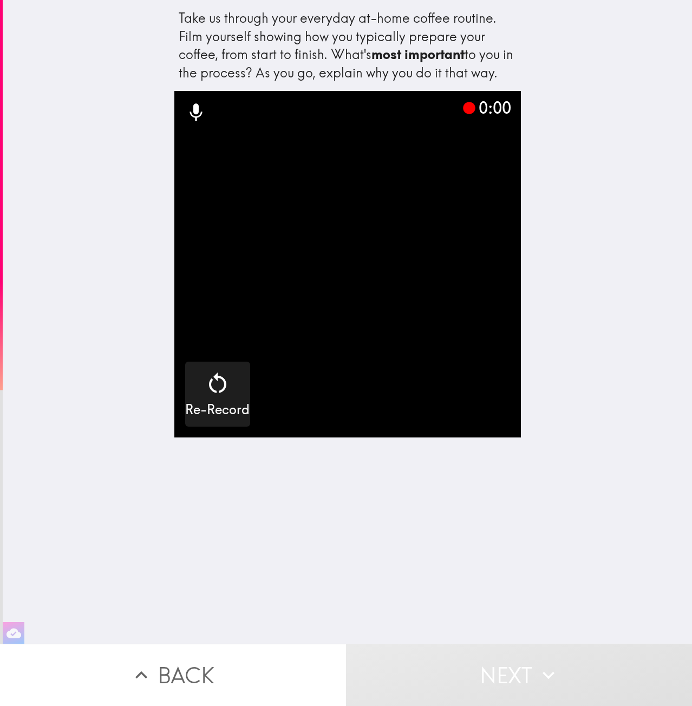
click at [449, 293] on video "button" at bounding box center [347, 264] width 346 height 346
click at [174, 91] on button "button" at bounding box center [347, 264] width 346 height 346
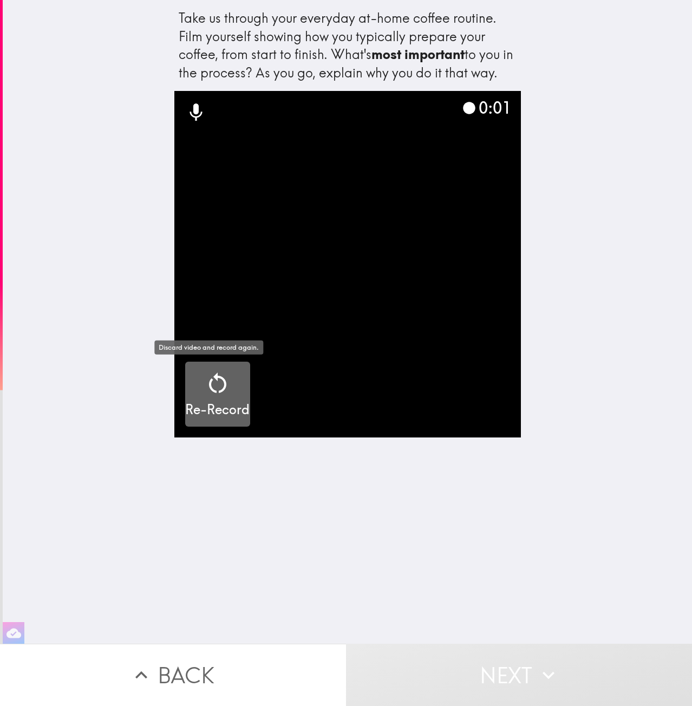
click at [234, 381] on div "Re-Record" at bounding box center [217, 394] width 64 height 49
